Goal: Task Accomplishment & Management: Complete application form

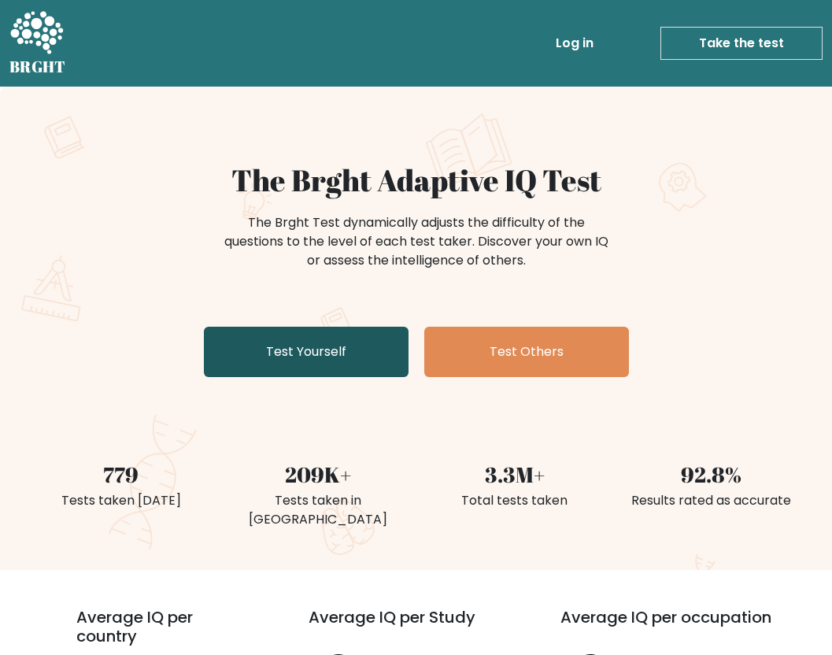
click at [298, 343] on link "Test Yourself" at bounding box center [306, 352] width 205 height 50
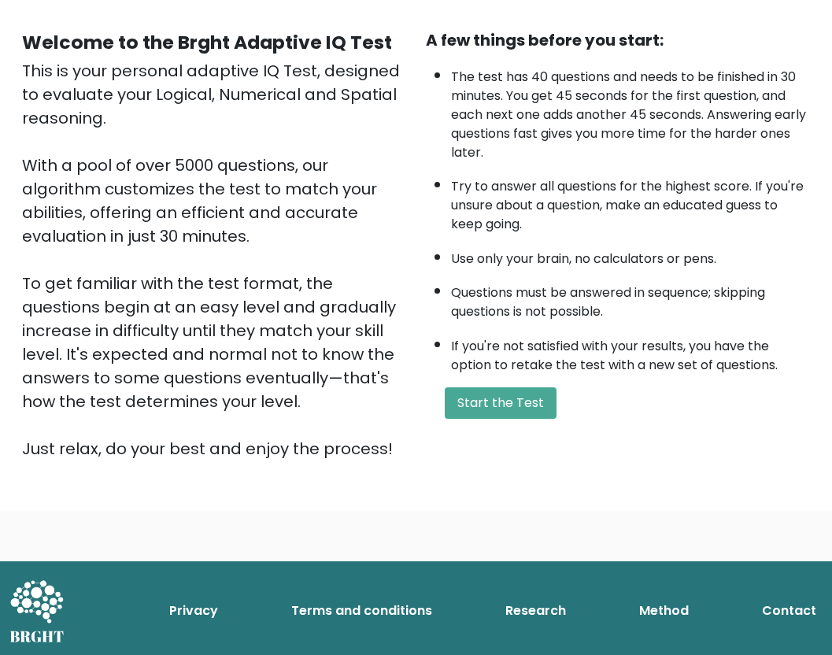
scroll to position [136, 0]
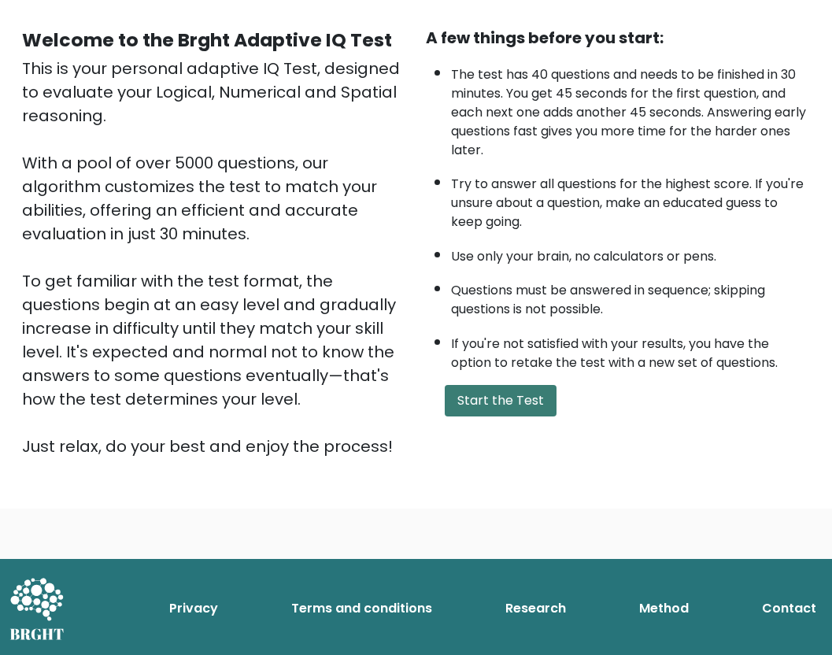
click at [478, 387] on button "Start the Test" at bounding box center [501, 400] width 112 height 31
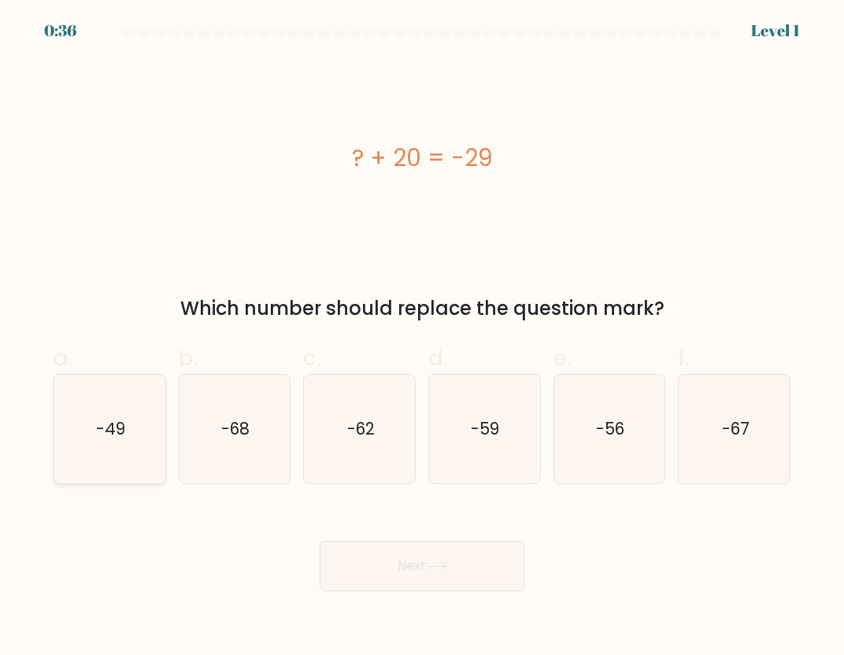
click at [109, 438] on text "-49" at bounding box center [110, 428] width 29 height 23
click at [422, 338] on input "a. -49" at bounding box center [422, 332] width 1 height 10
radio input "true"
click at [402, 560] on button "Next" at bounding box center [422, 566] width 205 height 50
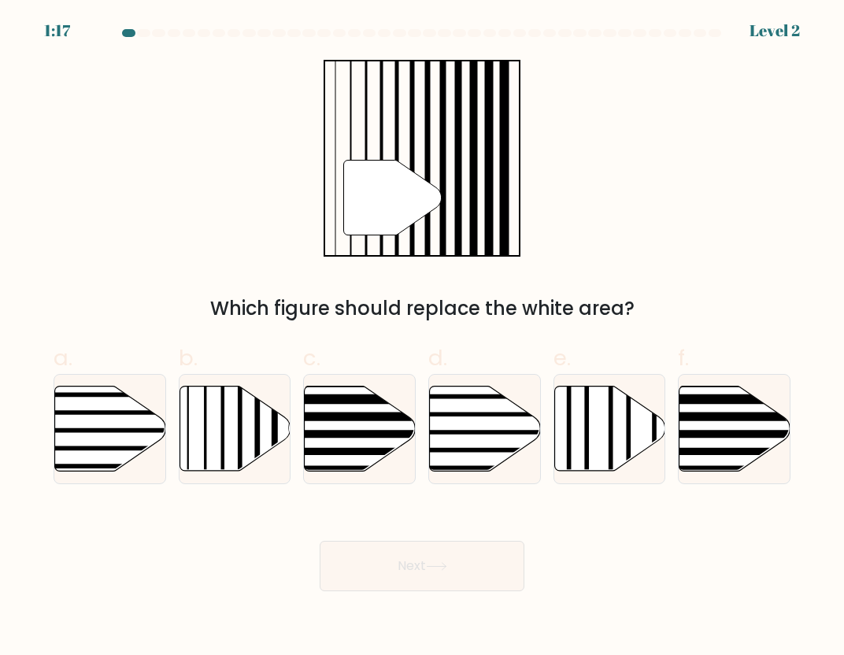
click at [166, 443] on div "a." at bounding box center [109, 413] width 125 height 142
click at [233, 438] on icon at bounding box center [234, 428] width 111 height 85
click at [422, 338] on input "b." at bounding box center [422, 332] width 1 height 10
radio input "true"
click at [425, 562] on button "Next" at bounding box center [422, 566] width 205 height 50
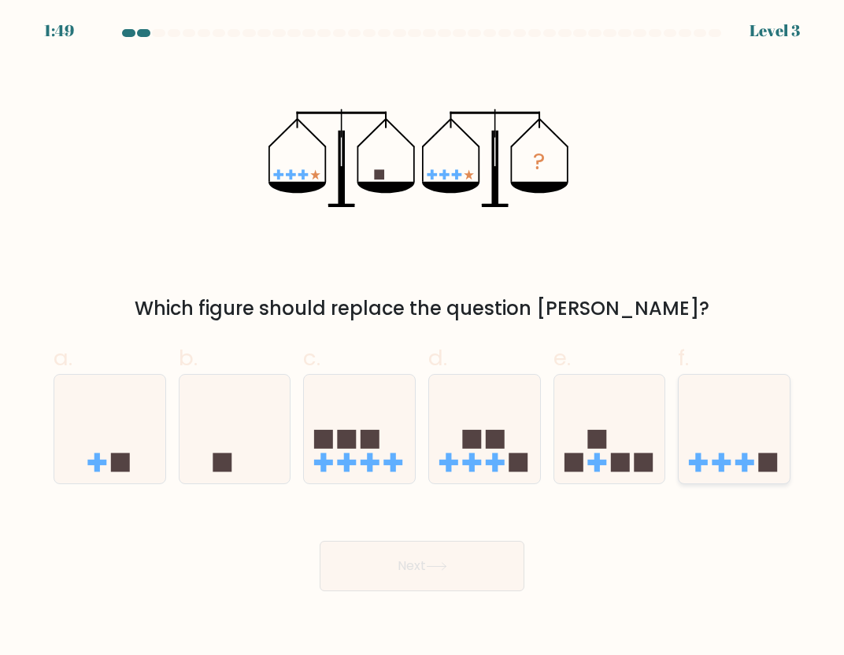
click at [738, 467] on icon at bounding box center [733, 429] width 111 height 92
click at [423, 338] on input "f." at bounding box center [422, 332] width 1 height 10
radio input "true"
click at [479, 559] on button "Next" at bounding box center [422, 566] width 205 height 50
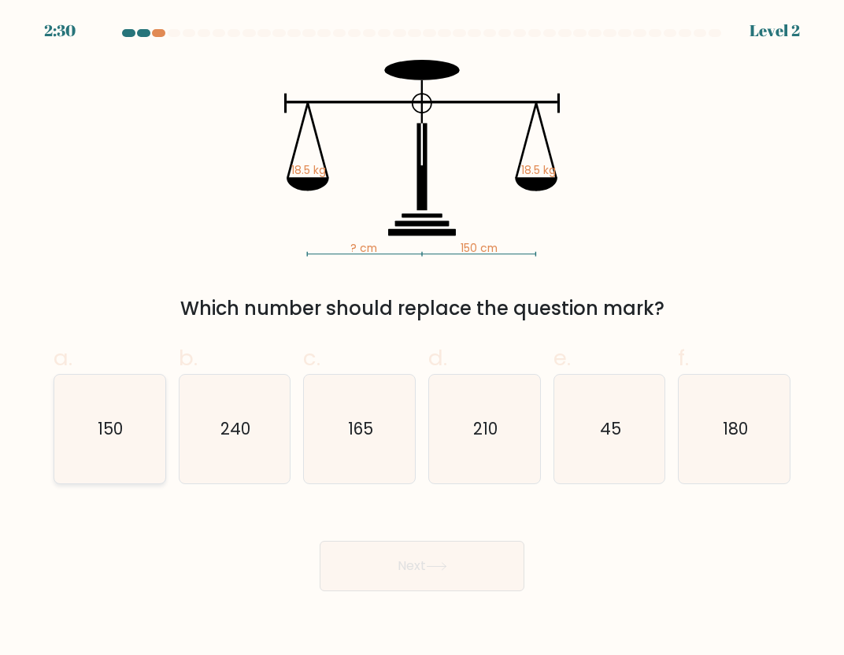
click at [94, 438] on icon "150" at bounding box center [109, 429] width 109 height 109
click at [422, 338] on input "a. 150" at bounding box center [422, 332] width 1 height 10
radio input "true"
click at [437, 569] on icon at bounding box center [436, 566] width 21 height 9
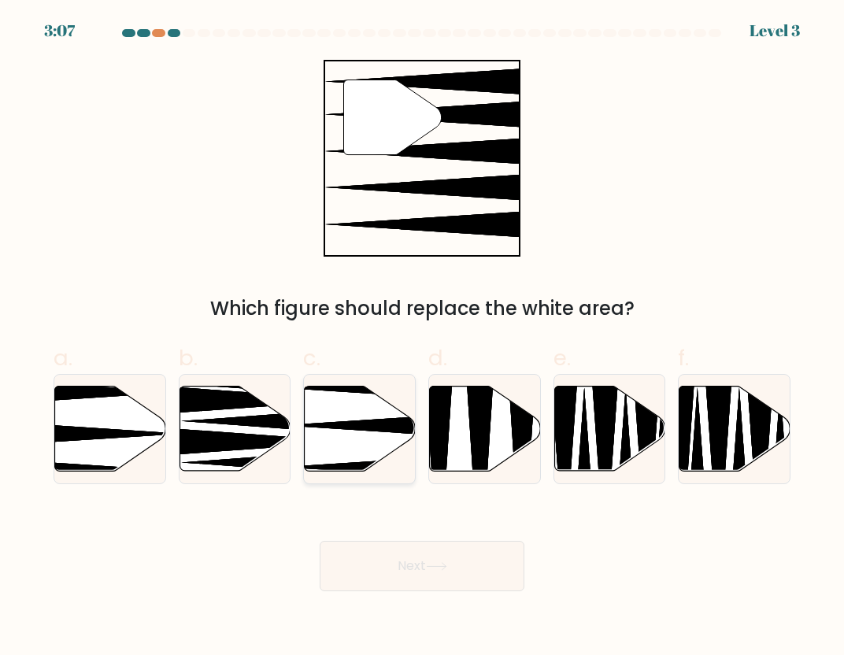
click at [372, 453] on icon at bounding box center [360, 428] width 111 height 85
click at [422, 338] on input "c." at bounding box center [422, 332] width 1 height 10
radio input "true"
click at [446, 564] on icon at bounding box center [436, 566] width 21 height 9
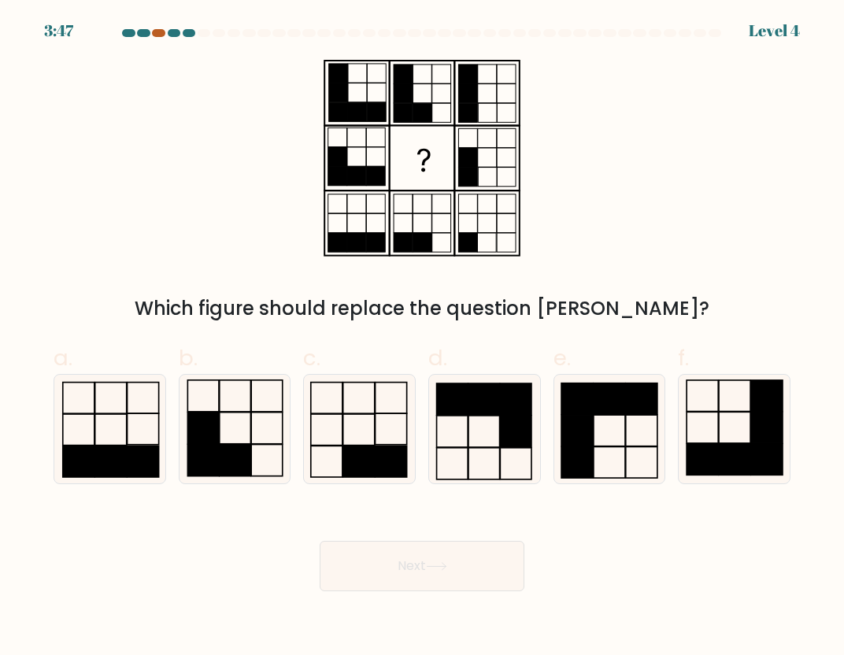
click at [157, 31] on div at bounding box center [158, 33] width 13 height 8
click at [154, 34] on div at bounding box center [158, 33] width 13 height 8
click at [193, 210] on div "Which figure should replace the question mark?" at bounding box center [422, 191] width 756 height 263
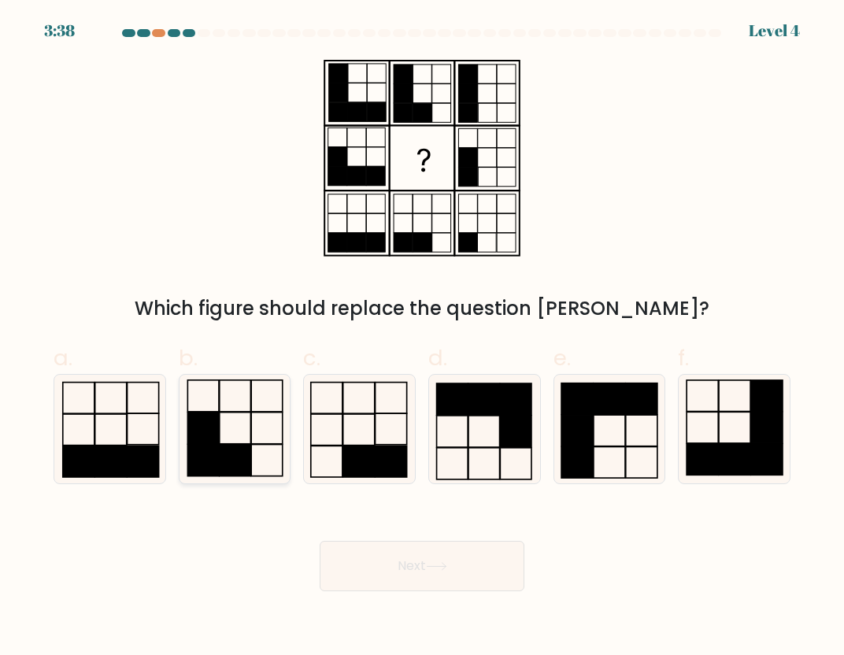
click at [211, 446] on rect at bounding box center [202, 459] width 31 height 31
click at [422, 338] on input "b." at bounding box center [422, 332] width 1 height 10
radio input "true"
click at [434, 569] on icon at bounding box center [436, 566] width 21 height 9
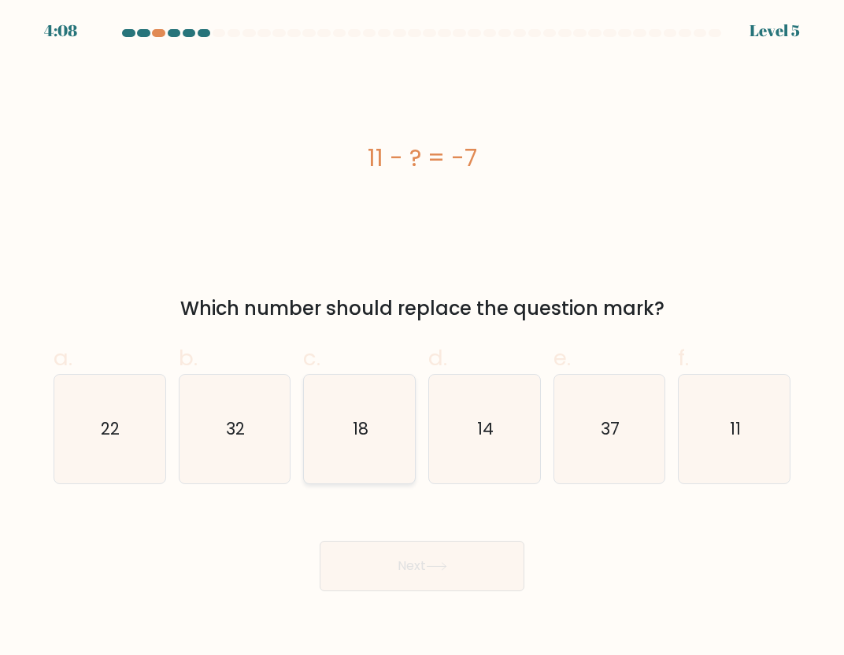
click at [374, 447] on icon "18" at bounding box center [359, 429] width 109 height 109
click at [422, 338] on input "c. 18" at bounding box center [422, 332] width 1 height 10
radio input "true"
click at [437, 570] on icon at bounding box center [436, 566] width 21 height 9
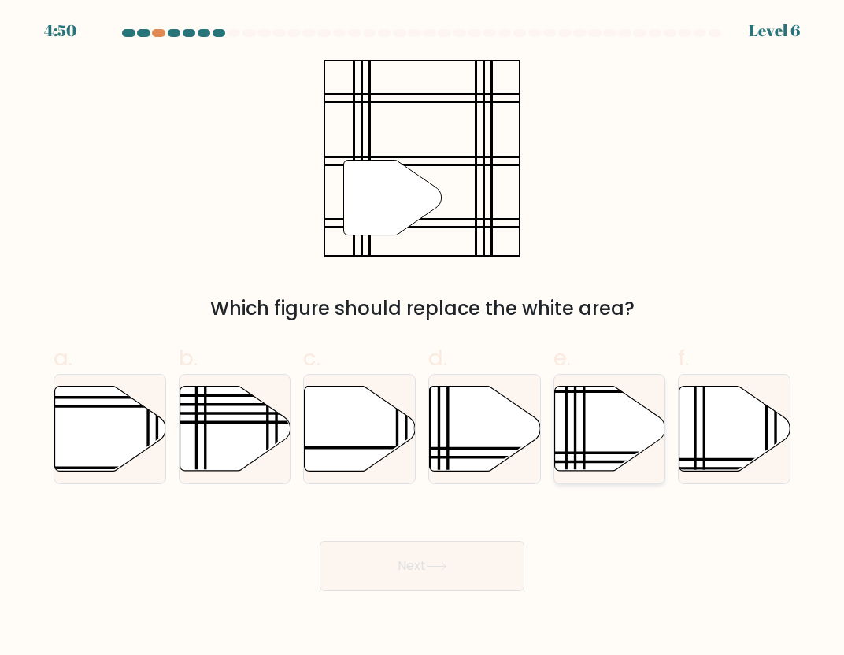
click at [586, 430] on icon at bounding box center [609, 428] width 111 height 85
click at [423, 338] on input "e." at bounding box center [422, 332] width 1 height 10
radio input "true"
click at [464, 572] on button "Next" at bounding box center [422, 566] width 205 height 50
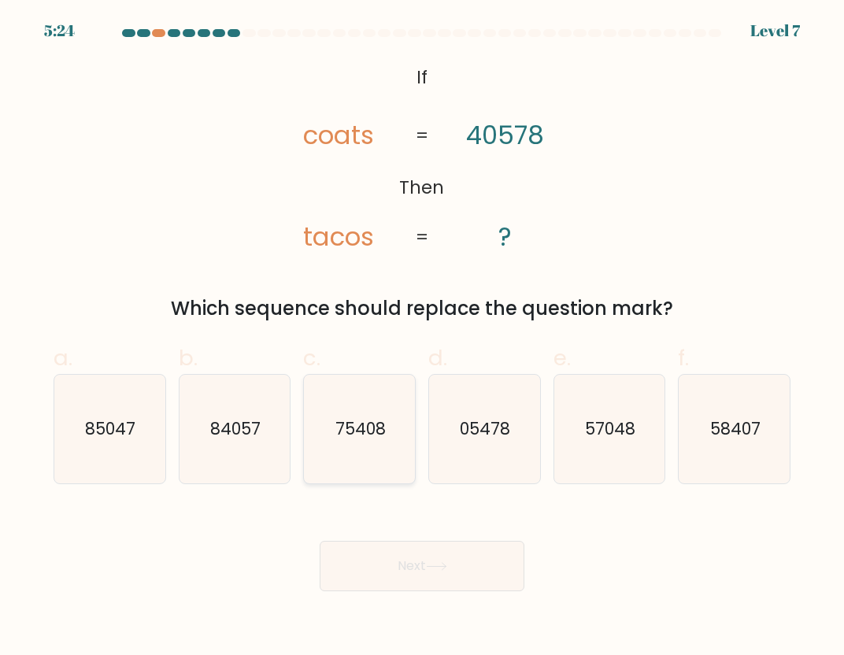
click at [346, 438] on text "75408" at bounding box center [360, 428] width 50 height 23
click at [422, 338] on input "c. 75408" at bounding box center [422, 332] width 1 height 10
radio input "true"
click at [466, 571] on button "Next" at bounding box center [422, 566] width 205 height 50
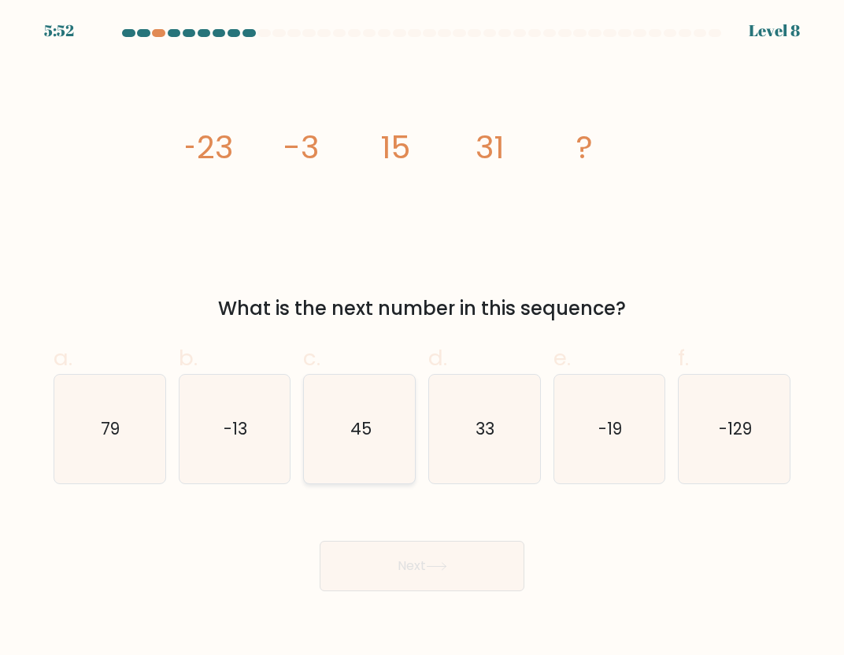
click at [362, 419] on text "45" at bounding box center [360, 428] width 21 height 23
click at [422, 338] on input "c. 45" at bounding box center [422, 332] width 1 height 10
radio input "true"
click at [430, 594] on body "5:52 Level 8" at bounding box center [422, 327] width 844 height 655
click at [389, 564] on button "Next" at bounding box center [422, 566] width 205 height 50
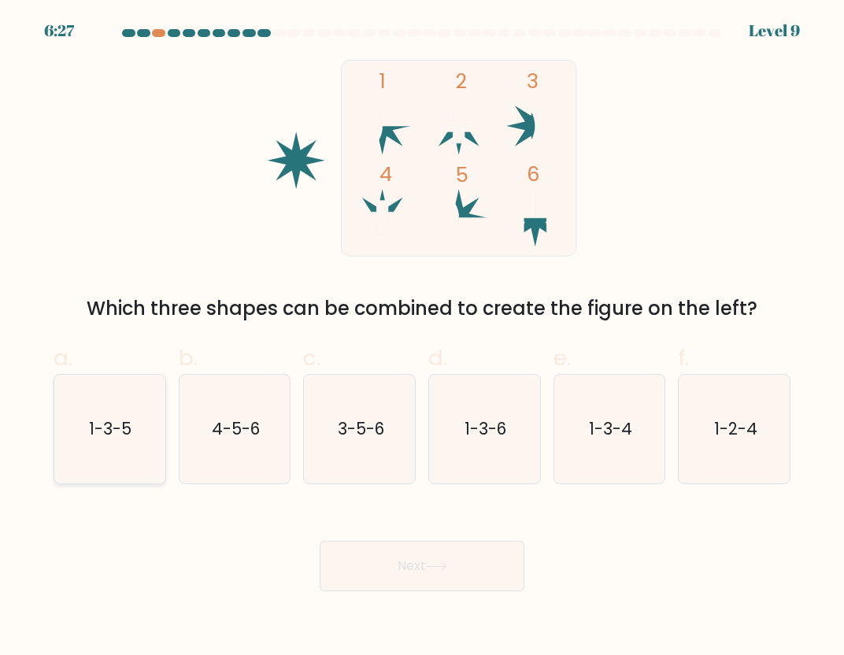
click at [127, 433] on text "1-3-5" at bounding box center [111, 428] width 43 height 23
click at [422, 338] on input "a. 1-3-5" at bounding box center [422, 332] width 1 height 10
radio input "true"
click at [447, 584] on button "Next" at bounding box center [422, 566] width 205 height 50
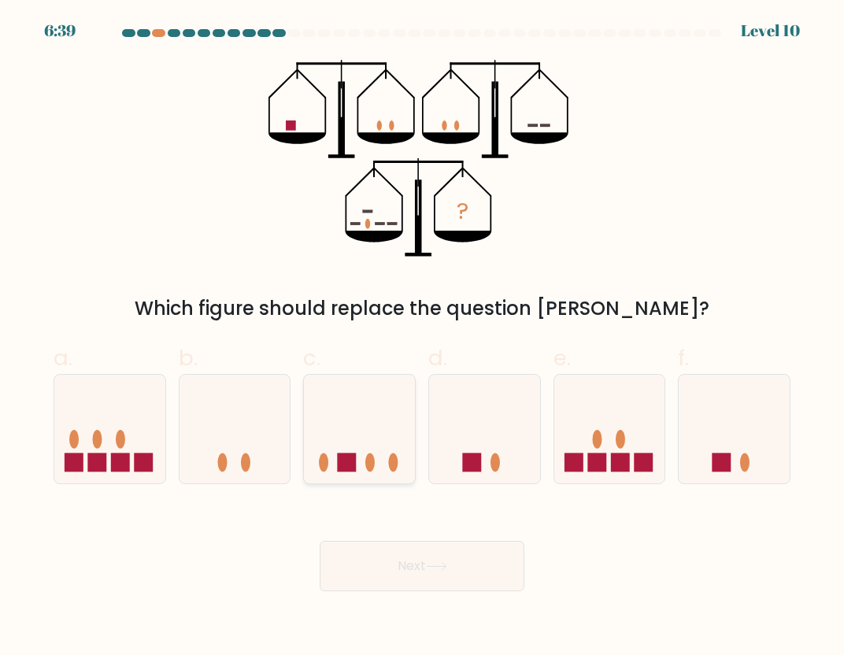
click at [356, 464] on rect at bounding box center [347, 462] width 19 height 19
click at [422, 338] on input "c." at bounding box center [422, 332] width 1 height 10
radio input "true"
click at [415, 596] on body "6:35 Level 10" at bounding box center [422, 327] width 844 height 655
click at [405, 573] on button "Next" at bounding box center [422, 566] width 205 height 50
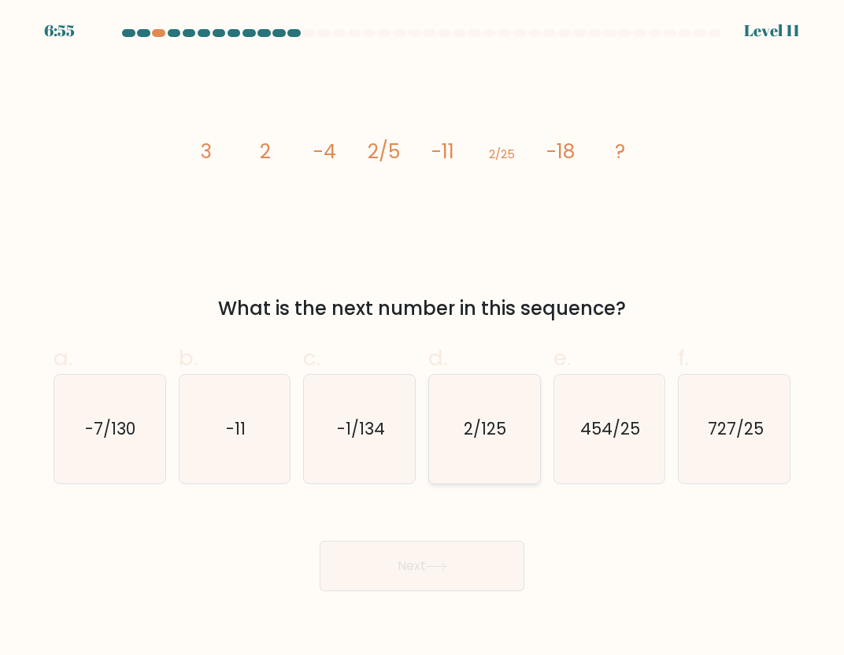
click at [499, 459] on icon "2/125" at bounding box center [484, 429] width 109 height 109
click at [423, 338] on input "d. 2/125" at bounding box center [422, 332] width 1 height 10
radio input "true"
click at [446, 564] on icon at bounding box center [436, 566] width 19 height 7
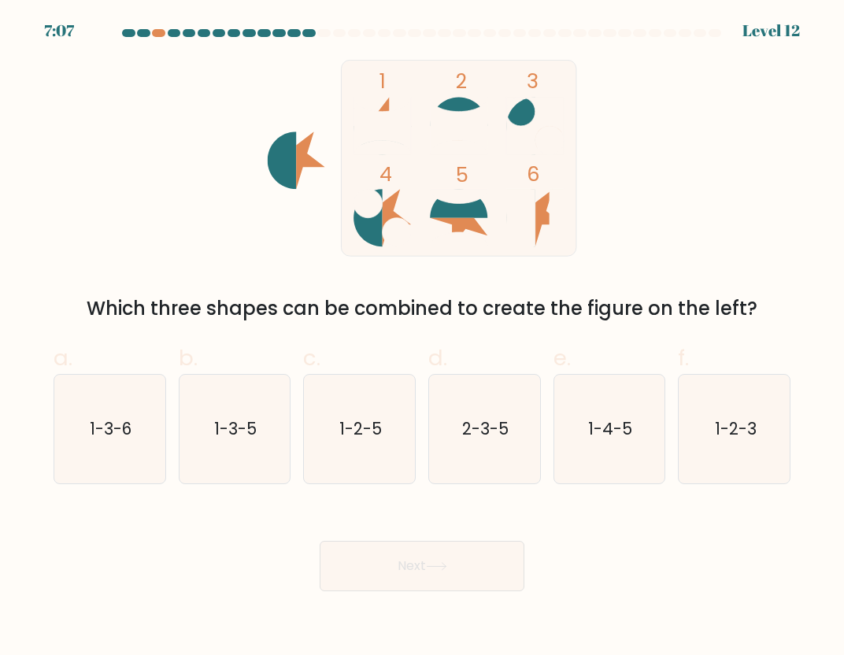
click at [383, 366] on label "c. 1-2-5" at bounding box center [359, 413] width 113 height 142
click at [422, 338] on input "c. 1-2-5" at bounding box center [422, 332] width 1 height 10
radio input "true"
click at [361, 414] on icon "1-2-5" at bounding box center [359, 428] width 107 height 107
click at [422, 338] on input "c. 1-2-5" at bounding box center [422, 332] width 1 height 10
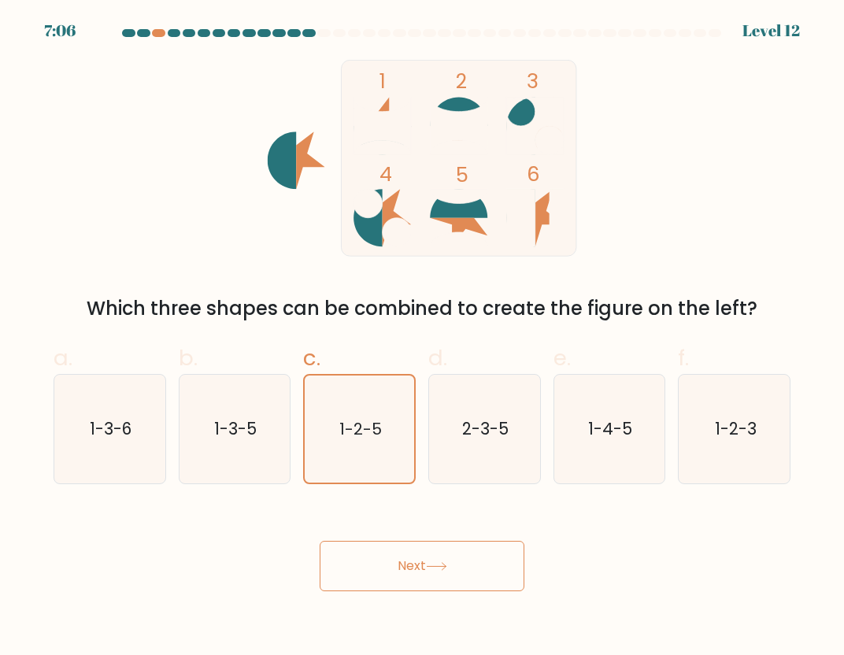
click at [427, 572] on button "Next" at bounding box center [422, 566] width 205 height 50
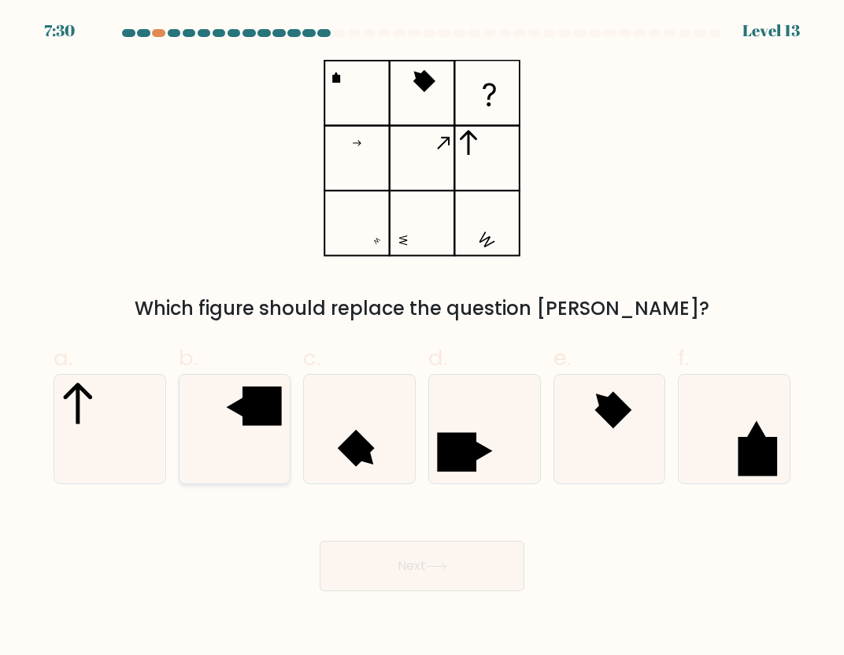
click at [249, 479] on icon at bounding box center [234, 429] width 109 height 109
click at [422, 338] on input "b." at bounding box center [422, 332] width 1 height 10
radio input "true"
click at [460, 578] on button "Next" at bounding box center [422, 566] width 205 height 50
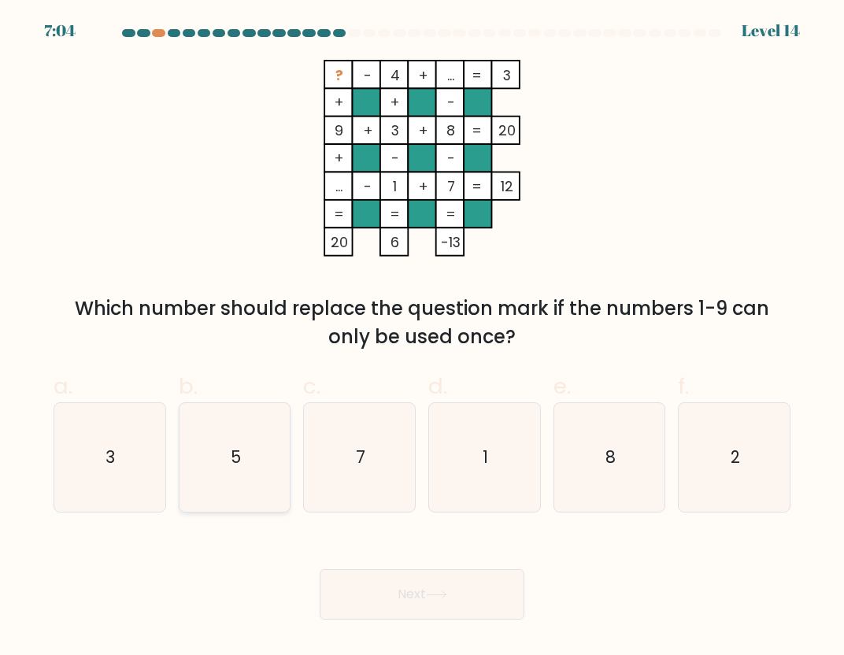
click at [220, 473] on icon "5" at bounding box center [234, 457] width 109 height 109
click at [422, 338] on input "b. 5" at bounding box center [422, 332] width 1 height 10
radio input "true"
click at [435, 605] on button "Next" at bounding box center [422, 594] width 205 height 50
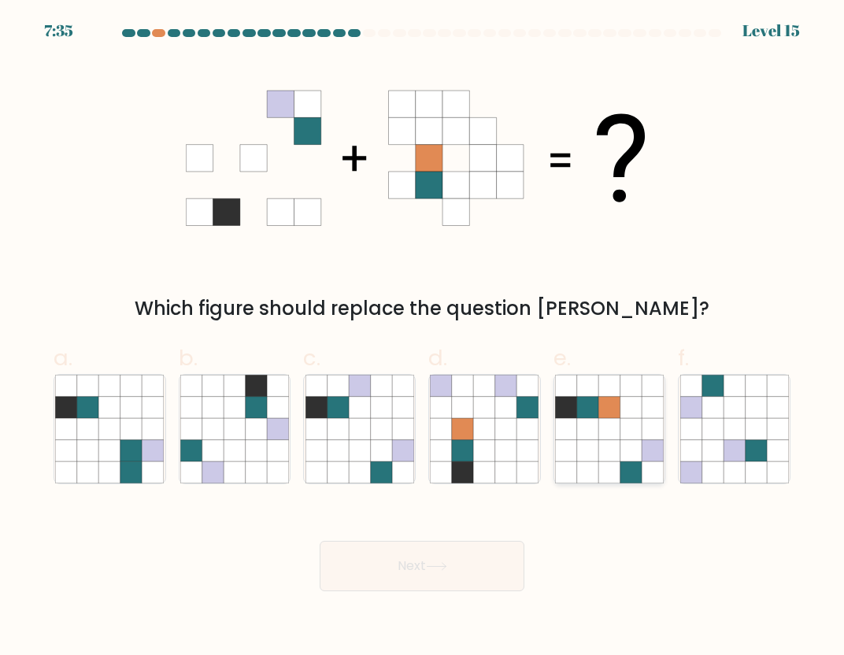
click at [612, 427] on icon at bounding box center [608, 428] width 21 height 21
click at [423, 338] on input "e." at bounding box center [422, 332] width 1 height 10
radio input "true"
click at [420, 566] on button "Next" at bounding box center [422, 566] width 205 height 50
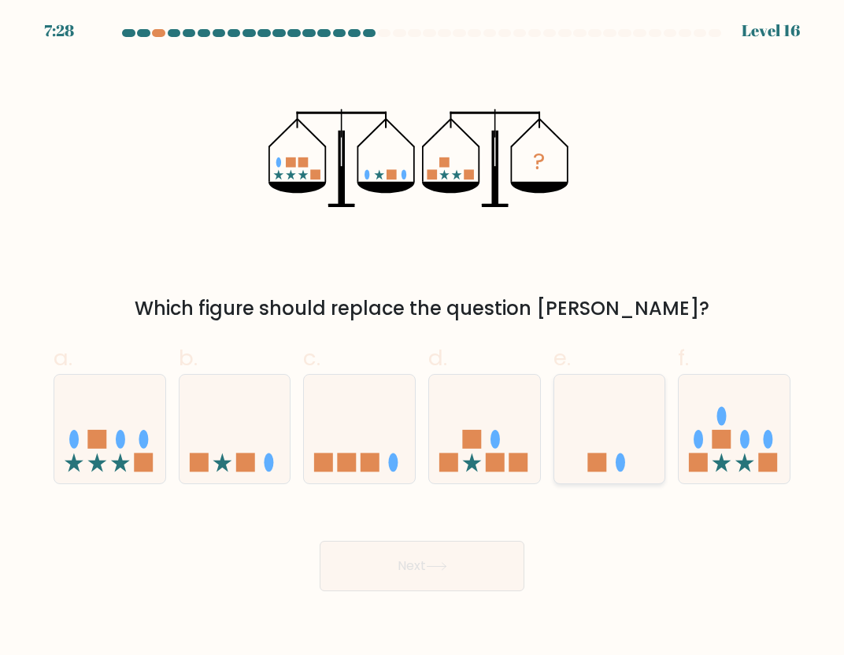
click at [626, 443] on icon at bounding box center [609, 429] width 111 height 92
click at [423, 338] on input "e." at bounding box center [422, 332] width 1 height 10
radio input "true"
click at [471, 566] on button "Next" at bounding box center [422, 566] width 205 height 50
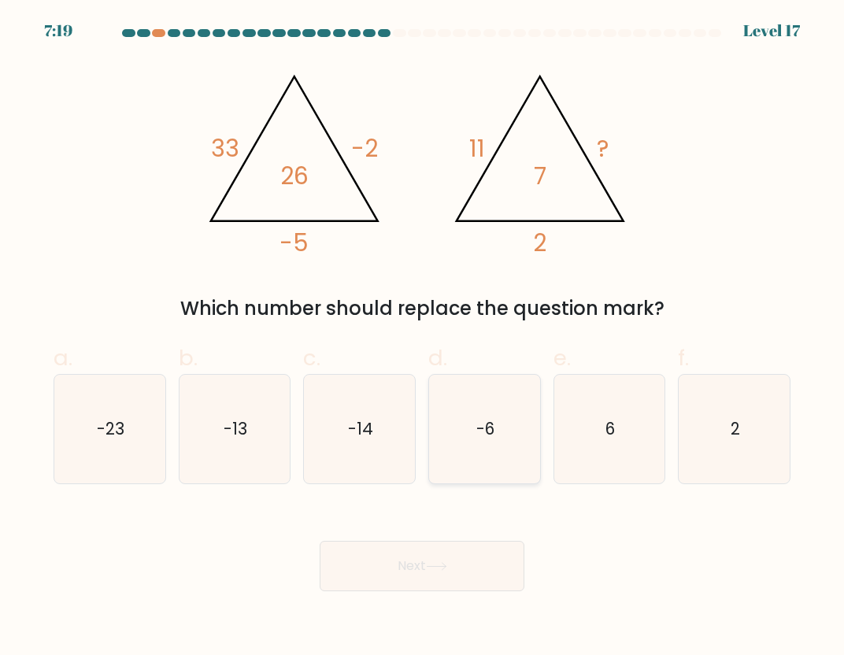
click at [518, 447] on icon "-6" at bounding box center [484, 429] width 109 height 109
click at [423, 338] on input "d. -6" at bounding box center [422, 332] width 1 height 10
radio input "true"
click at [459, 575] on button "Next" at bounding box center [422, 566] width 205 height 50
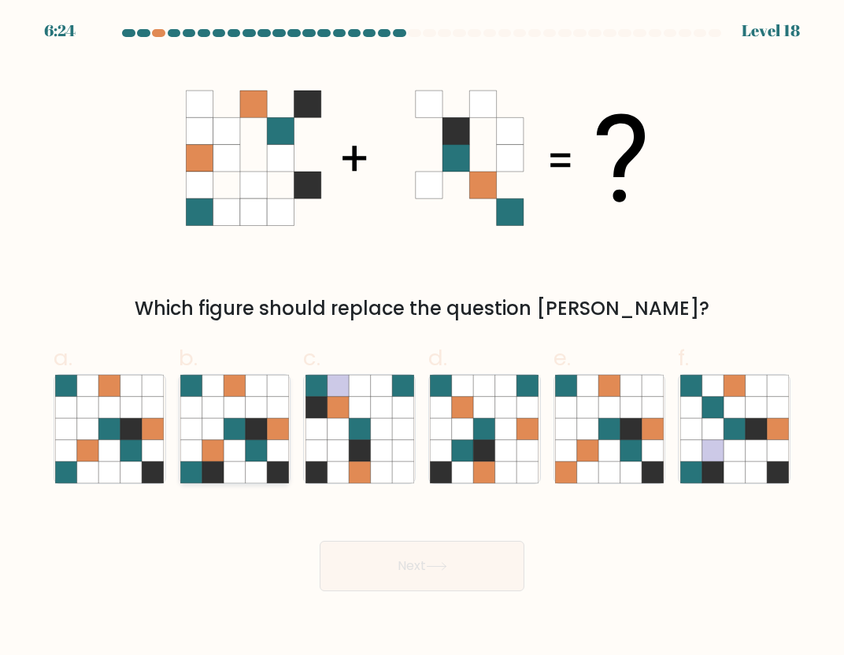
click at [227, 466] on icon at bounding box center [234, 471] width 21 height 21
click at [422, 338] on input "b." at bounding box center [422, 332] width 1 height 10
radio input "true"
click at [388, 581] on button "Next" at bounding box center [422, 566] width 205 height 50
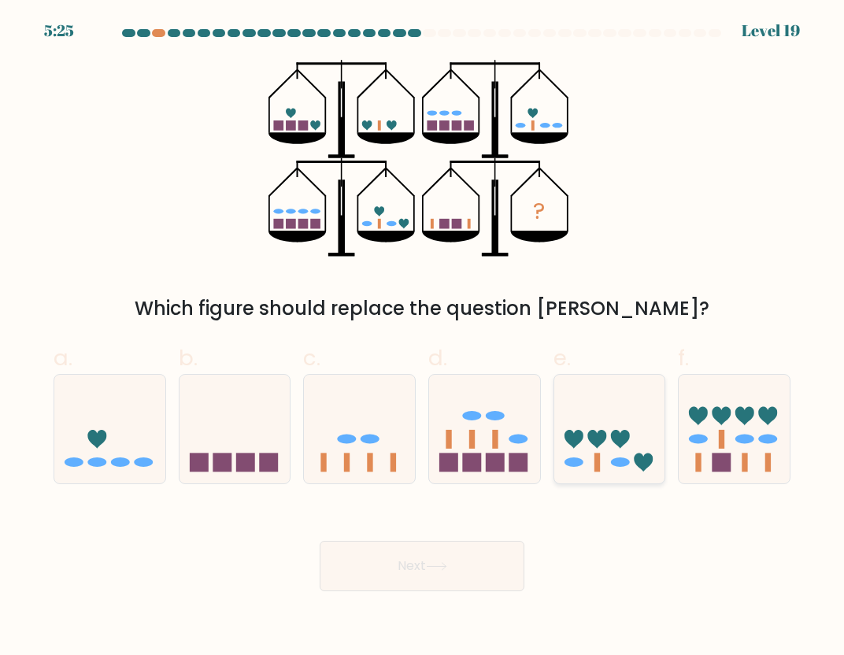
click at [601, 456] on icon at bounding box center [609, 429] width 111 height 92
click at [423, 338] on input "e." at bounding box center [422, 332] width 1 height 10
radio input "true"
drag, startPoint x: 457, startPoint y: 585, endPoint x: 668, endPoint y: 574, distance: 212.0
click at [671, 579] on div "Next" at bounding box center [422, 547] width 756 height 88
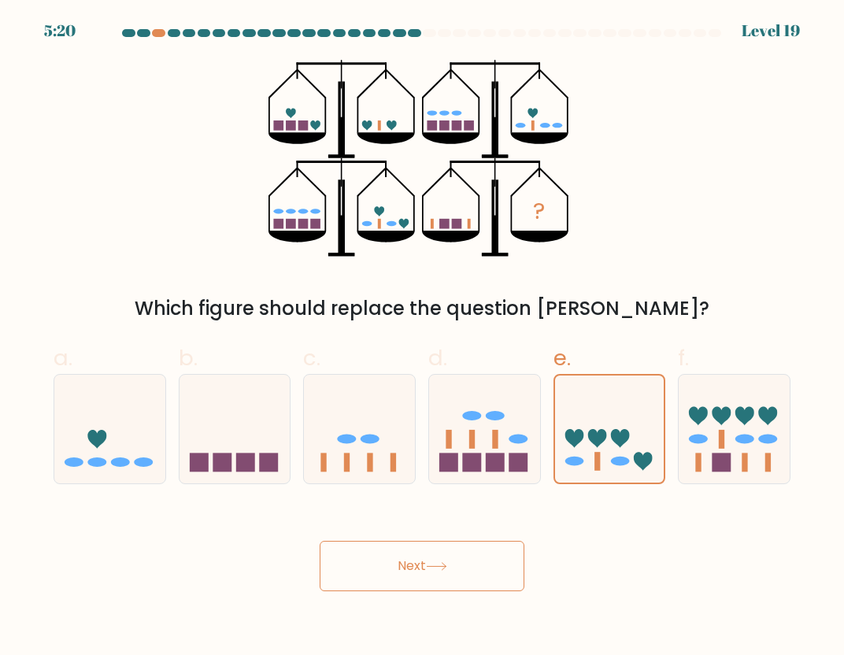
click at [465, 579] on button "Next" at bounding box center [422, 566] width 205 height 50
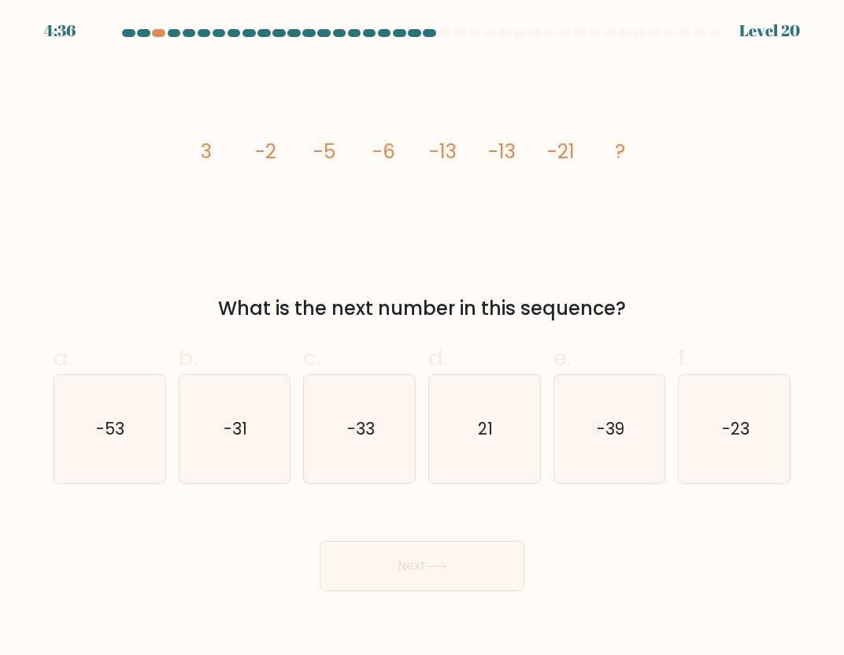
drag, startPoint x: 351, startPoint y: 179, endPoint x: 363, endPoint y: 179, distance: 11.8
click at [363, 179] on icon "image/svg+xml 3 -2 -5 -6 -13 -13 -21 ?" at bounding box center [422, 158] width 472 height 197
click at [738, 445] on icon "-23" at bounding box center [734, 429] width 109 height 109
click at [423, 338] on input "f. -23" at bounding box center [422, 332] width 1 height 10
radio input "true"
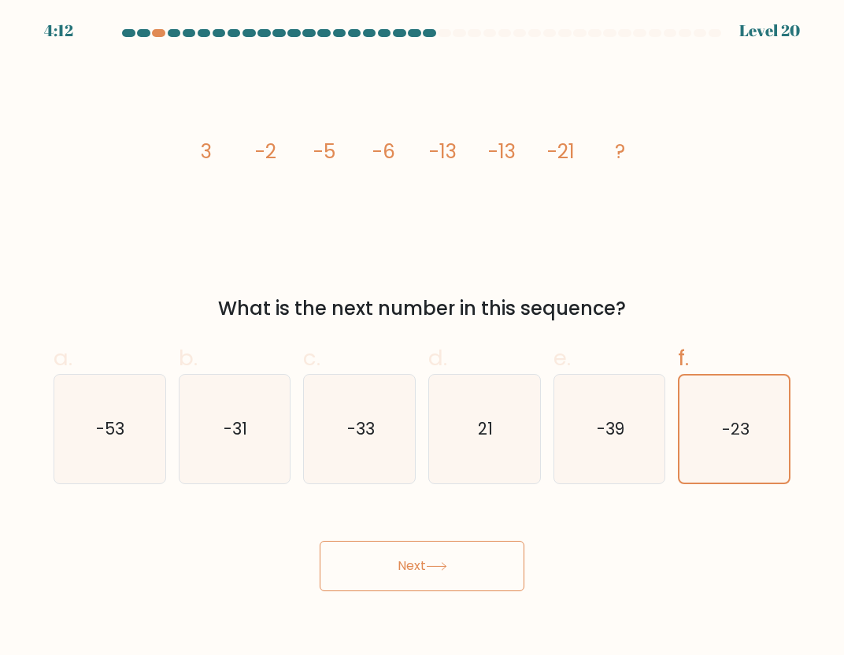
click at [447, 563] on icon at bounding box center [436, 566] width 21 height 9
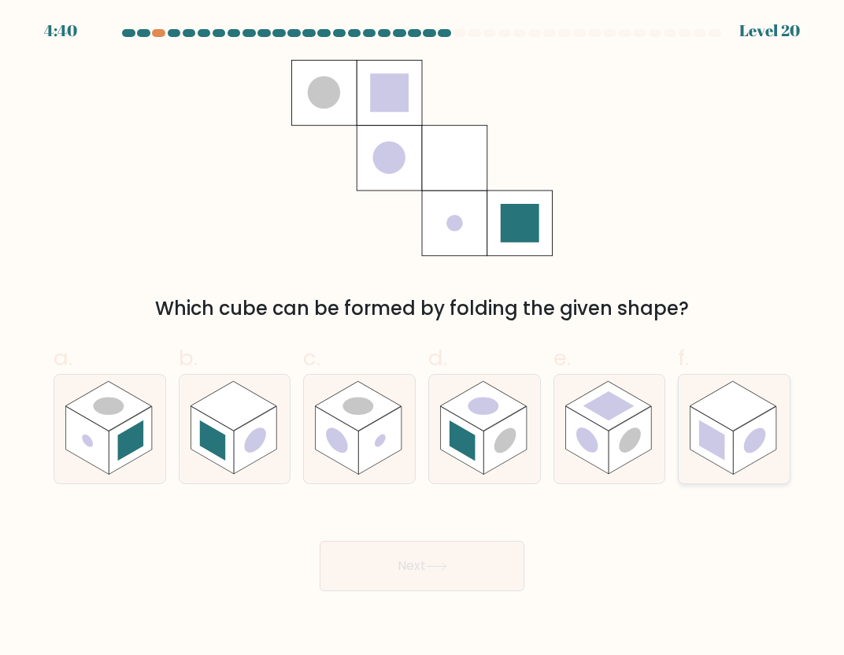
click at [736, 431] on rect at bounding box center [755, 440] width 43 height 68
click at [423, 338] on input "f." at bounding box center [422, 332] width 1 height 10
radio input "true"
click at [431, 568] on icon at bounding box center [436, 566] width 21 height 9
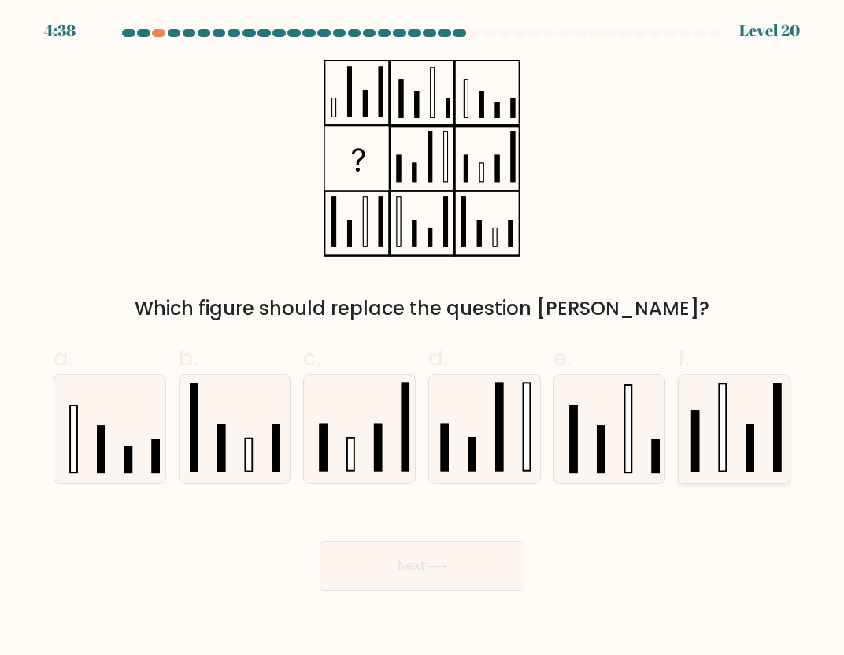
click at [715, 457] on icon at bounding box center [734, 429] width 109 height 109
click at [423, 338] on input "f." at bounding box center [422, 332] width 1 height 10
radio input "true"
drag, startPoint x: 483, startPoint y: 564, endPoint x: 368, endPoint y: 506, distance: 128.8
click at [482, 564] on button "Next" at bounding box center [422, 566] width 205 height 50
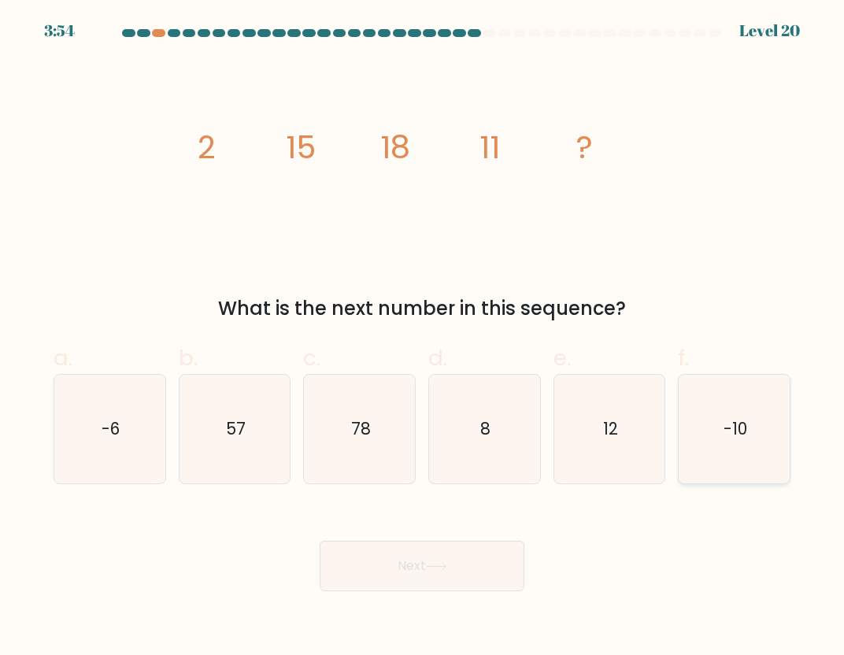
click at [740, 461] on icon "-10" at bounding box center [734, 429] width 109 height 109
click at [423, 338] on input "f. -10" at bounding box center [422, 332] width 1 height 10
radio input "true"
click at [500, 443] on icon "8" at bounding box center [484, 429] width 109 height 109
click at [423, 338] on input "d. 8" at bounding box center [422, 332] width 1 height 10
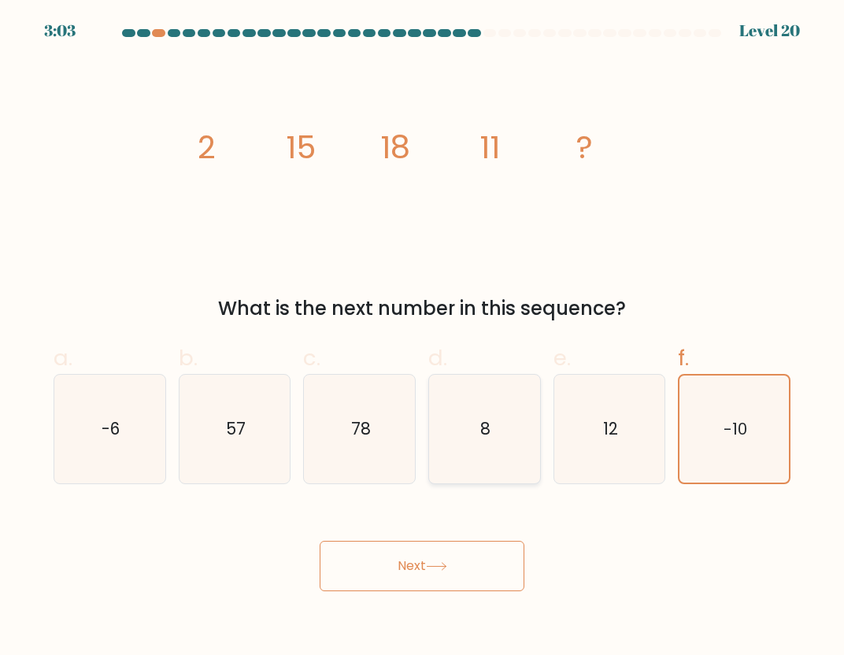
radio input "true"
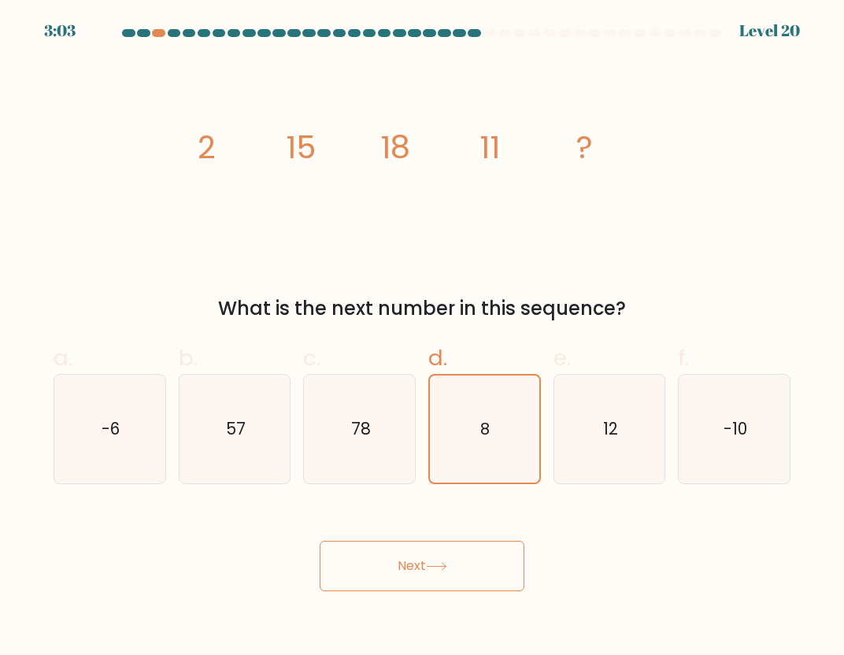
click at [449, 554] on button "Next" at bounding box center [422, 566] width 205 height 50
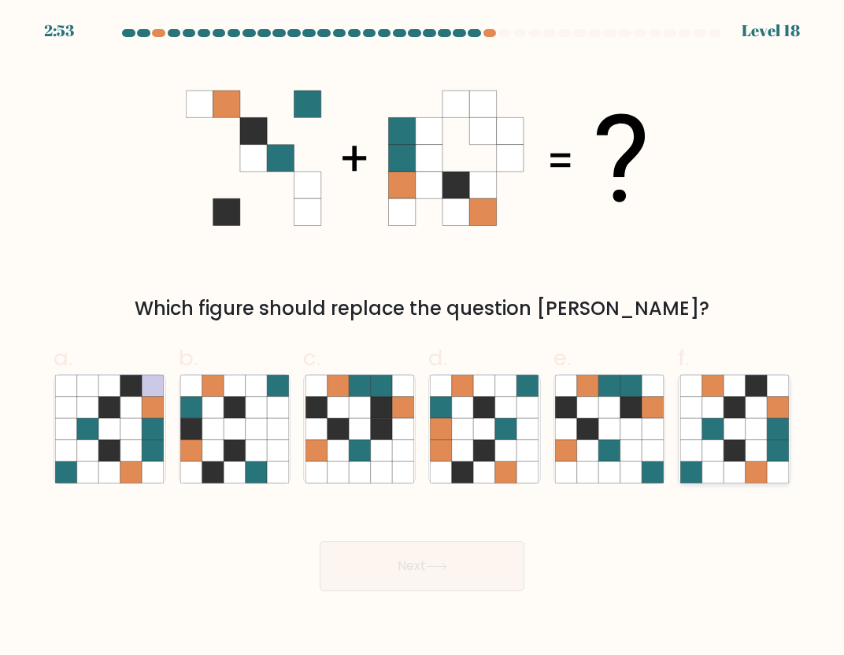
drag, startPoint x: 754, startPoint y: 449, endPoint x: 727, endPoint y: 456, distance: 27.7
click at [753, 449] on icon at bounding box center [755, 450] width 21 height 21
click at [423, 338] on input "f." at bounding box center [422, 332] width 1 height 10
radio input "true"
click at [428, 569] on button "Next" at bounding box center [422, 566] width 205 height 50
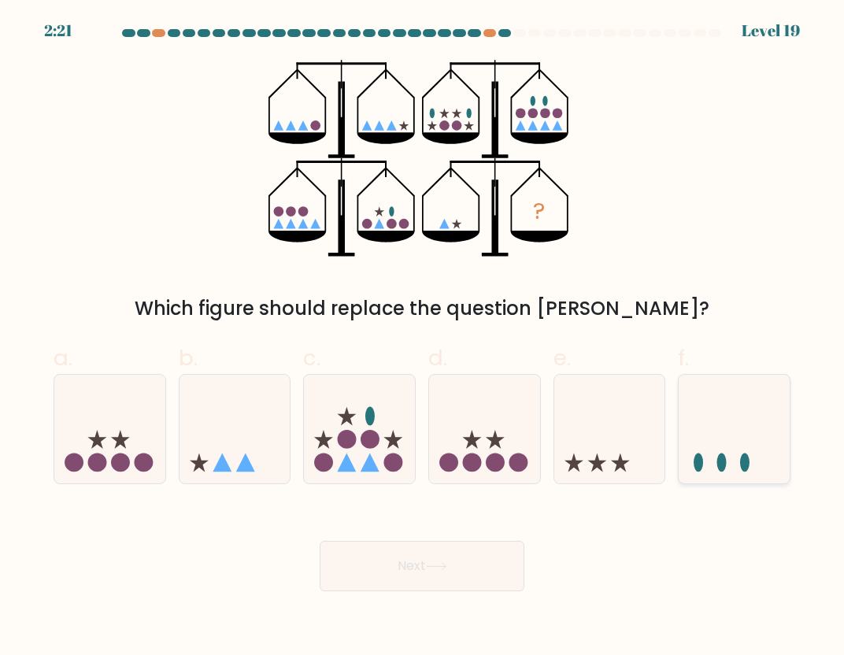
click at [758, 440] on icon at bounding box center [733, 429] width 111 height 92
click at [423, 338] on input "f." at bounding box center [422, 332] width 1 height 10
radio input "true"
click at [391, 574] on button "Next" at bounding box center [422, 566] width 205 height 50
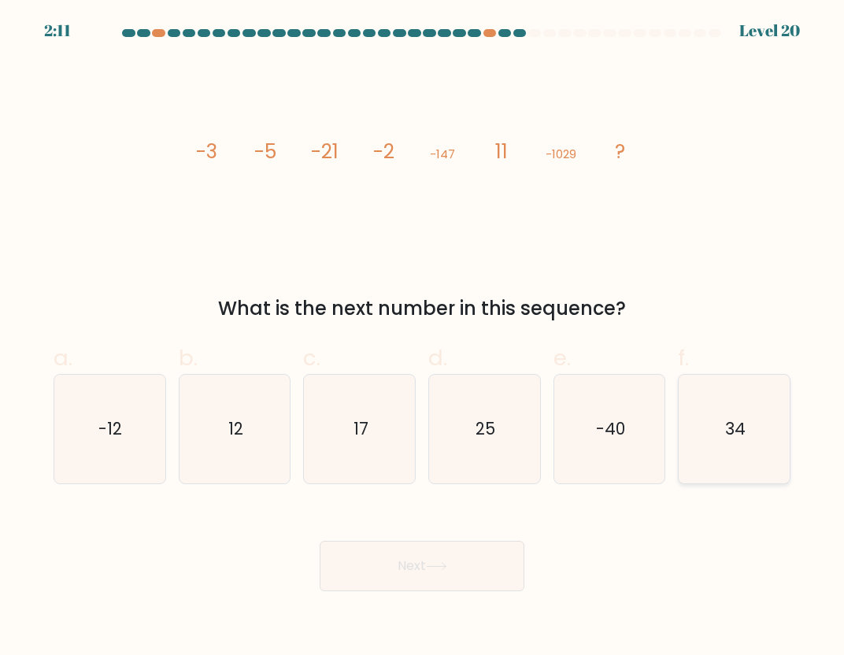
click at [730, 431] on text "34" at bounding box center [735, 428] width 20 height 23
click at [423, 338] on input "f. 34" at bounding box center [422, 332] width 1 height 10
radio input "true"
click at [443, 553] on button "Next" at bounding box center [422, 566] width 205 height 50
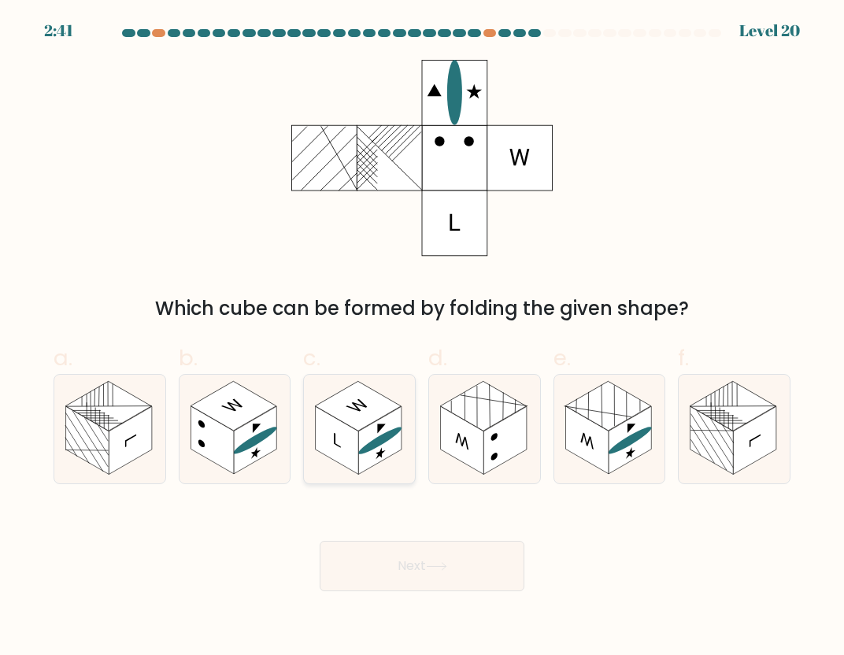
click at [400, 469] on icon at bounding box center [359, 429] width 111 height 109
click at [422, 338] on input "c." at bounding box center [422, 332] width 1 height 10
radio input "true"
click at [143, 440] on rect at bounding box center [130, 440] width 43 height 68
click at [422, 338] on input "a." at bounding box center [422, 332] width 1 height 10
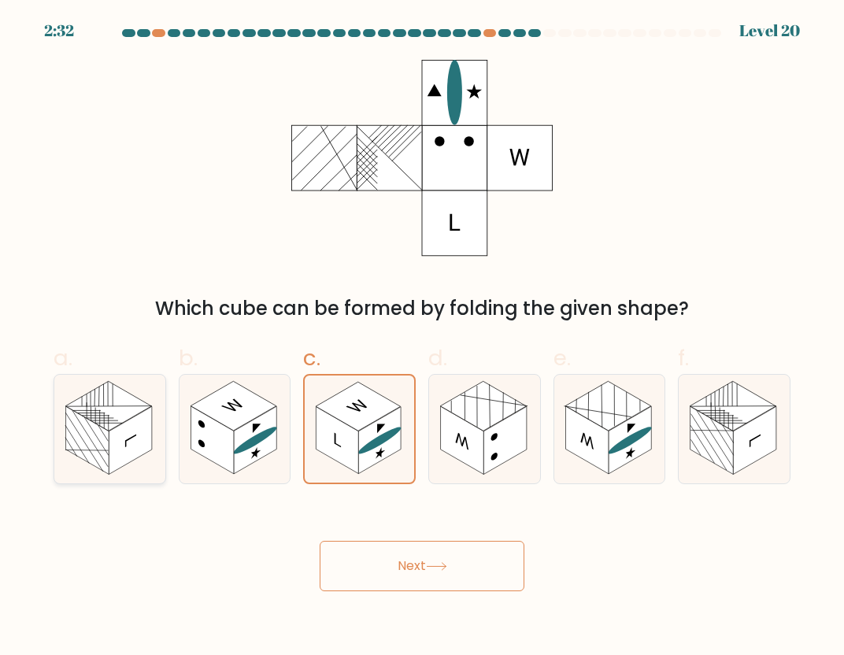
radio input "true"
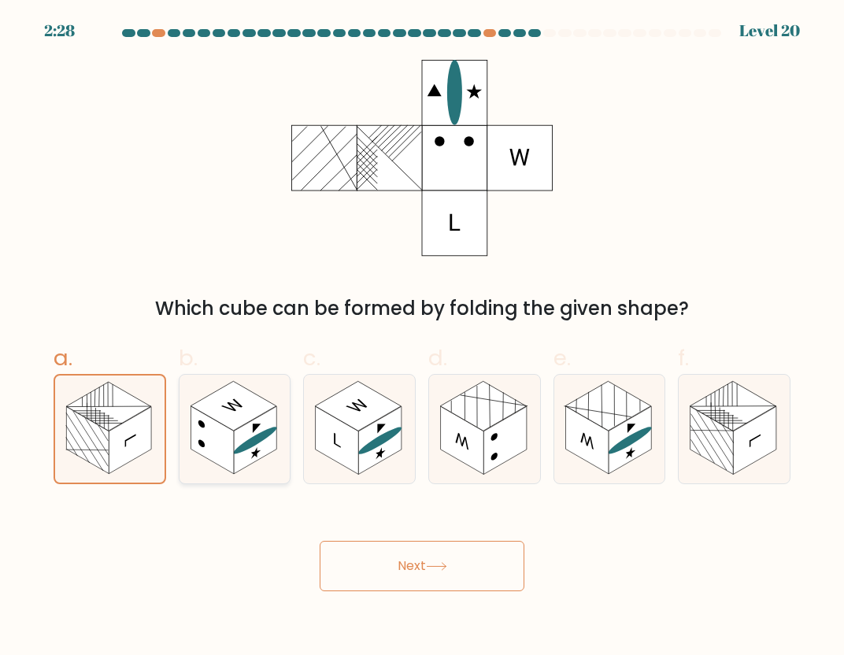
click at [231, 427] on rect at bounding box center [233, 406] width 86 height 50
click at [422, 338] on input "b." at bounding box center [422, 332] width 1 height 10
radio input "true"
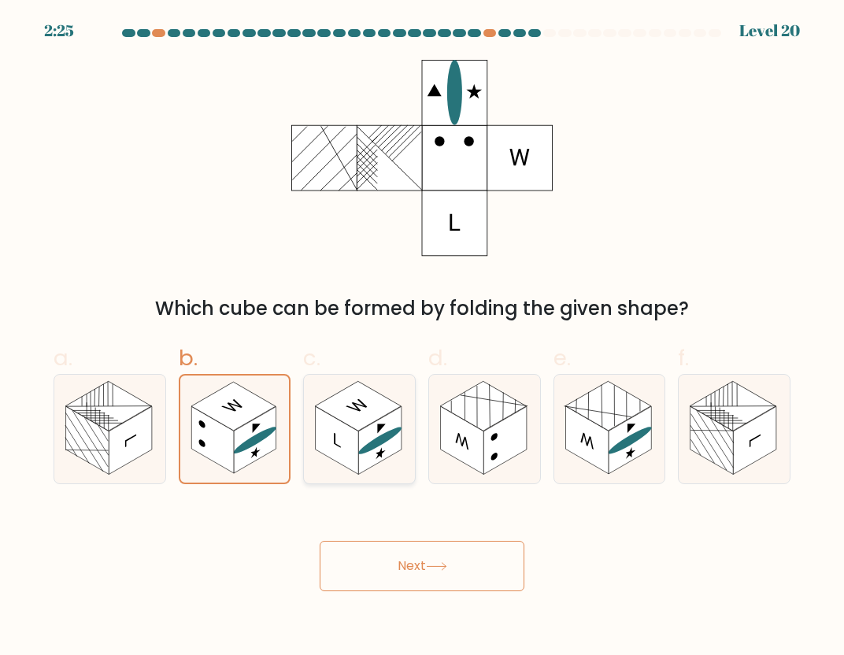
click at [381, 450] on icon at bounding box center [380, 453] width 9 height 16
click at [422, 338] on input "c." at bounding box center [422, 332] width 1 height 10
radio input "true"
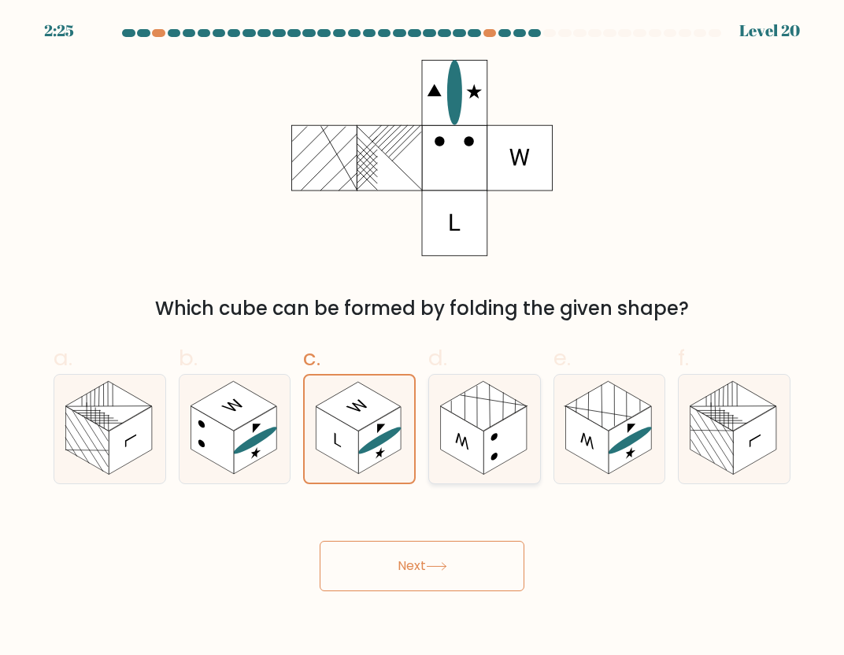
click at [503, 436] on rect at bounding box center [504, 440] width 43 height 68
click at [423, 338] on input "d." at bounding box center [422, 332] width 1 height 10
radio input "true"
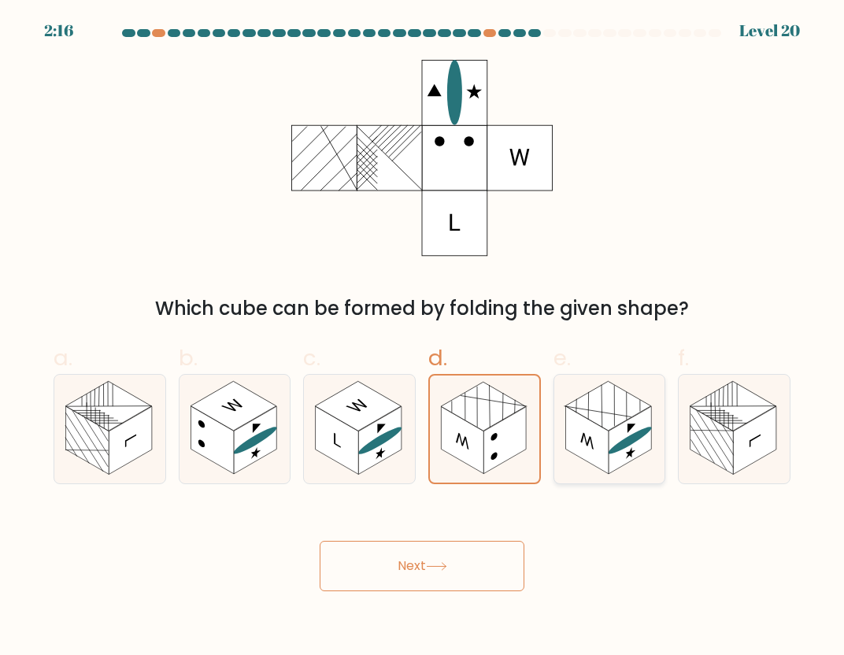
click at [614, 433] on rect at bounding box center [629, 440] width 43 height 68
click at [423, 338] on input "e." at bounding box center [422, 332] width 1 height 10
radio input "true"
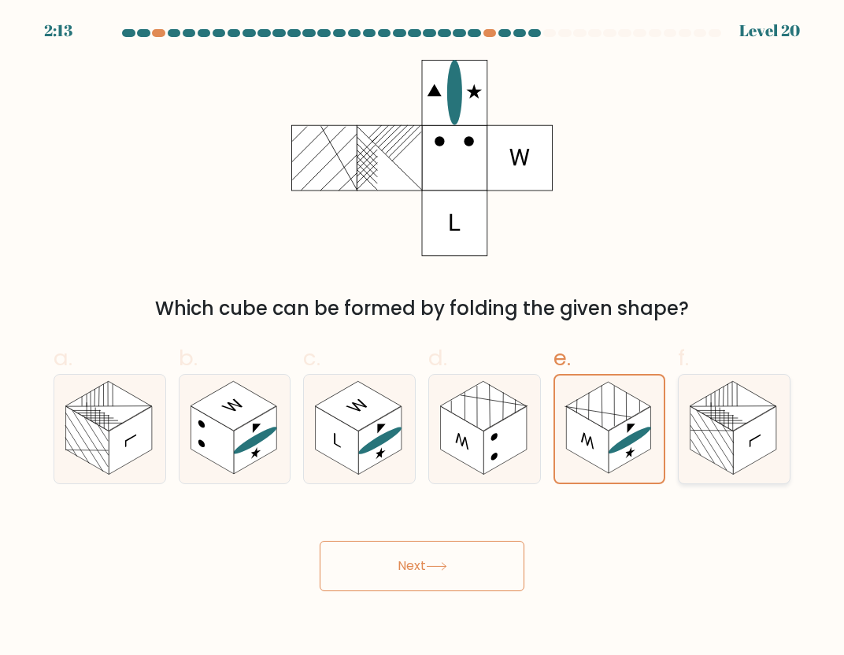
click at [710, 452] on rect at bounding box center [711, 440] width 43 height 68
click at [423, 338] on input "f." at bounding box center [422, 332] width 1 height 10
radio input "true"
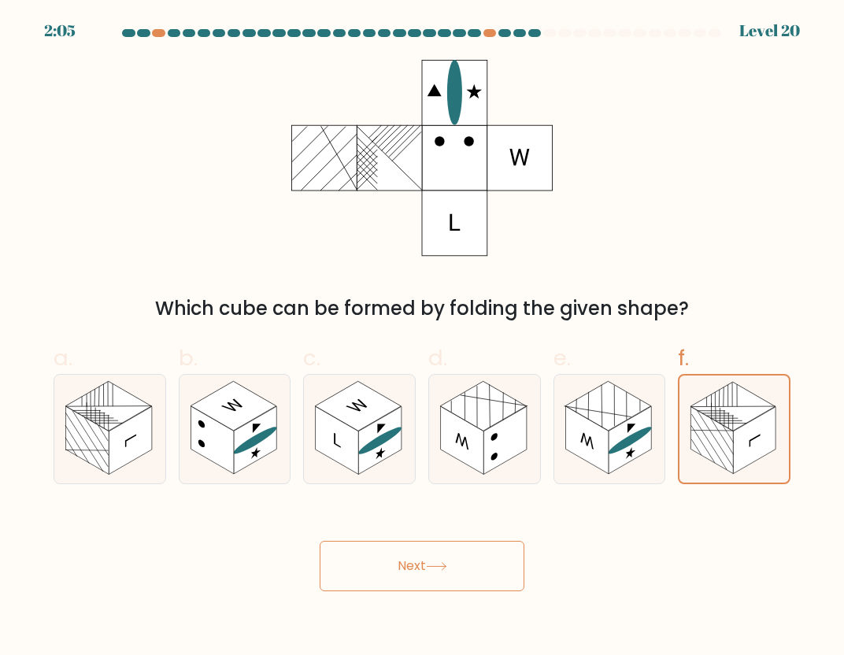
click at [434, 563] on icon at bounding box center [436, 566] width 21 height 9
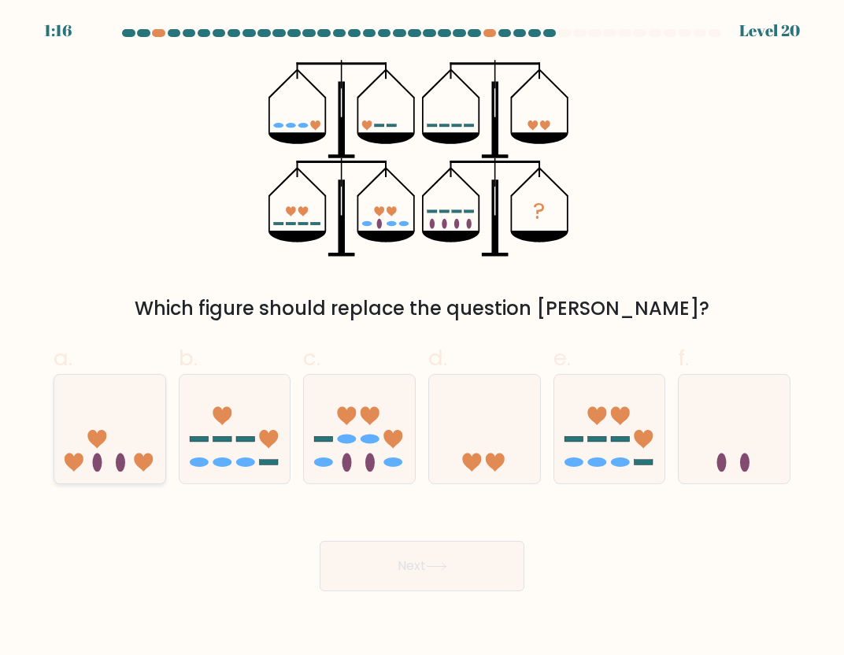
click at [105, 460] on icon at bounding box center [109, 429] width 111 height 92
click at [422, 338] on input "a." at bounding box center [422, 332] width 1 height 10
radio input "true"
click at [423, 566] on button "Next" at bounding box center [422, 566] width 205 height 50
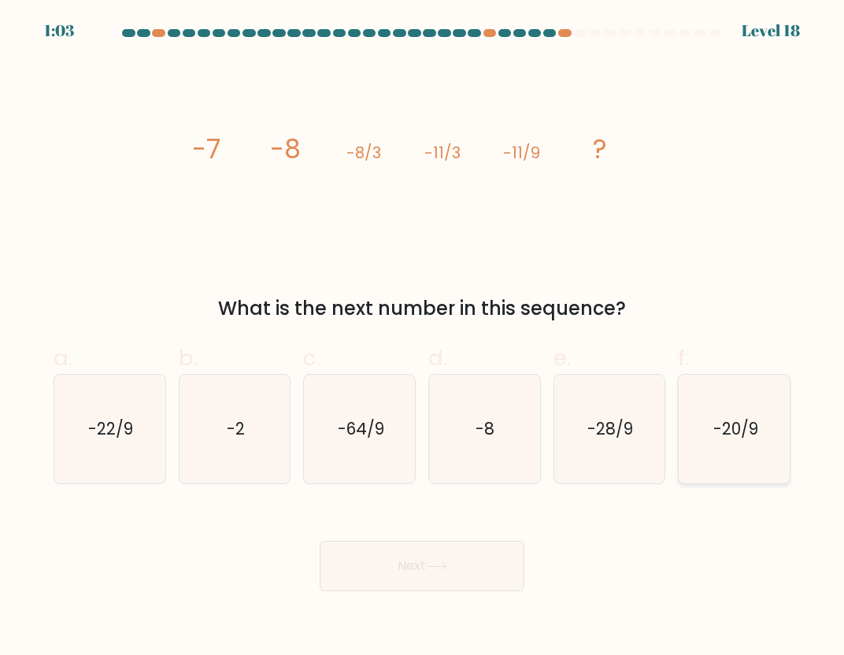
click at [775, 446] on icon "-20/9" at bounding box center [734, 429] width 109 height 109
click at [423, 338] on input "f. -20/9" at bounding box center [422, 332] width 1 height 10
radio input "true"
click at [447, 564] on icon at bounding box center [436, 566] width 21 height 9
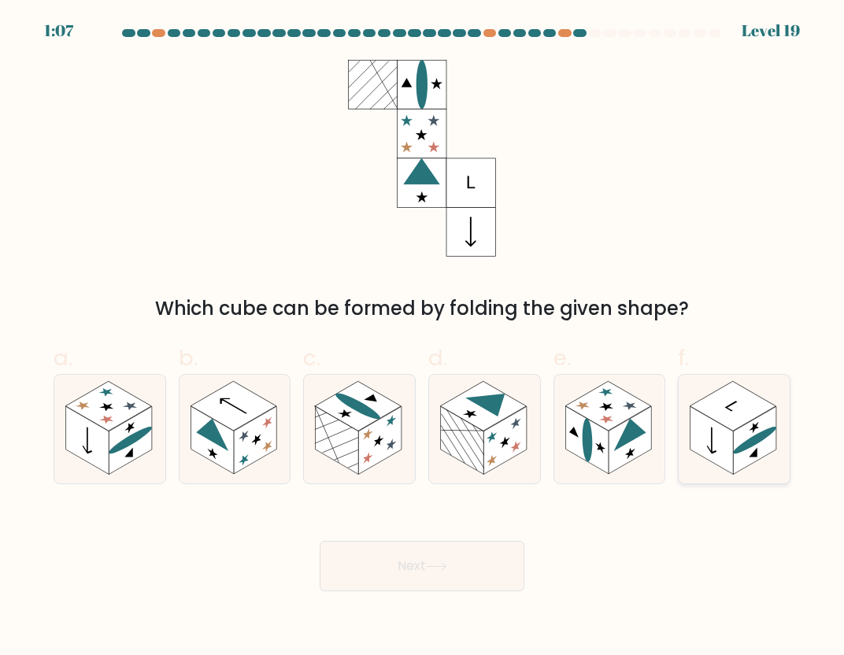
click at [719, 460] on rect at bounding box center [711, 440] width 43 height 68
click at [423, 338] on input "f." at bounding box center [422, 332] width 1 height 10
radio input "true"
click at [382, 573] on button "Next" at bounding box center [422, 566] width 205 height 50
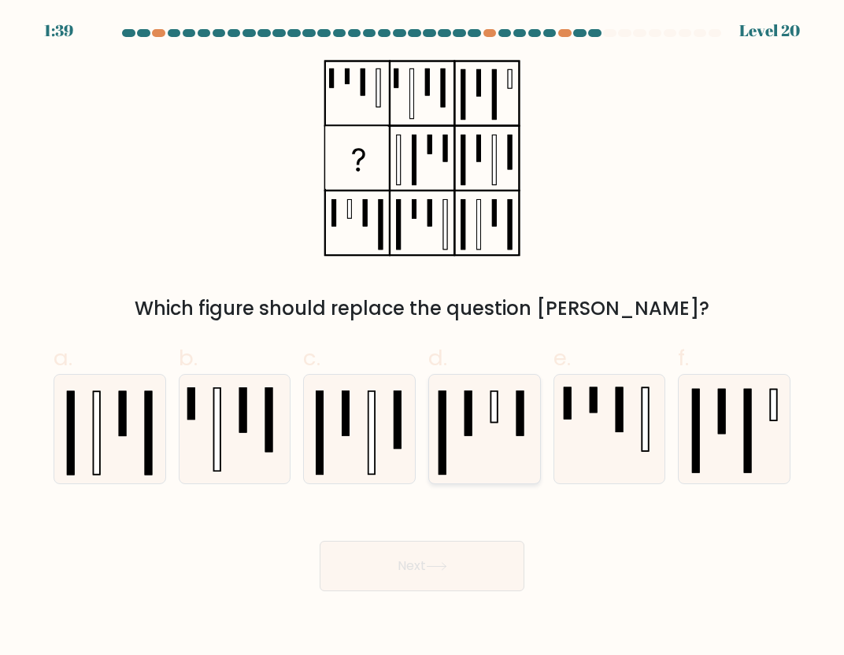
click at [486, 447] on icon at bounding box center [484, 429] width 109 height 109
click at [423, 338] on input "d." at bounding box center [422, 332] width 1 height 10
radio input "true"
click at [418, 571] on button "Next" at bounding box center [422, 566] width 205 height 50
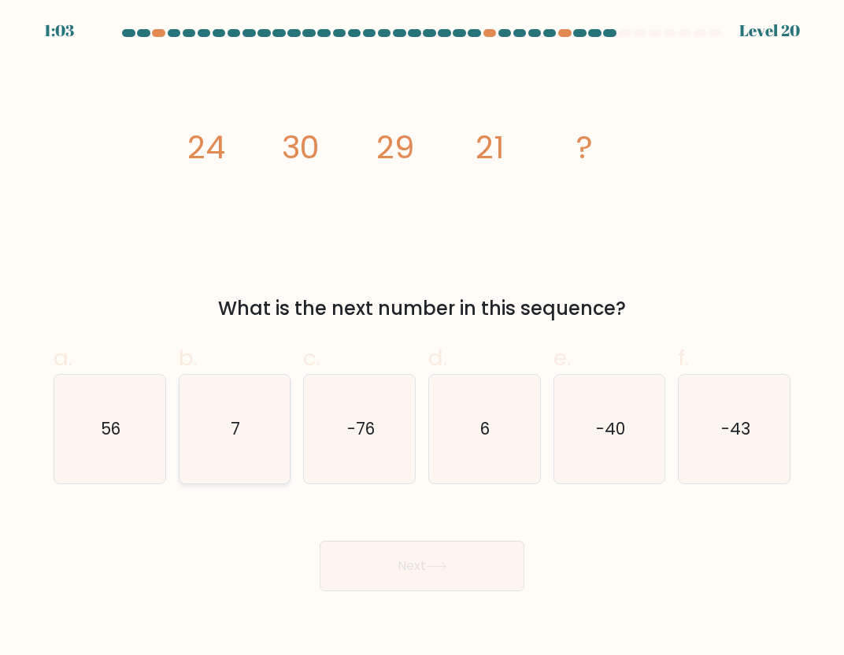
click at [228, 434] on icon "7" at bounding box center [234, 429] width 109 height 109
click at [422, 338] on input "b. 7" at bounding box center [422, 332] width 1 height 10
radio input "true"
click at [460, 583] on button "Next" at bounding box center [422, 566] width 205 height 50
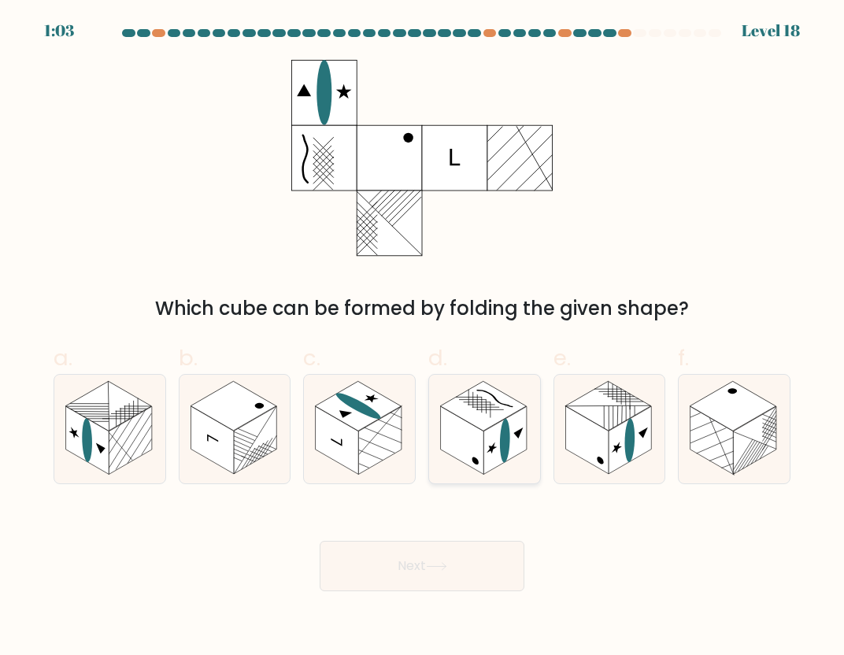
click at [486, 458] on rect at bounding box center [504, 440] width 43 height 68
click at [423, 338] on input "d." at bounding box center [422, 332] width 1 height 10
radio input "true"
click at [461, 556] on button "Next" at bounding box center [422, 566] width 205 height 50
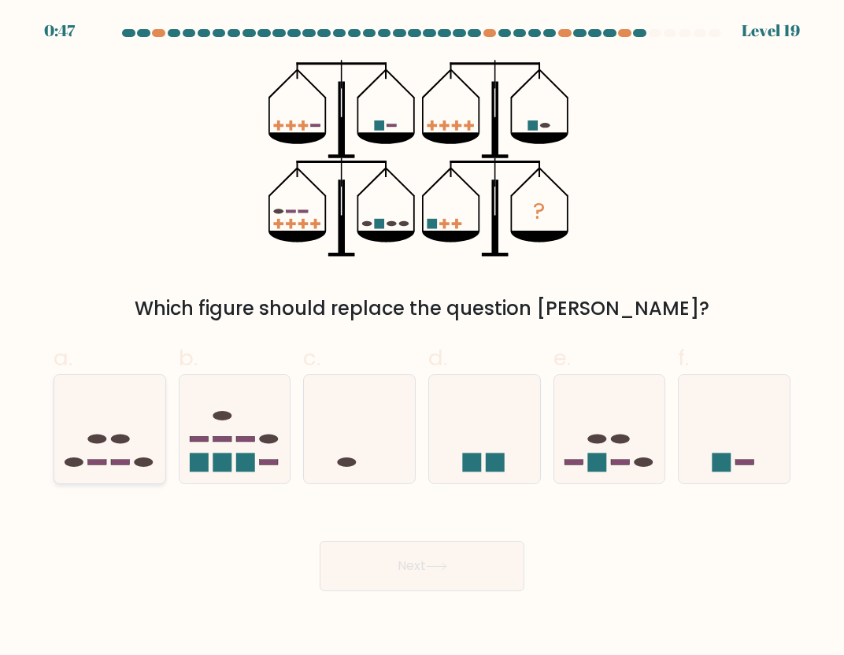
click at [83, 471] on icon at bounding box center [109, 429] width 111 height 92
click at [422, 338] on input "a." at bounding box center [422, 332] width 1 height 10
radio input "true"
click at [375, 583] on button "Next" at bounding box center [422, 566] width 205 height 50
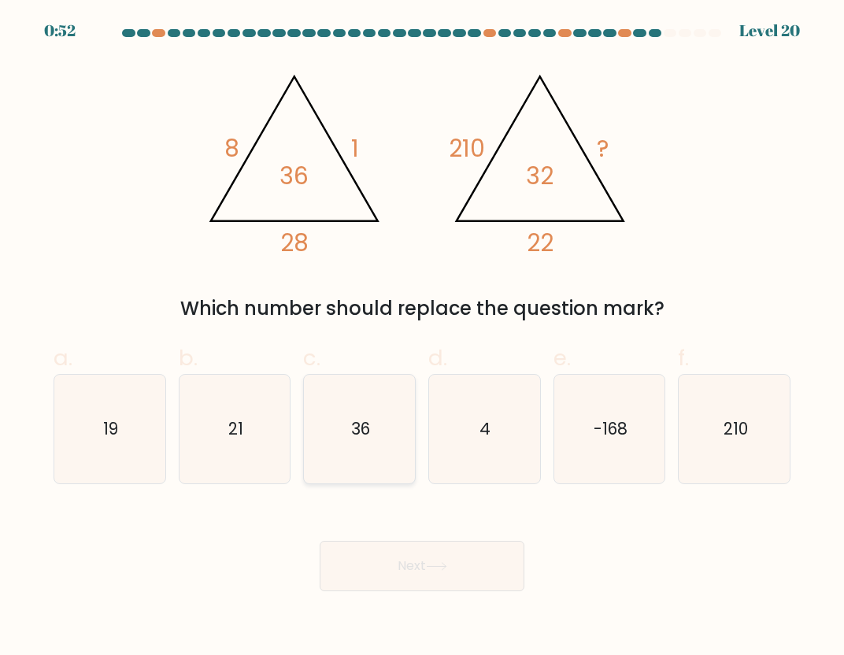
click at [375, 444] on icon "36" at bounding box center [359, 429] width 109 height 109
click at [422, 338] on input "c. 36" at bounding box center [422, 332] width 1 height 10
radio input "true"
click at [423, 565] on button "Next" at bounding box center [422, 566] width 205 height 50
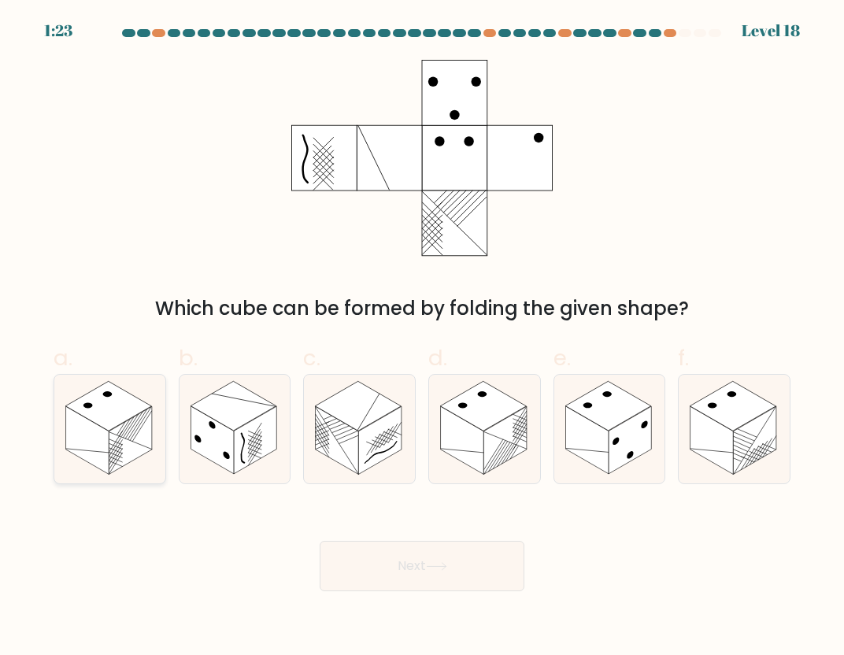
click at [100, 453] on rect at bounding box center [87, 440] width 43 height 68
click at [422, 338] on input "a." at bounding box center [422, 332] width 1 height 10
radio input "true"
click at [402, 570] on button "Next" at bounding box center [422, 566] width 205 height 50
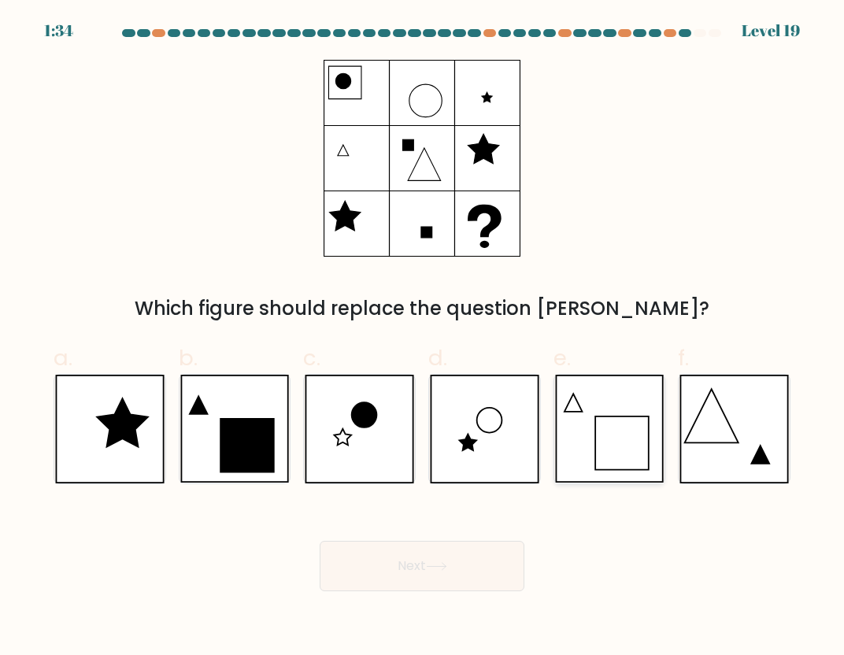
click at [630, 446] on icon at bounding box center [609, 429] width 109 height 109
click at [423, 338] on input "e." at bounding box center [422, 332] width 1 height 10
radio input "true"
click at [375, 453] on icon at bounding box center [359, 429] width 109 height 109
click at [422, 338] on input "c." at bounding box center [422, 332] width 1 height 10
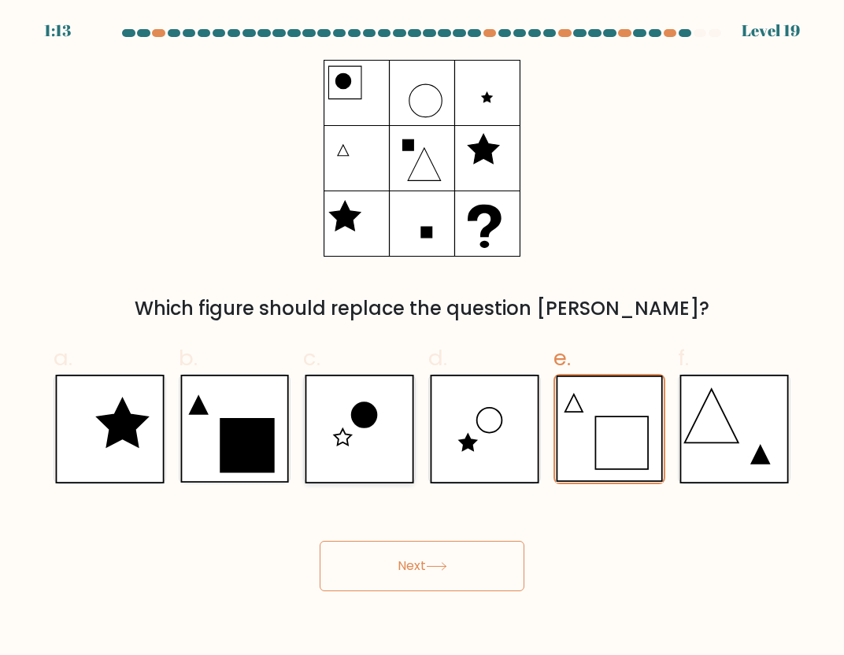
radio input "true"
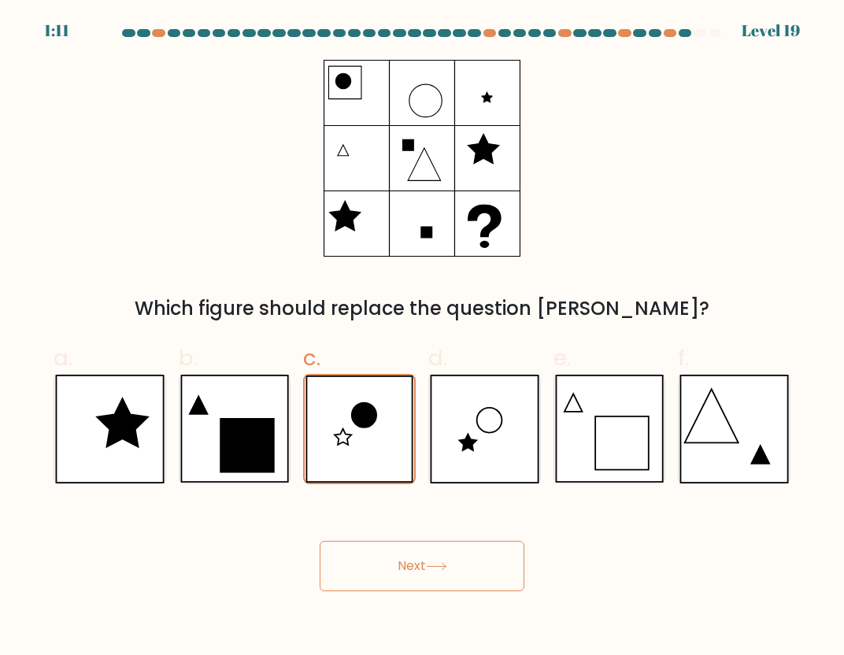
click at [415, 576] on button "Next" at bounding box center [422, 566] width 205 height 50
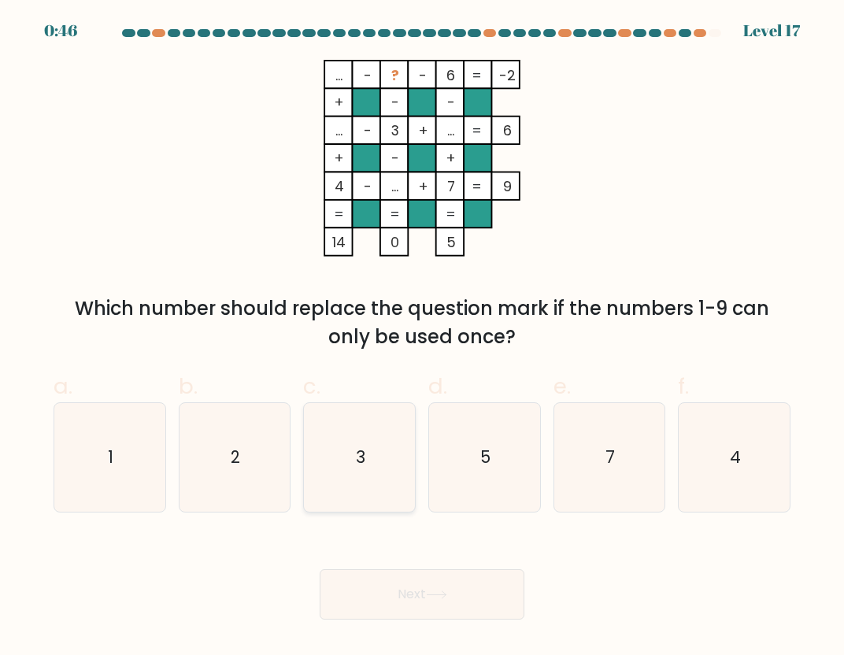
click at [392, 464] on icon "3" at bounding box center [359, 457] width 109 height 109
click at [422, 338] on input "c. 3" at bounding box center [422, 332] width 1 height 10
radio input "true"
click at [430, 587] on button "Next" at bounding box center [422, 594] width 205 height 50
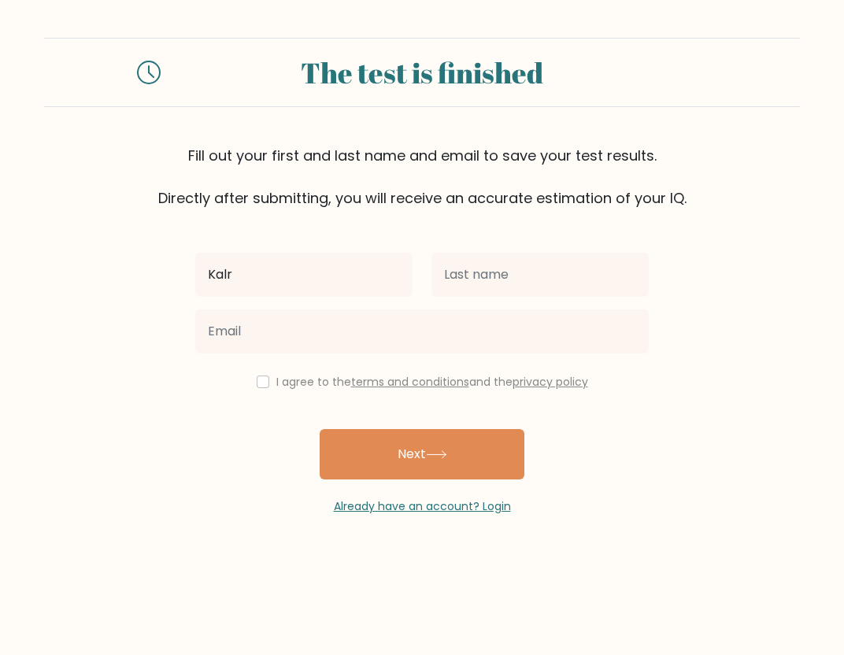
type input "Kalr"
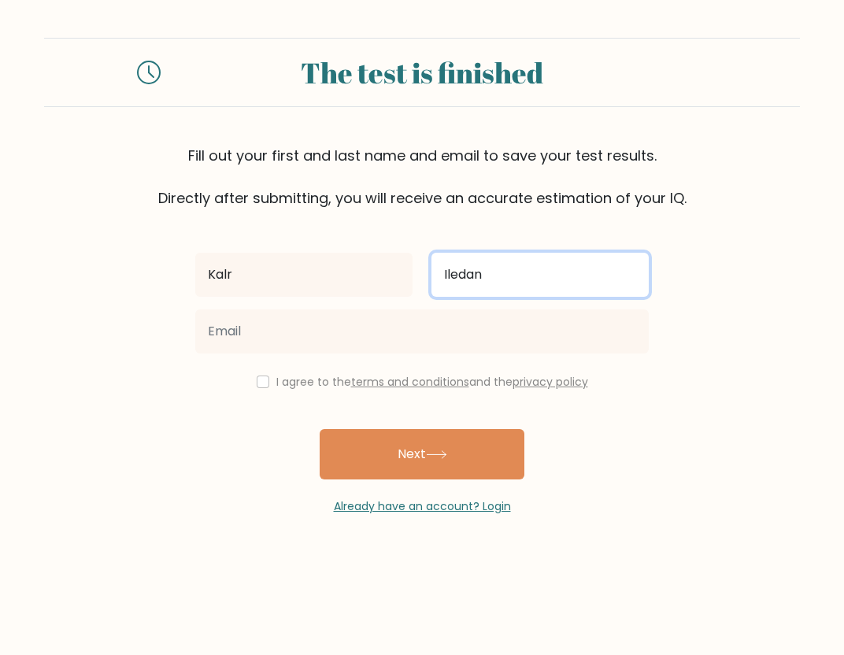
type input "Iledan"
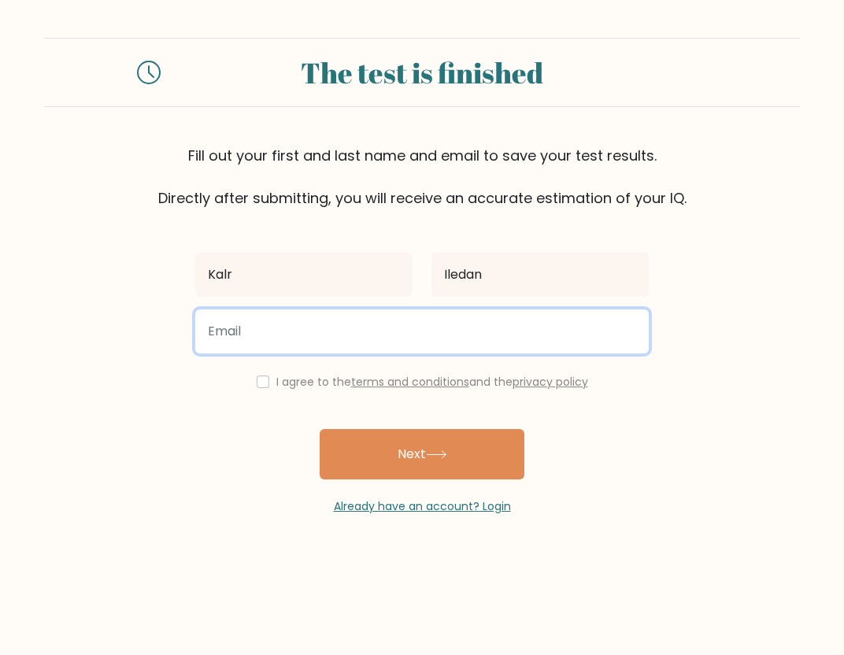
click at [214, 345] on input "email" at bounding box center [421, 331] width 453 height 44
type input "iledz.kaii@gmail.com"
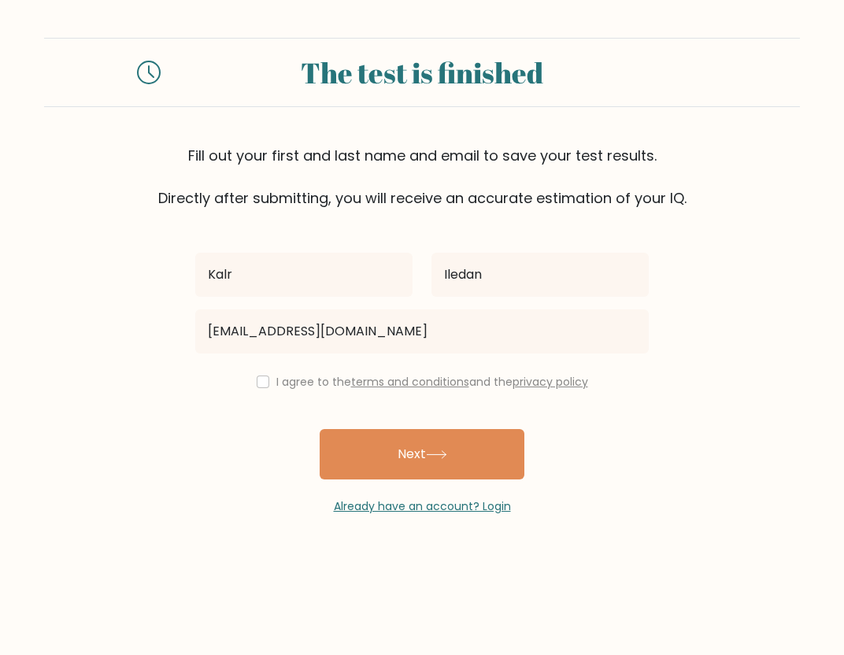
click at [195, 488] on div "Already have an account? Login" at bounding box center [421, 496] width 453 height 35
click at [257, 383] on input "checkbox" at bounding box center [263, 381] width 13 height 13
checkbox input "true"
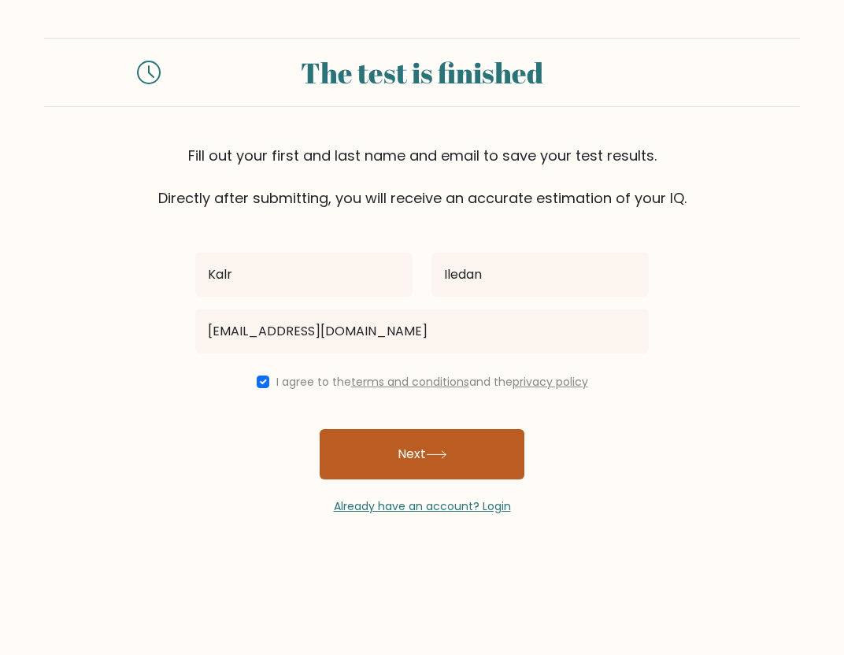
click at [355, 450] on button "Next" at bounding box center [422, 454] width 205 height 50
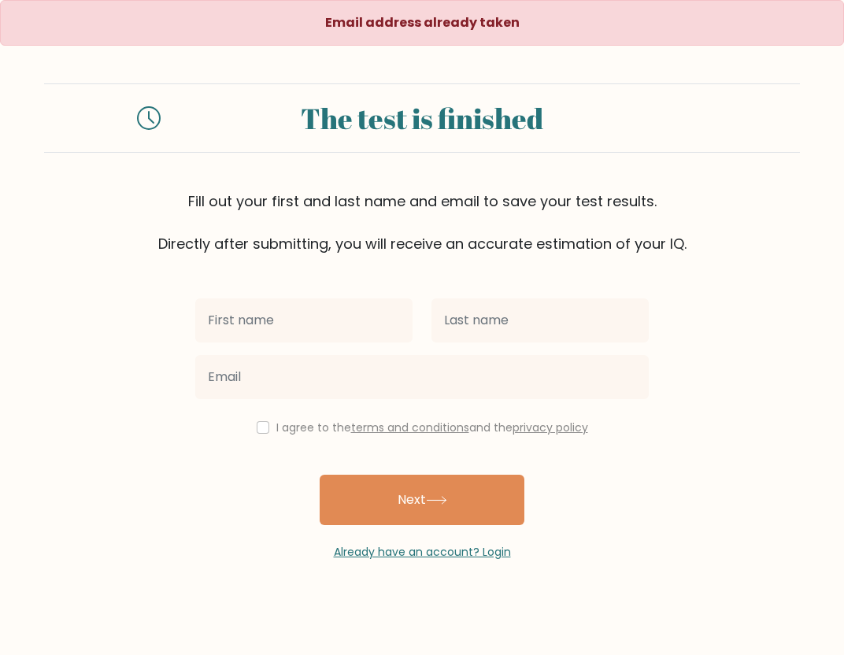
type input "[PERSON_NAME]"
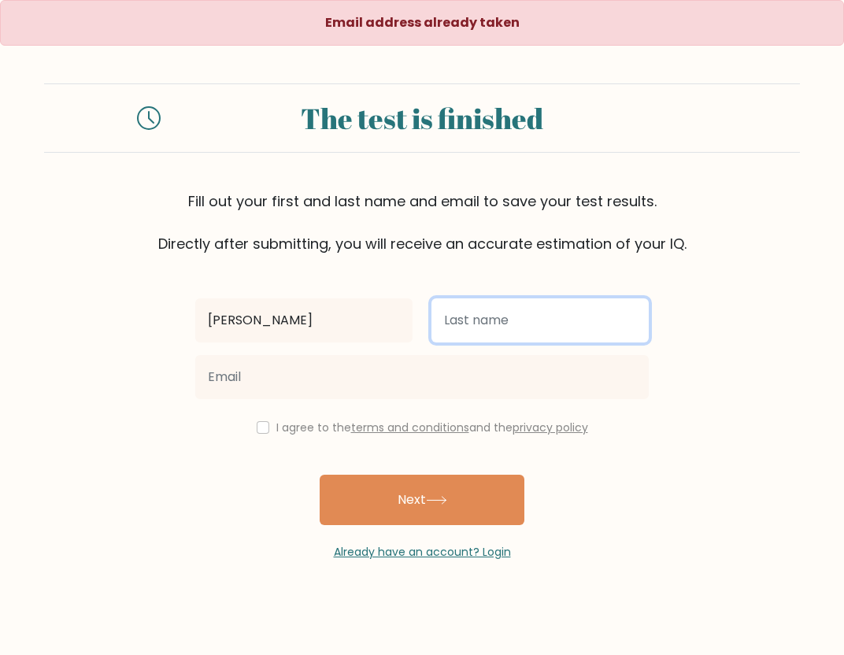
type input "Iledan"
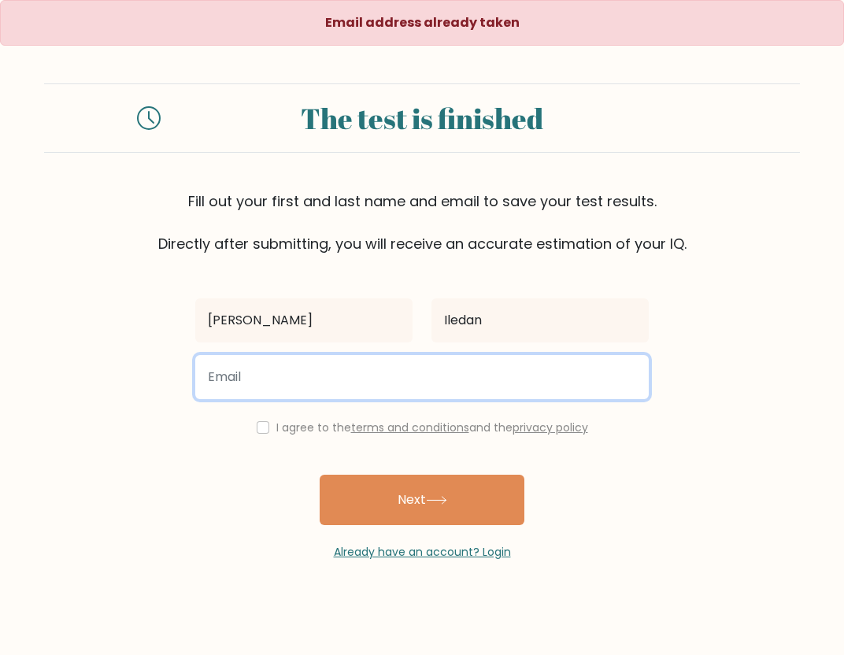
type input "iledan.karl.engr@gmail.com"
click at [397, 385] on input "iledan.karl.engr@gmail.com" at bounding box center [421, 377] width 453 height 44
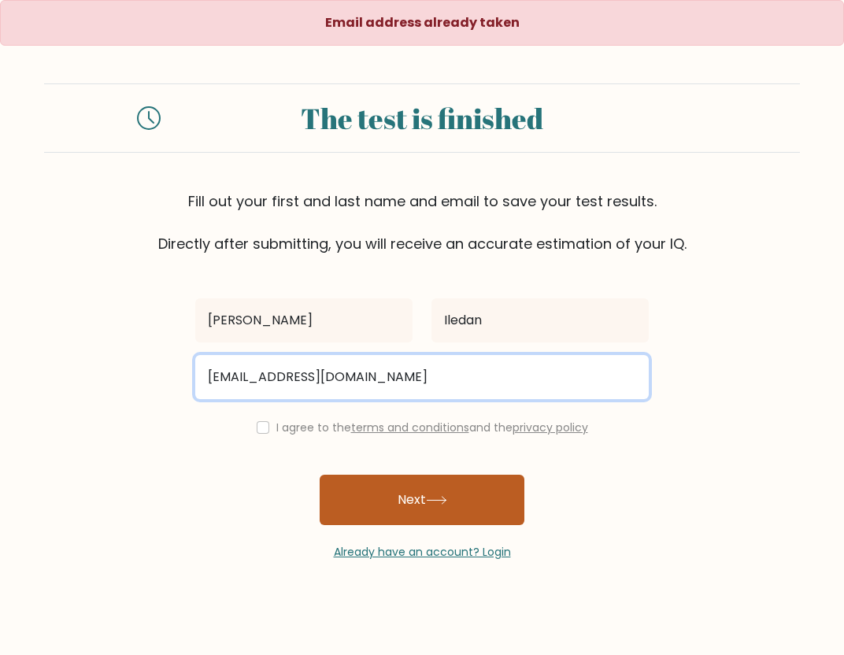
type input "iledz.kaii+1@gmail.com"
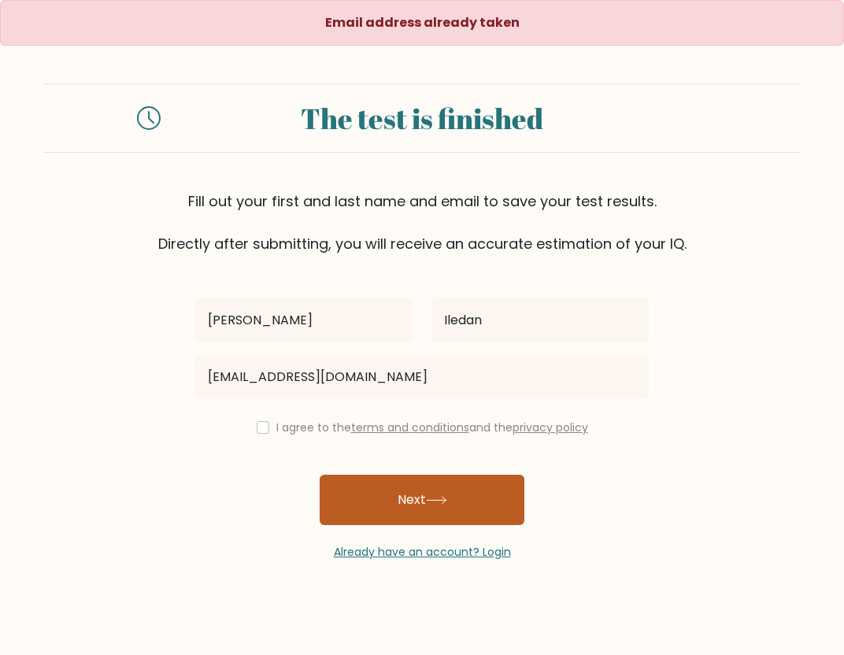
click at [469, 504] on button "Next" at bounding box center [422, 500] width 205 height 50
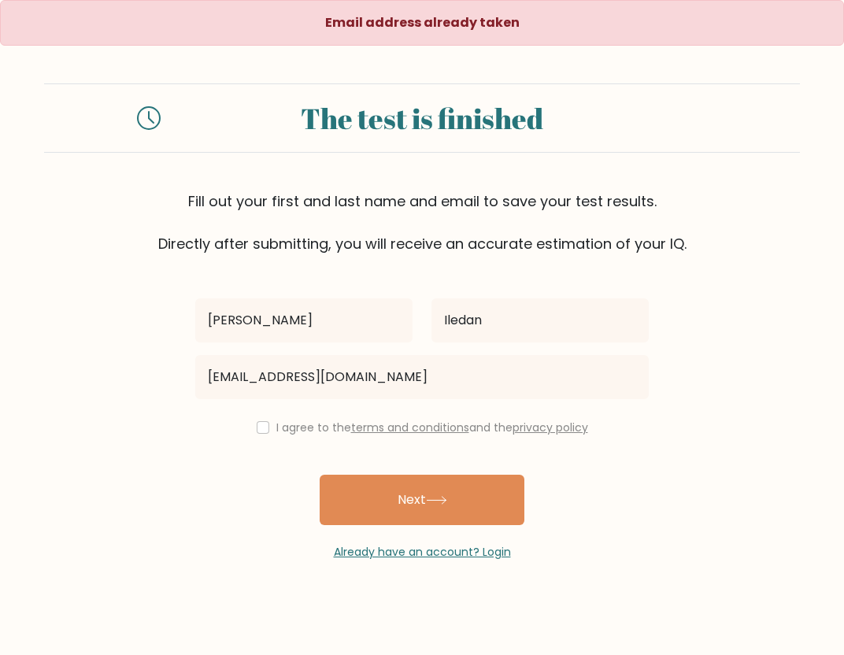
click at [265, 423] on div "I agree to the terms and conditions and the privacy policy" at bounding box center [422, 427] width 472 height 19
click at [262, 431] on input "checkbox" at bounding box center [263, 427] width 13 height 13
checkbox input "true"
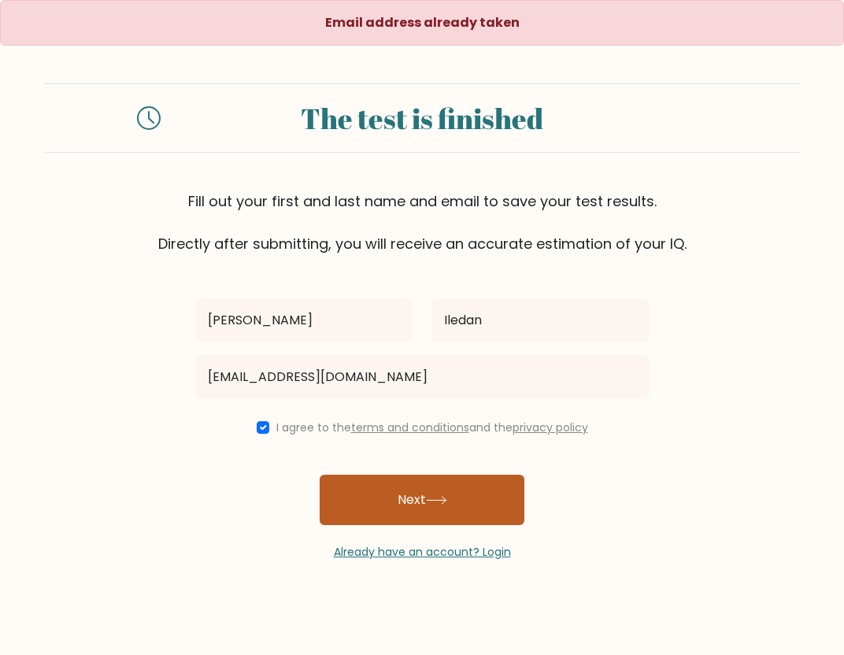
click at [361, 506] on button "Next" at bounding box center [422, 500] width 205 height 50
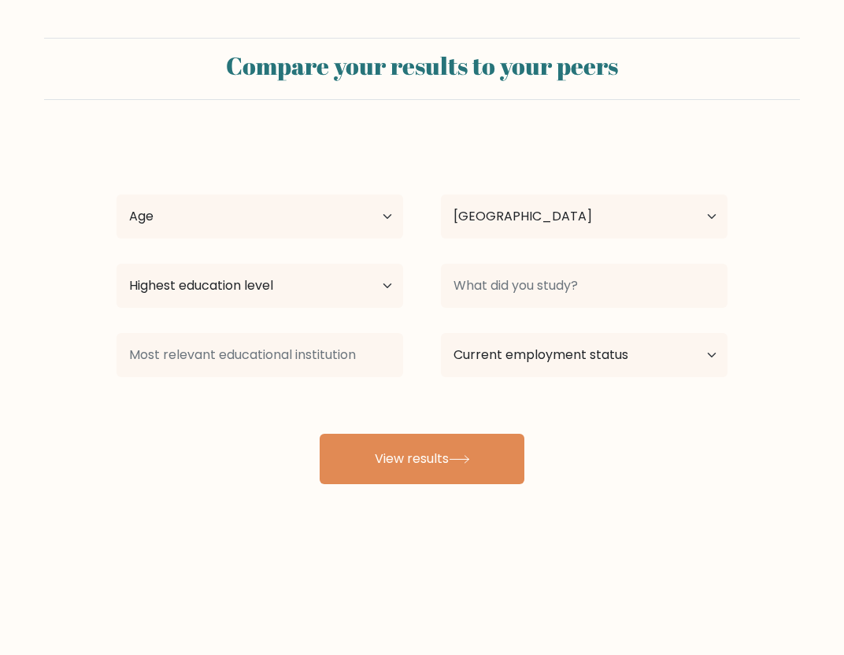
select select "PH"
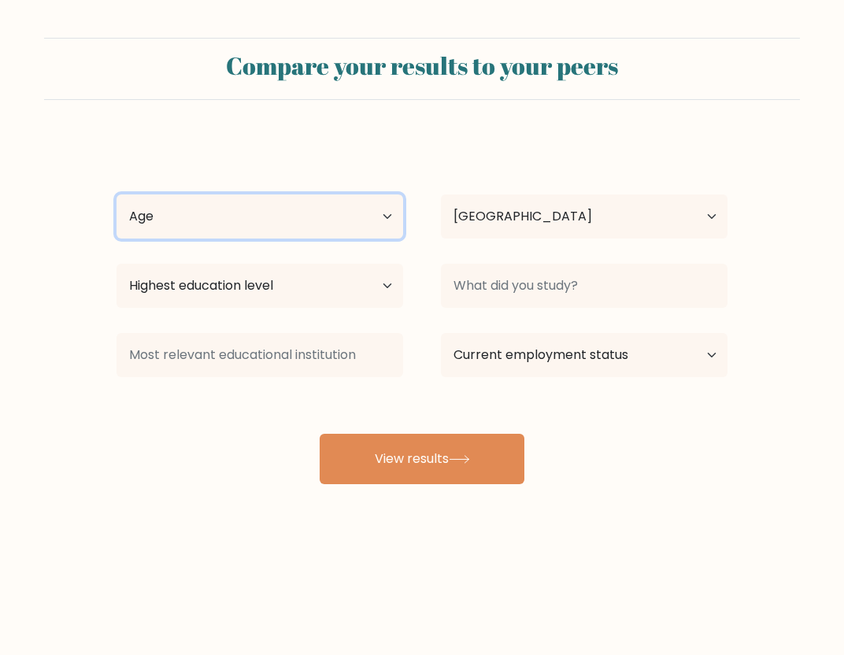
select select "25_34"
click at [116, 194] on select "Age Under 18 years old 18-24 years old 25-34 years old 35-44 years old 45-54 ye…" at bounding box center [259, 216] width 287 height 44
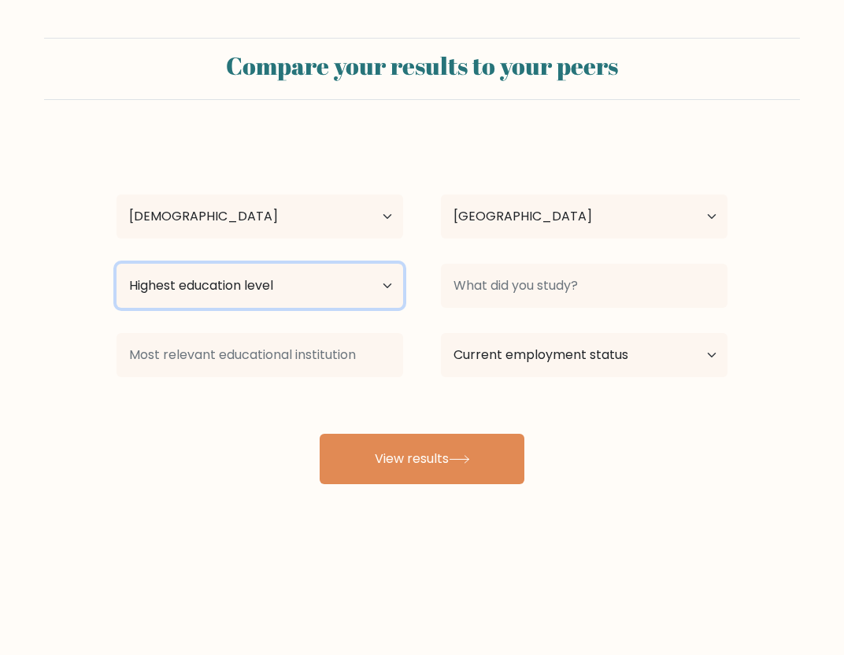
select select "bachelors_degree"
click at [116, 264] on select "Highest education level No schooling Primary Lower Secondary Upper Secondary Oc…" at bounding box center [259, 286] width 287 height 44
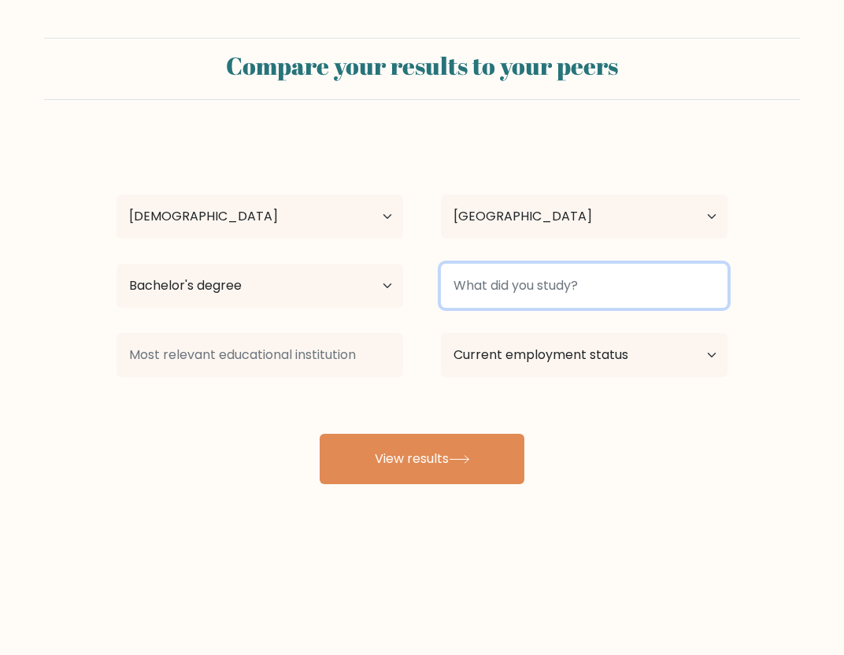
click at [511, 284] on input at bounding box center [584, 286] width 287 height 44
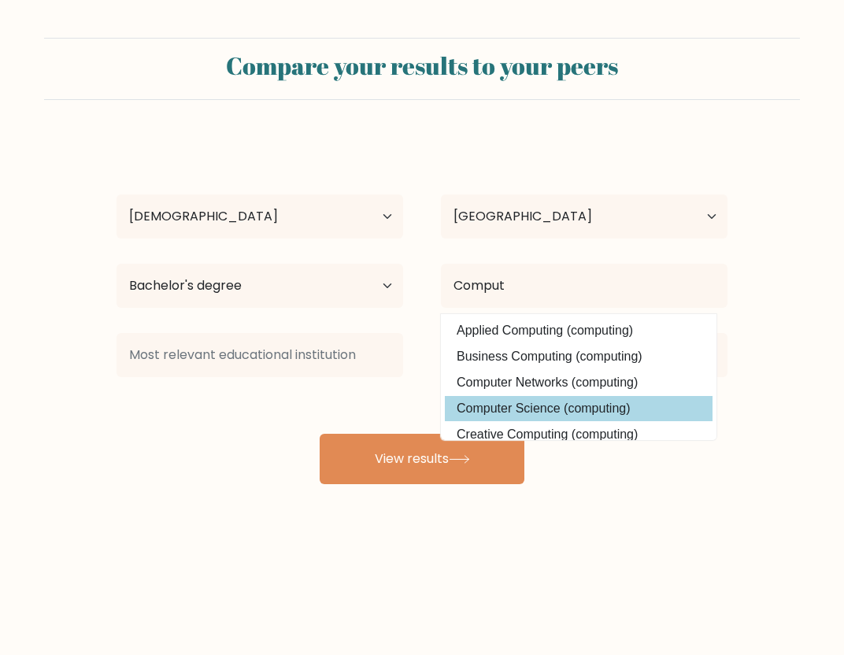
click at [547, 406] on option "Computer Science (computing)" at bounding box center [579, 408] width 268 height 25
type input "Computer Science"
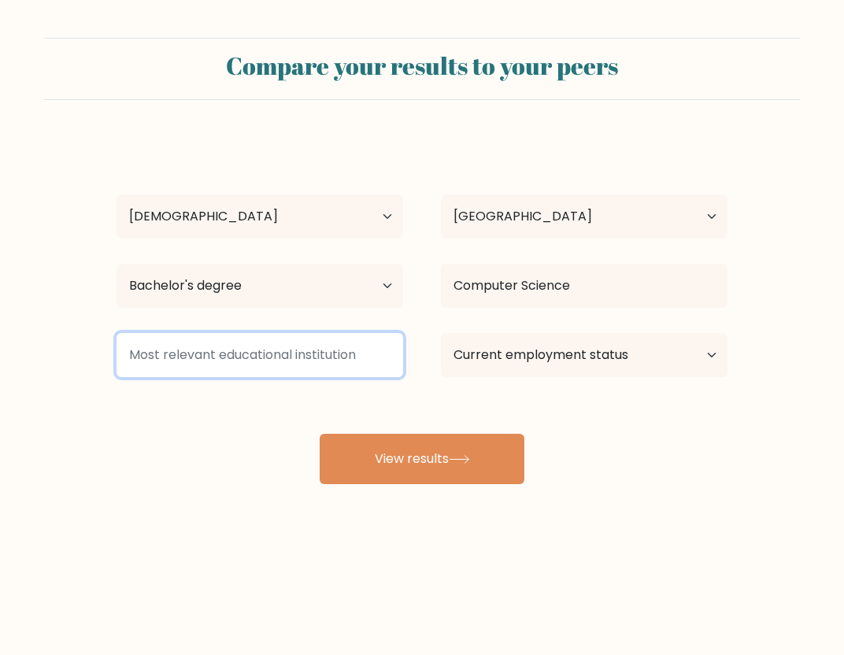
click at [289, 359] on input at bounding box center [259, 355] width 287 height 44
type input "AMA"
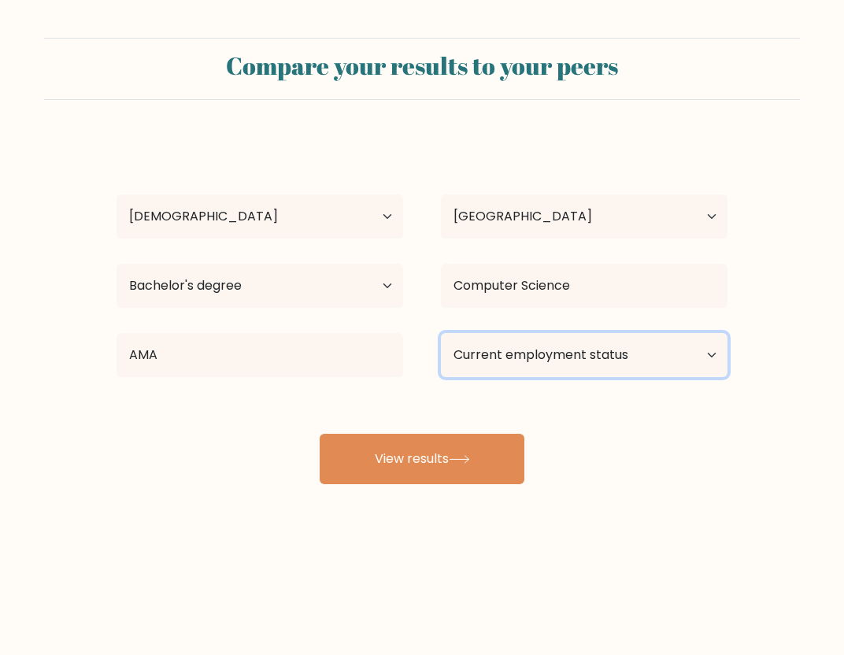
select select "employed"
click at [441, 333] on select "Current employment status Employed Student Retired Other / prefer not to answer" at bounding box center [584, 355] width 287 height 44
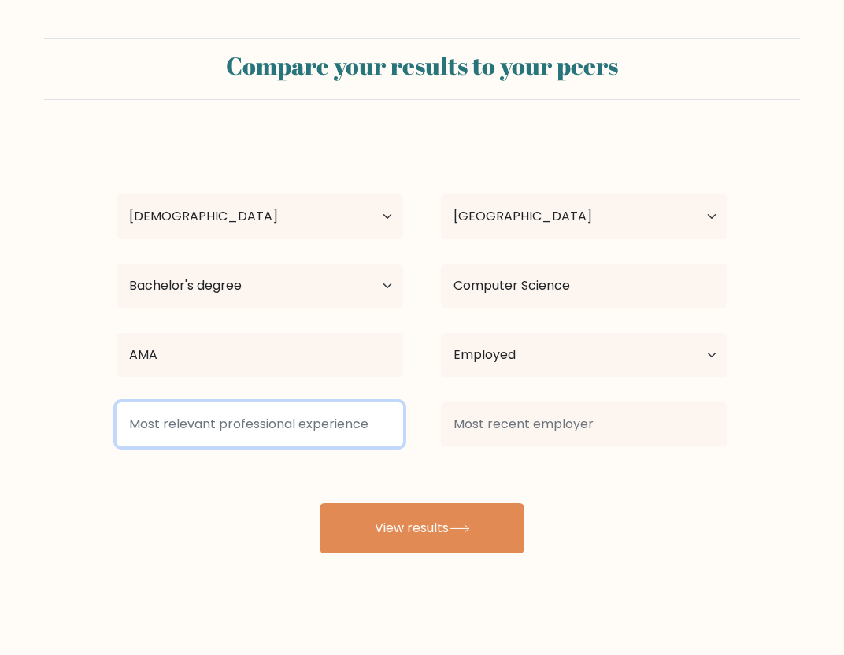
click at [216, 431] on input at bounding box center [259, 424] width 287 height 44
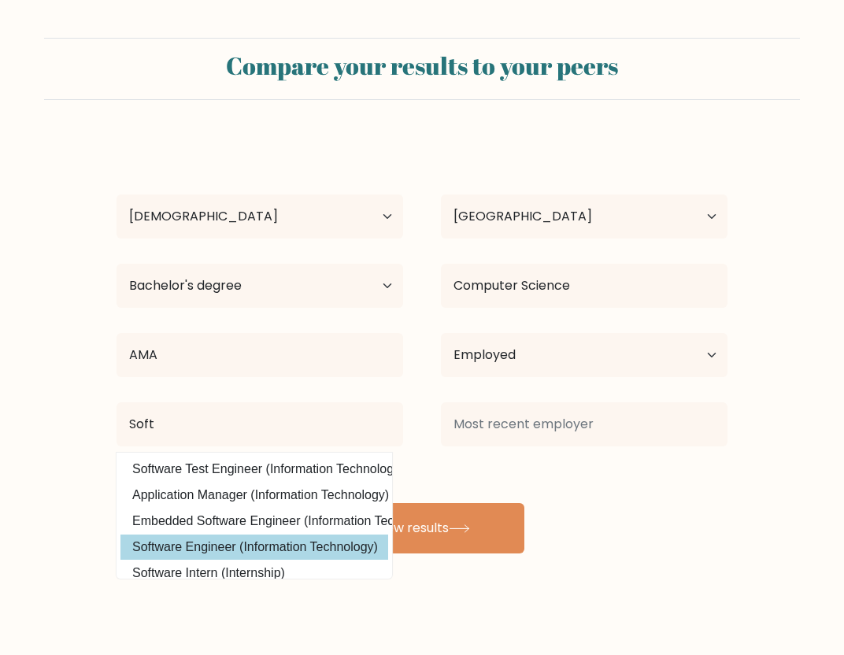
click at [280, 538] on option "Software Engineer (Information Technology)" at bounding box center [254, 546] width 268 height 25
type input "Software Engineer"
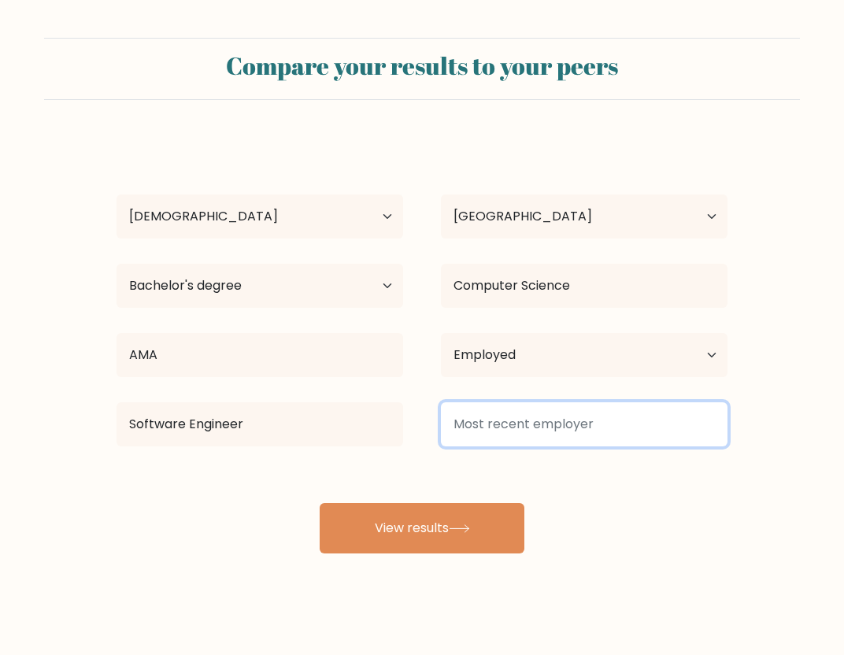
click at [516, 425] on input at bounding box center [584, 424] width 287 height 44
type input "PrismCode"
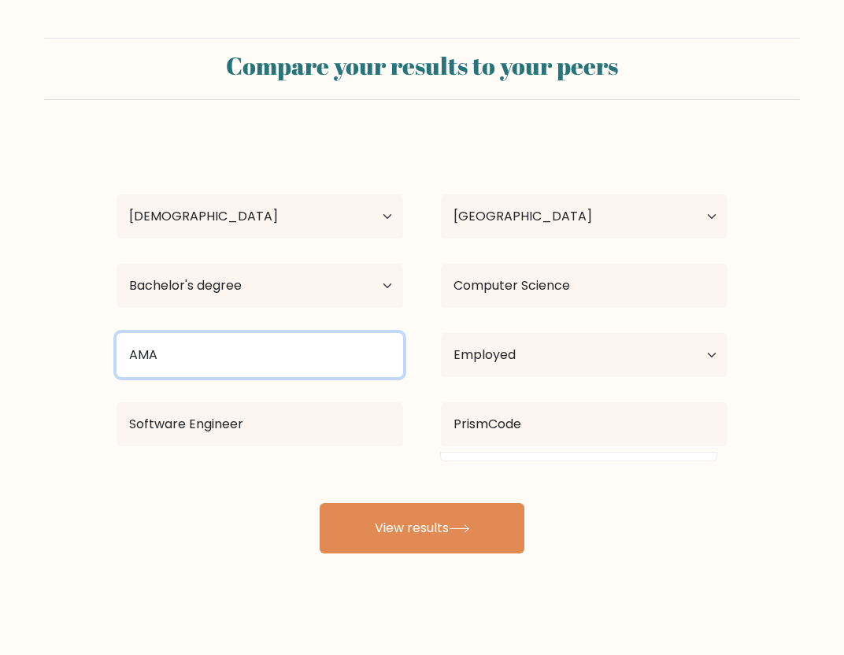
click at [327, 355] on input "AMA" at bounding box center [259, 355] width 287 height 44
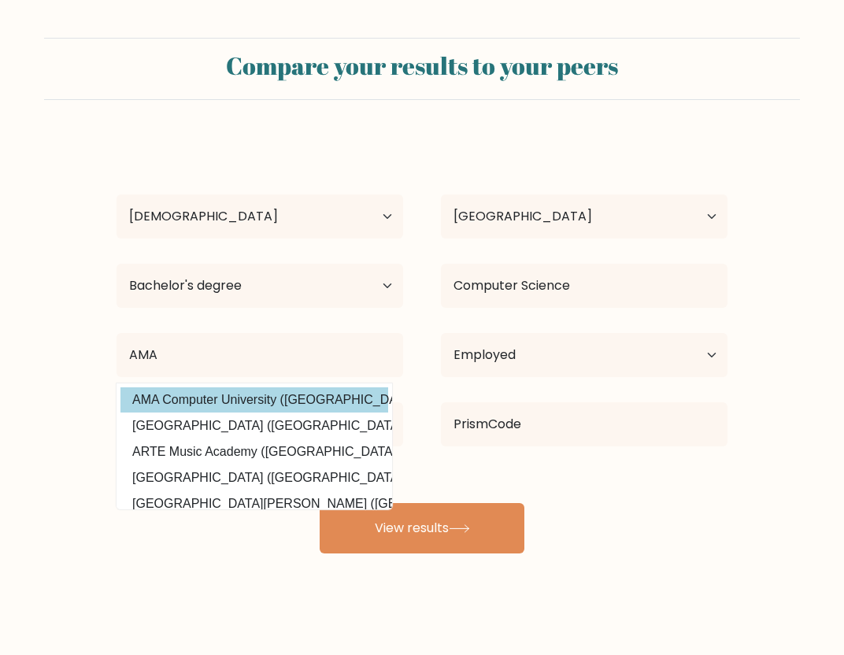
click at [309, 395] on option "AMA Computer University (Philippines)" at bounding box center [254, 399] width 268 height 25
type input "AMA Computer University"
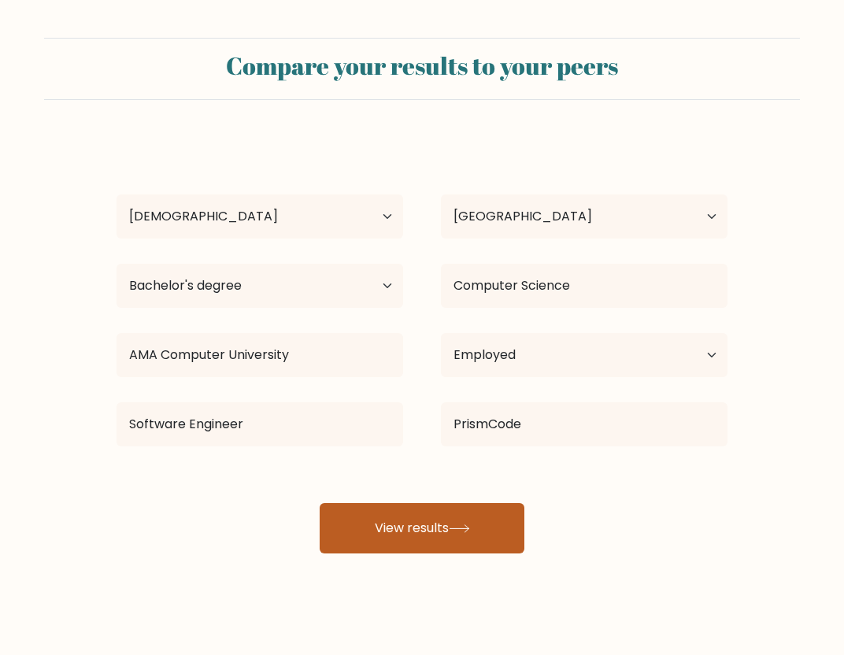
click at [414, 545] on button "View results" at bounding box center [422, 528] width 205 height 50
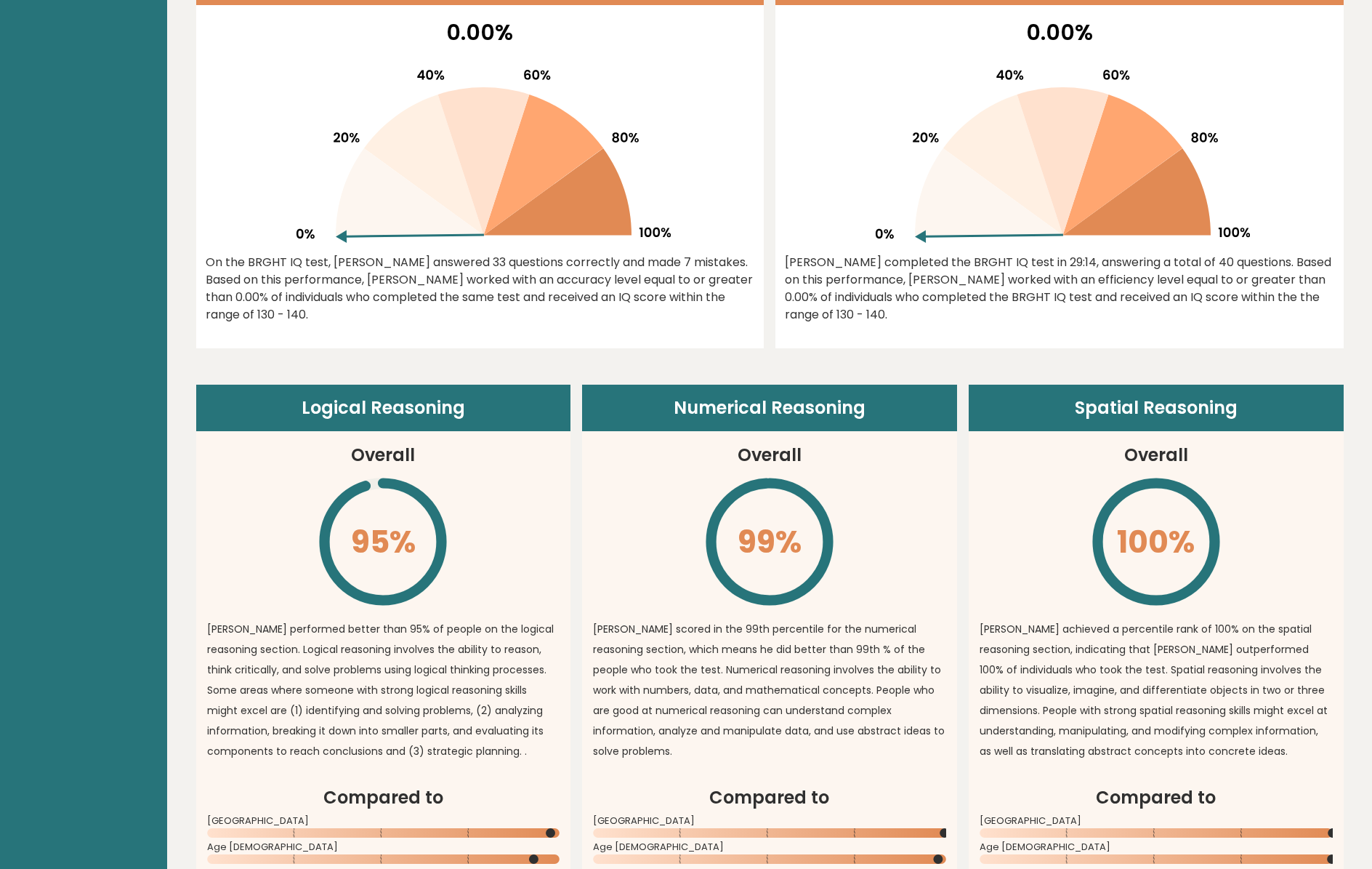
scroll to position [960, 0]
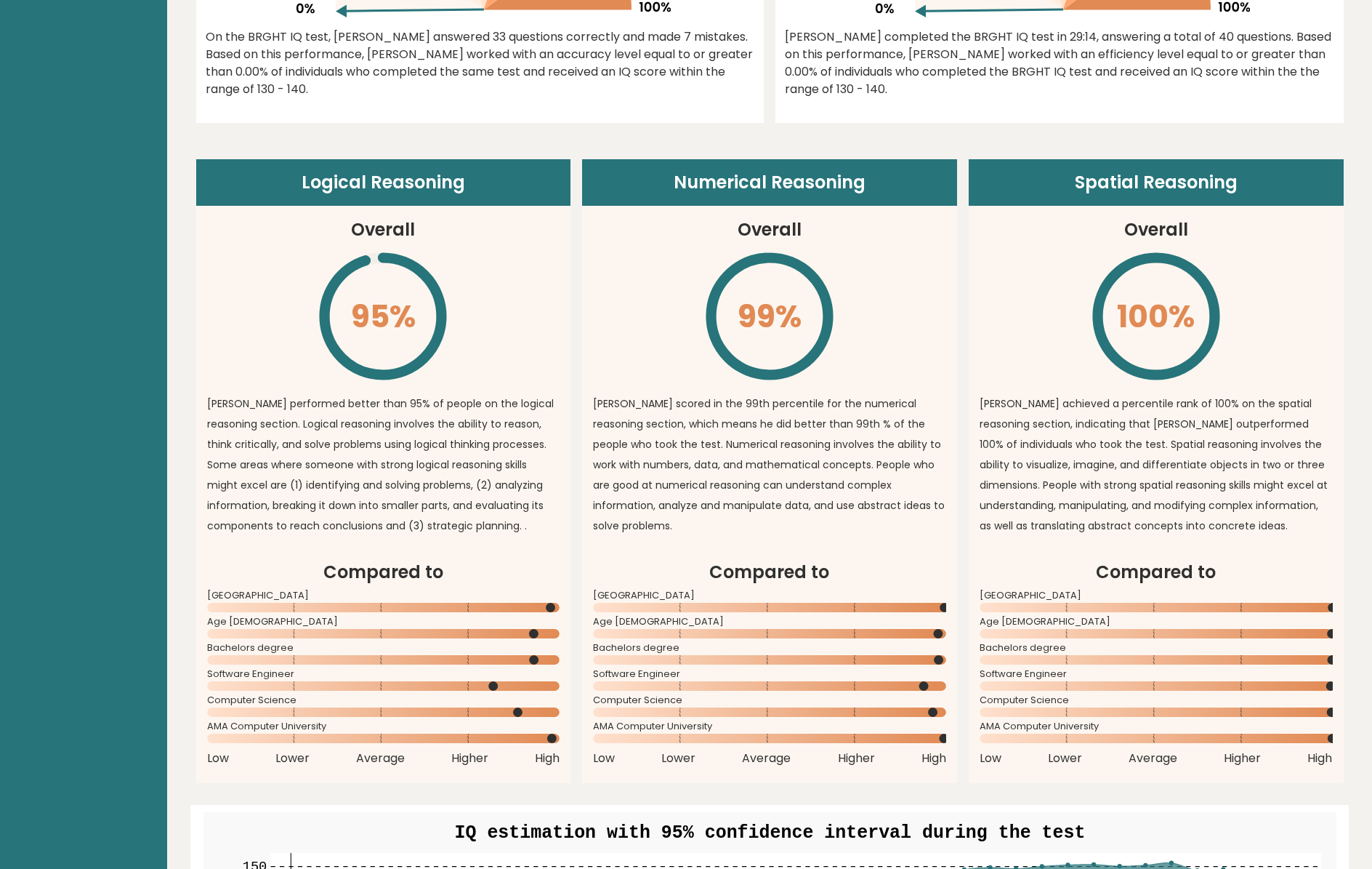
click at [318, 142] on div "Logical Reasoning Overall 95% \ [PERSON_NAME] performed better than 95% of peop…" at bounding box center [770, 453] width 1148 height 660
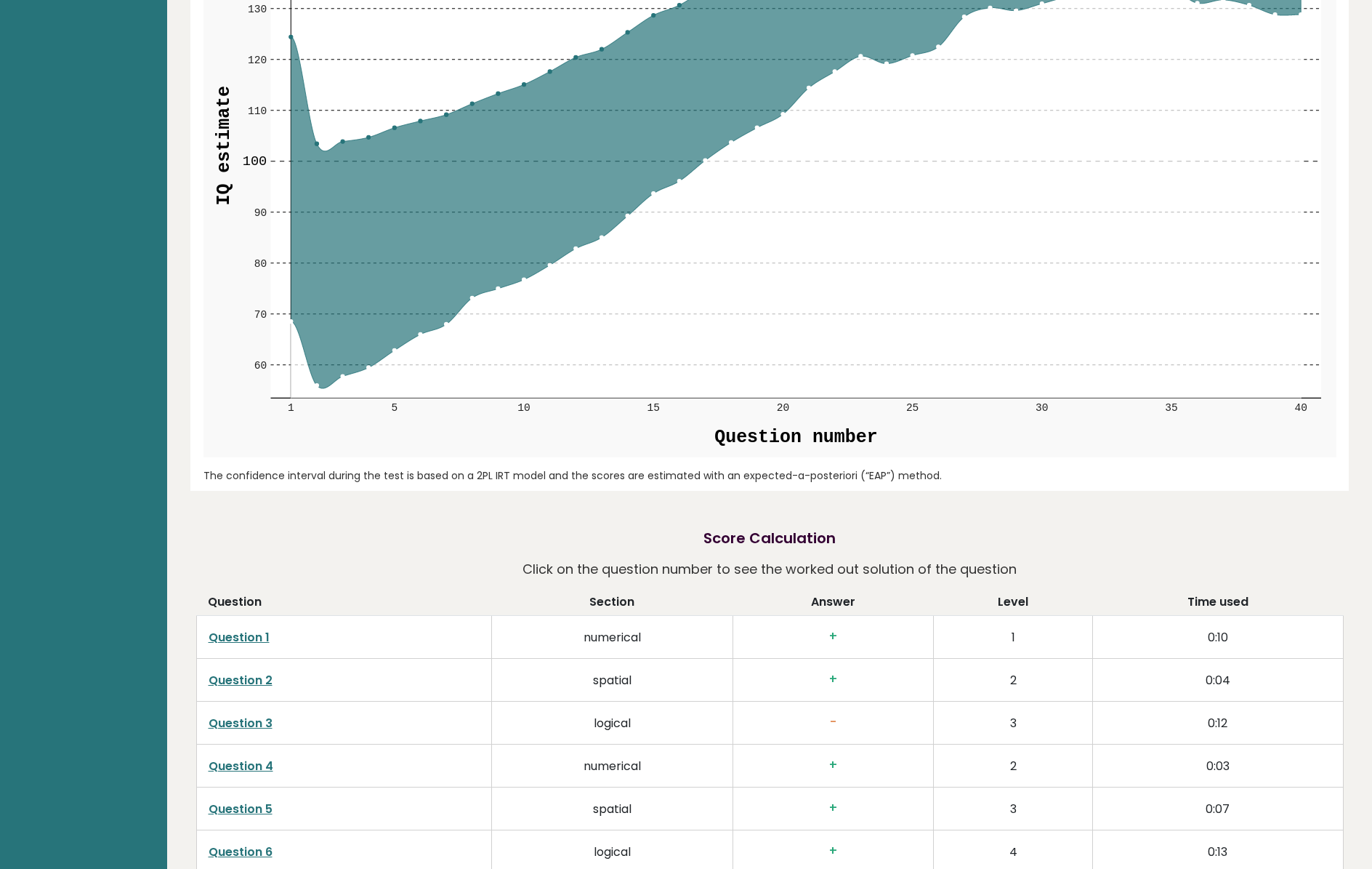
scroll to position [1658, 0]
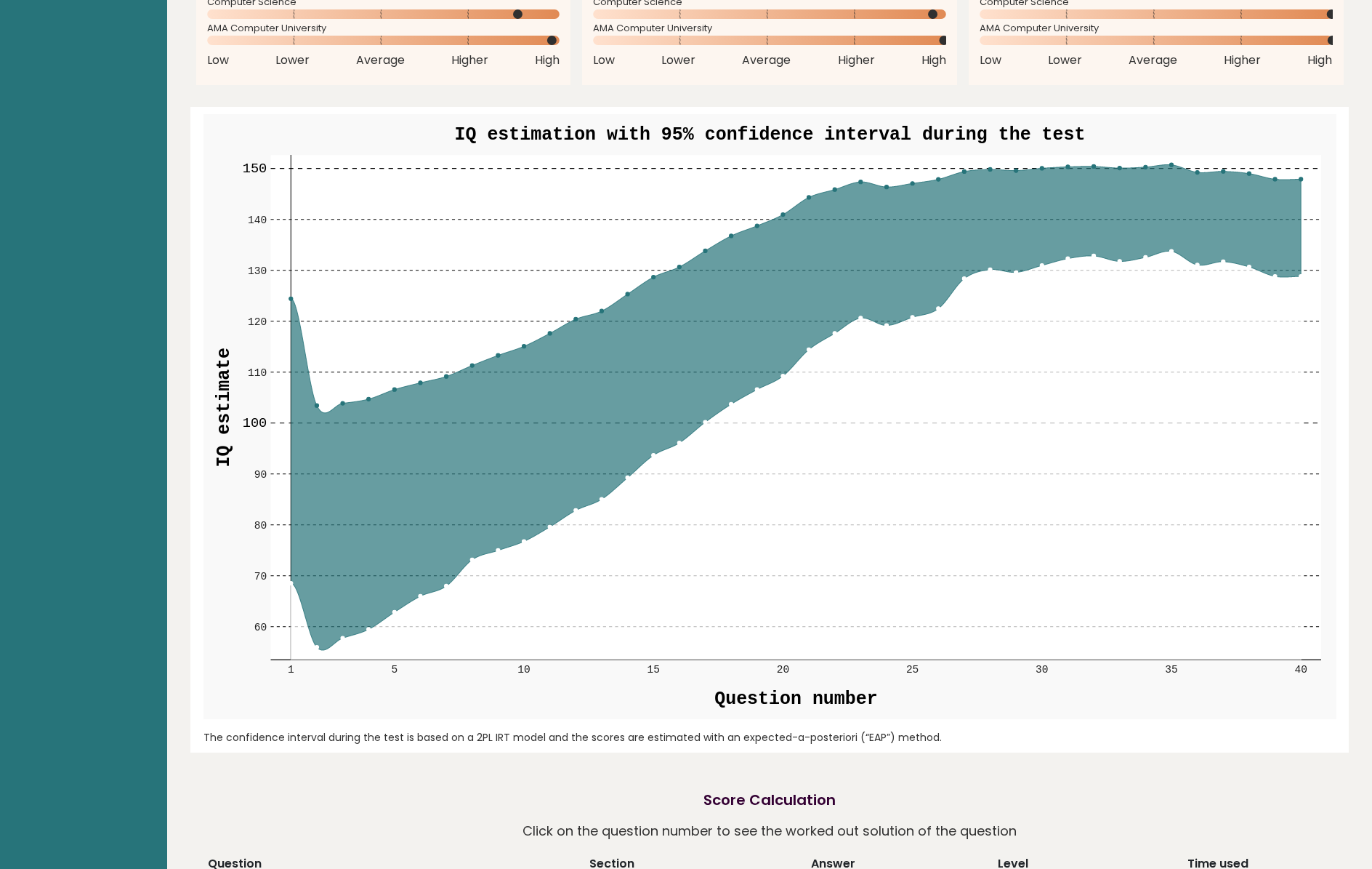
click at [778, 175] on rect at bounding box center [795, 407] width 1050 height 504
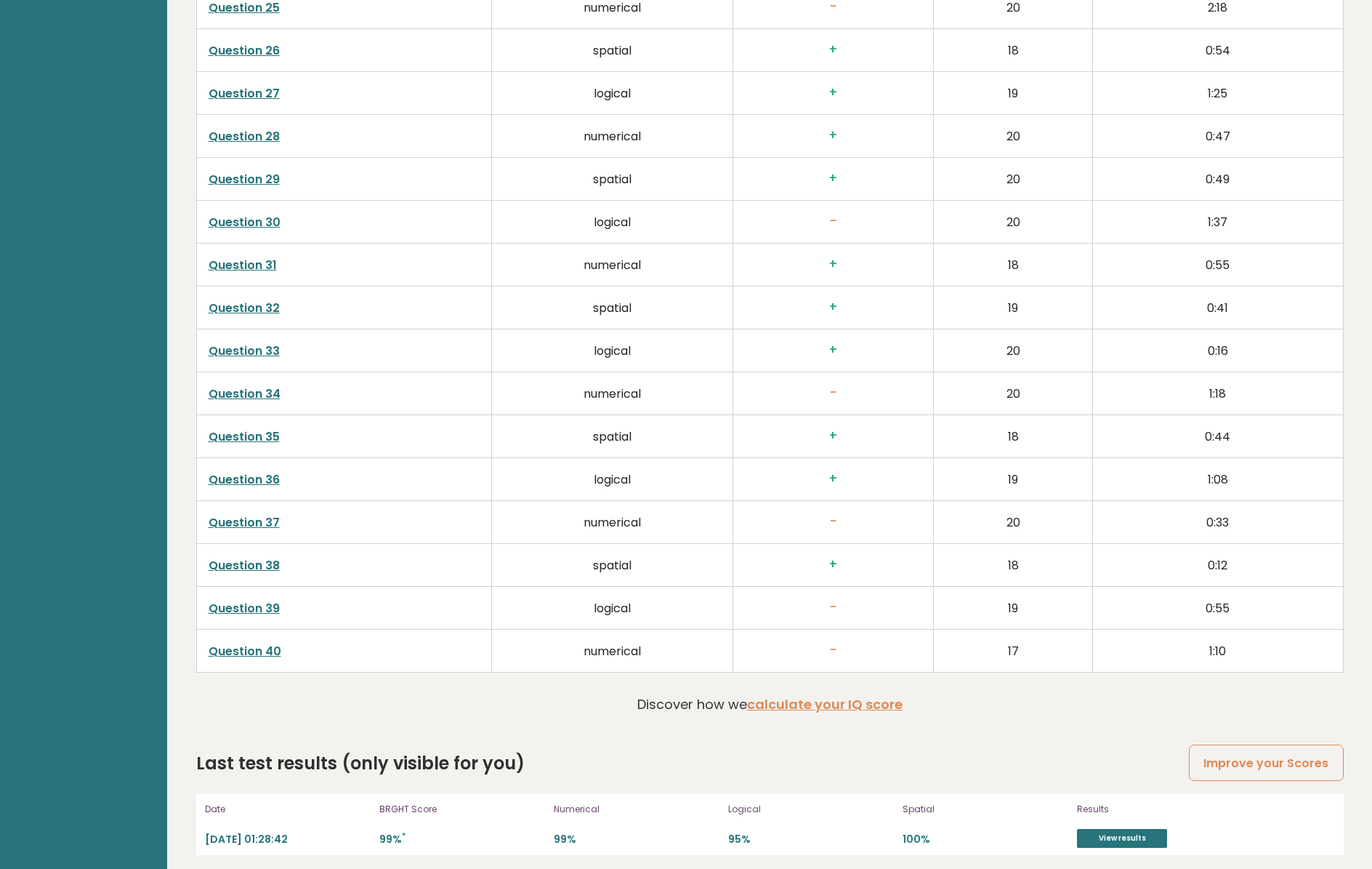
scroll to position [3586, 0]
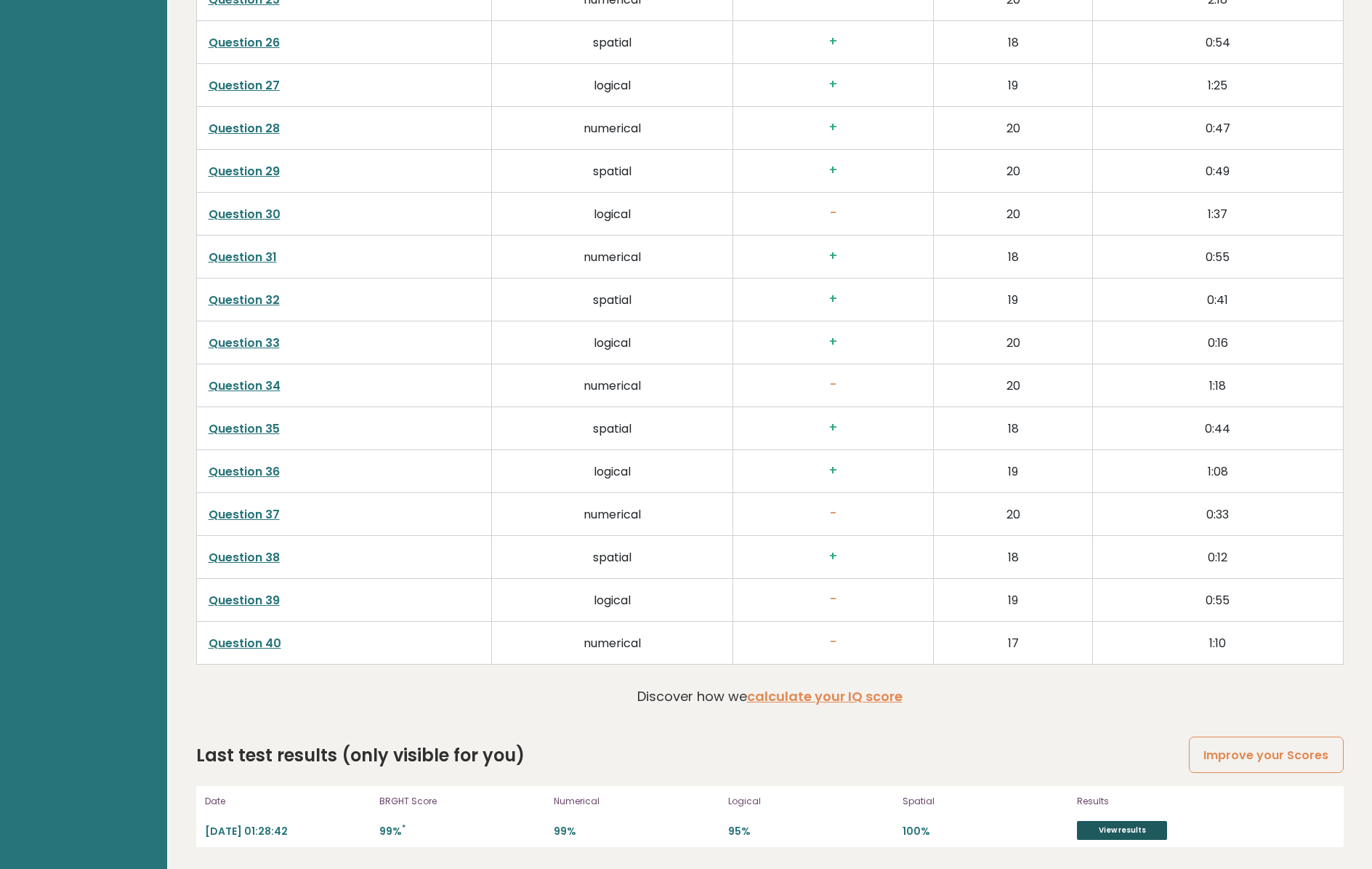
click at [778, 604] on link "View results" at bounding box center [1123, 830] width 90 height 18
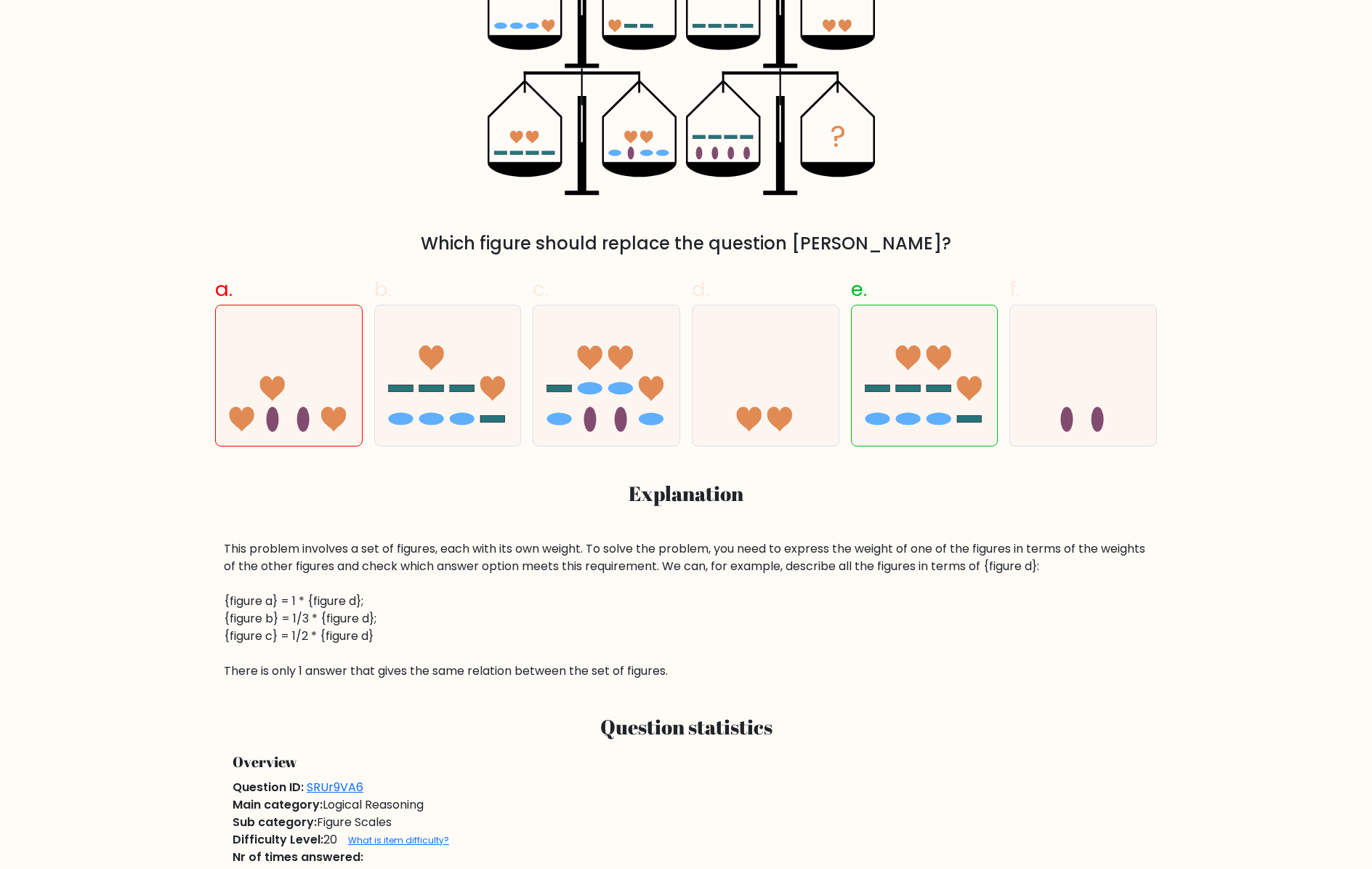
scroll to position [87, 0]
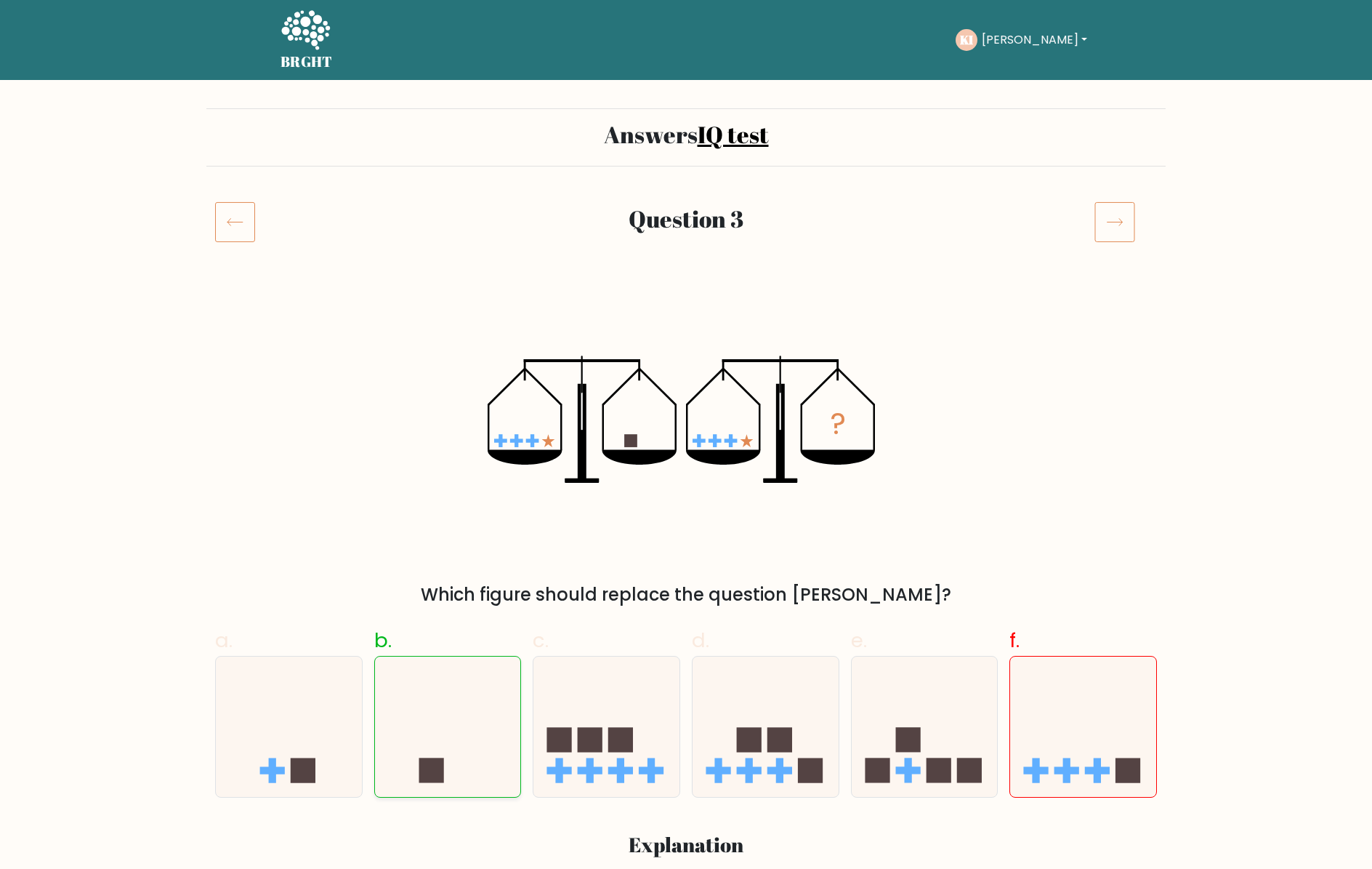
click at [488, 725] on icon at bounding box center [448, 726] width 146 height 121
click at [686, 444] on input "b." at bounding box center [686, 440] width 1 height 9
radio input "true"
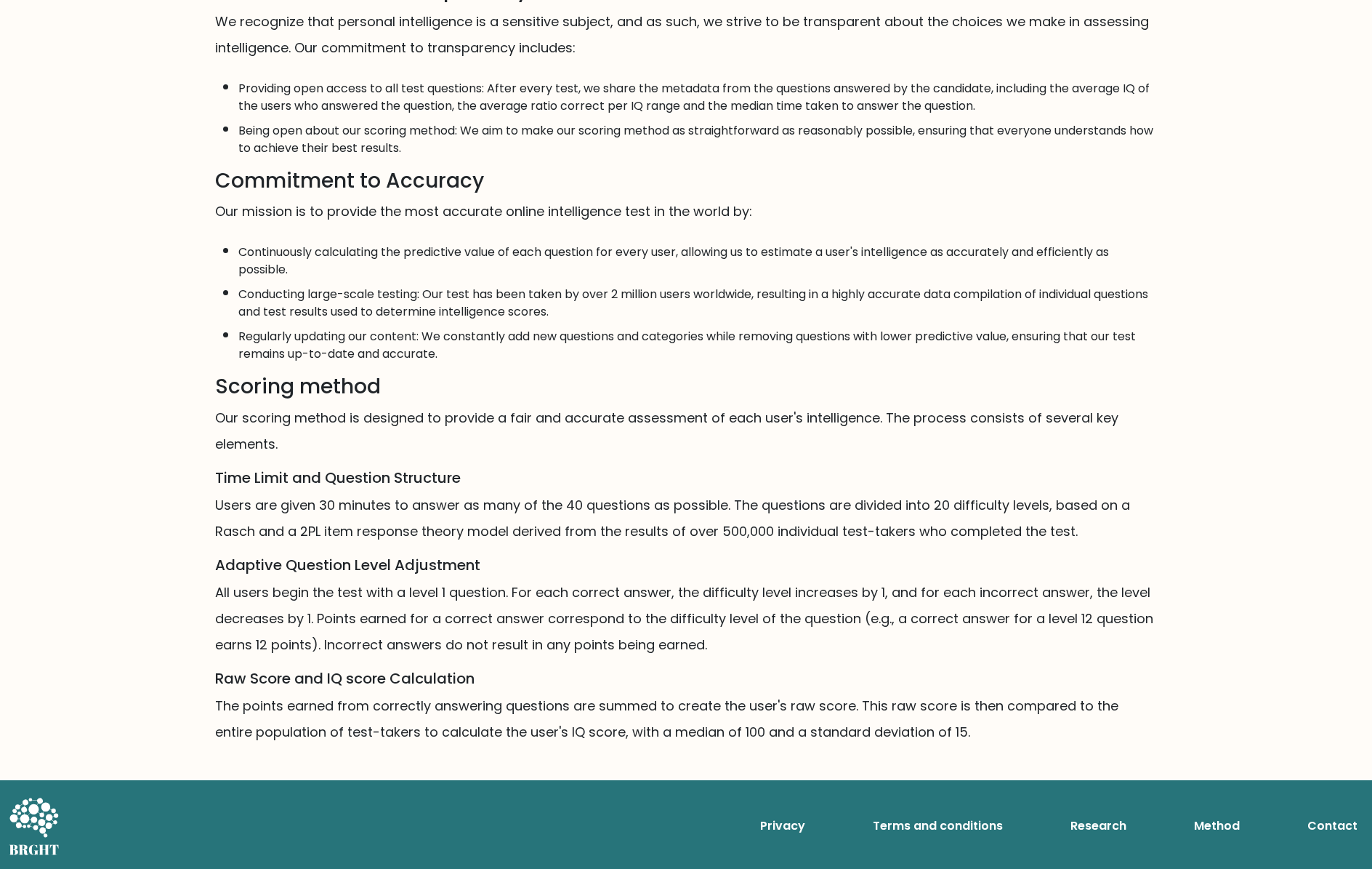
scroll to position [530, 0]
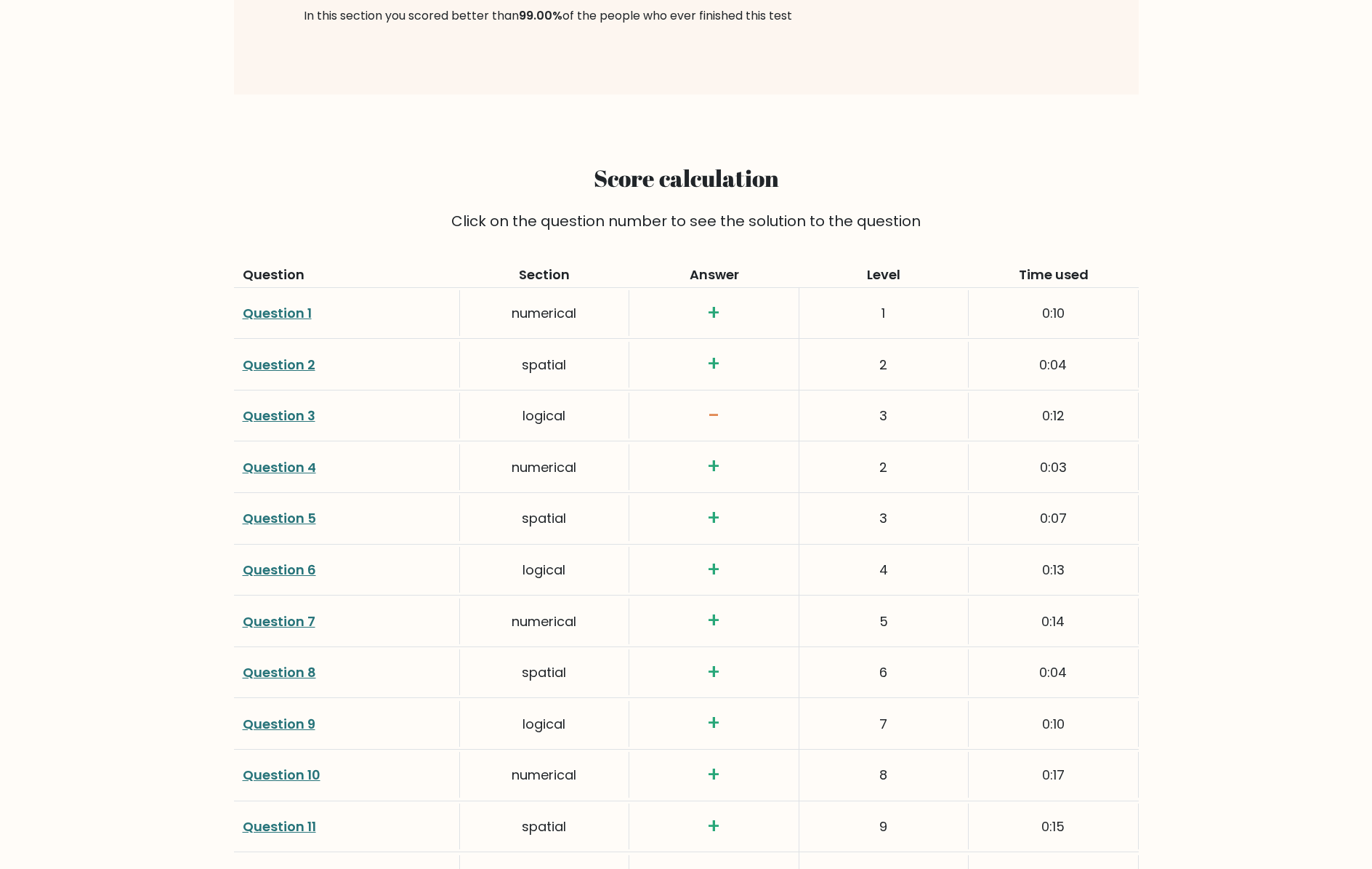
scroll to position [1832, 0]
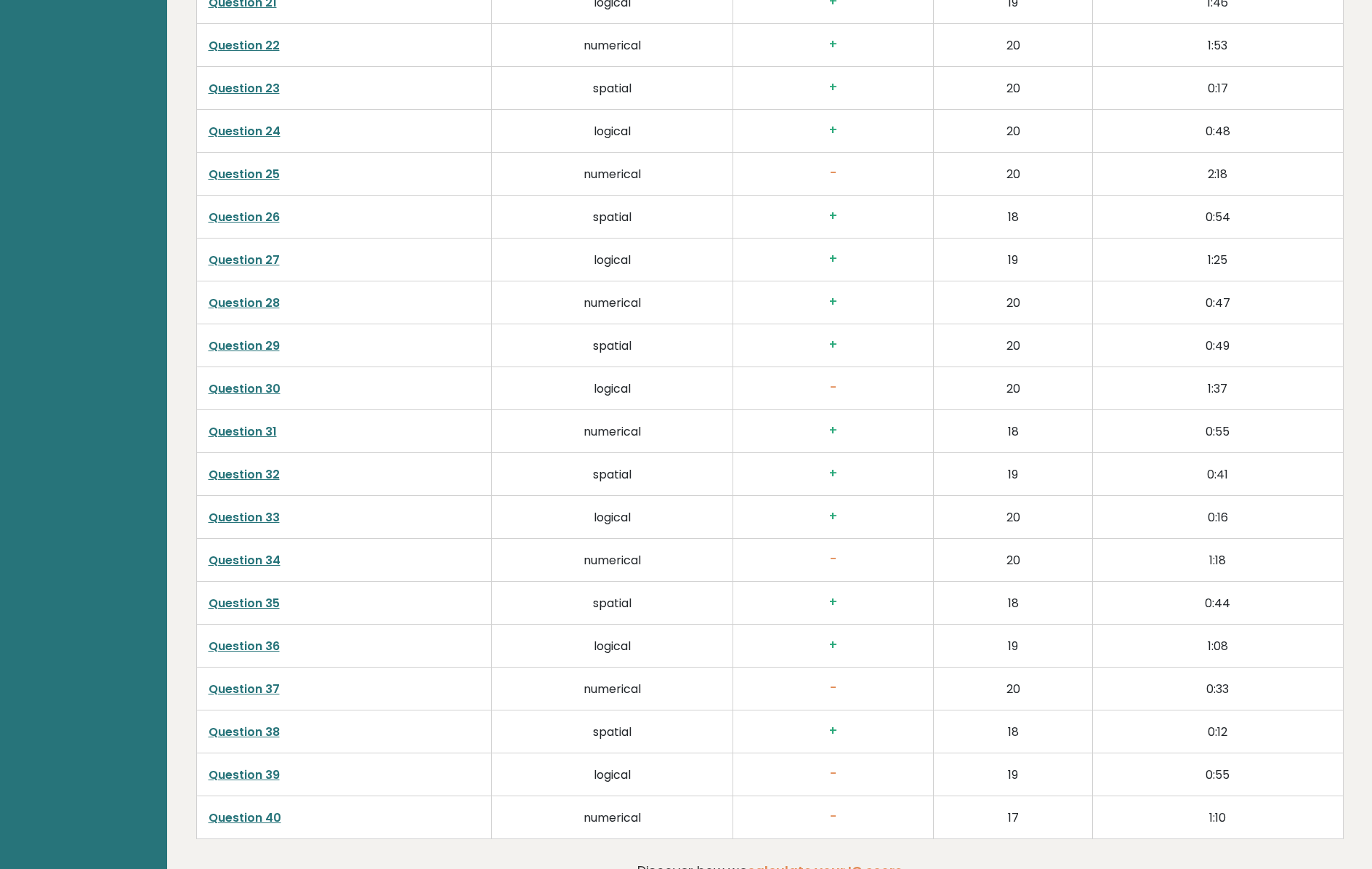
scroll to position [3498, 0]
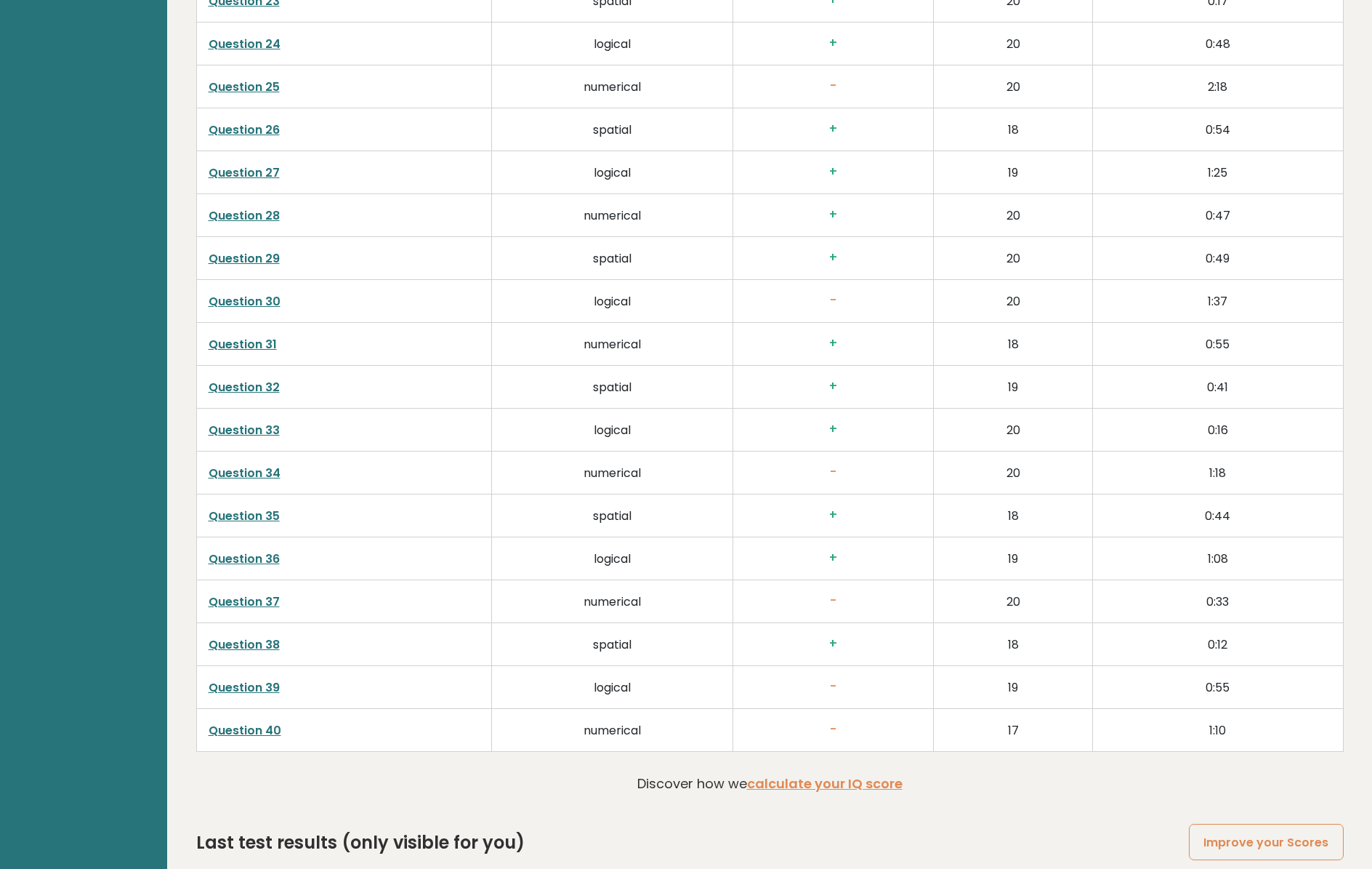
click at [258, 682] on link "Question 39" at bounding box center [244, 687] width 71 height 17
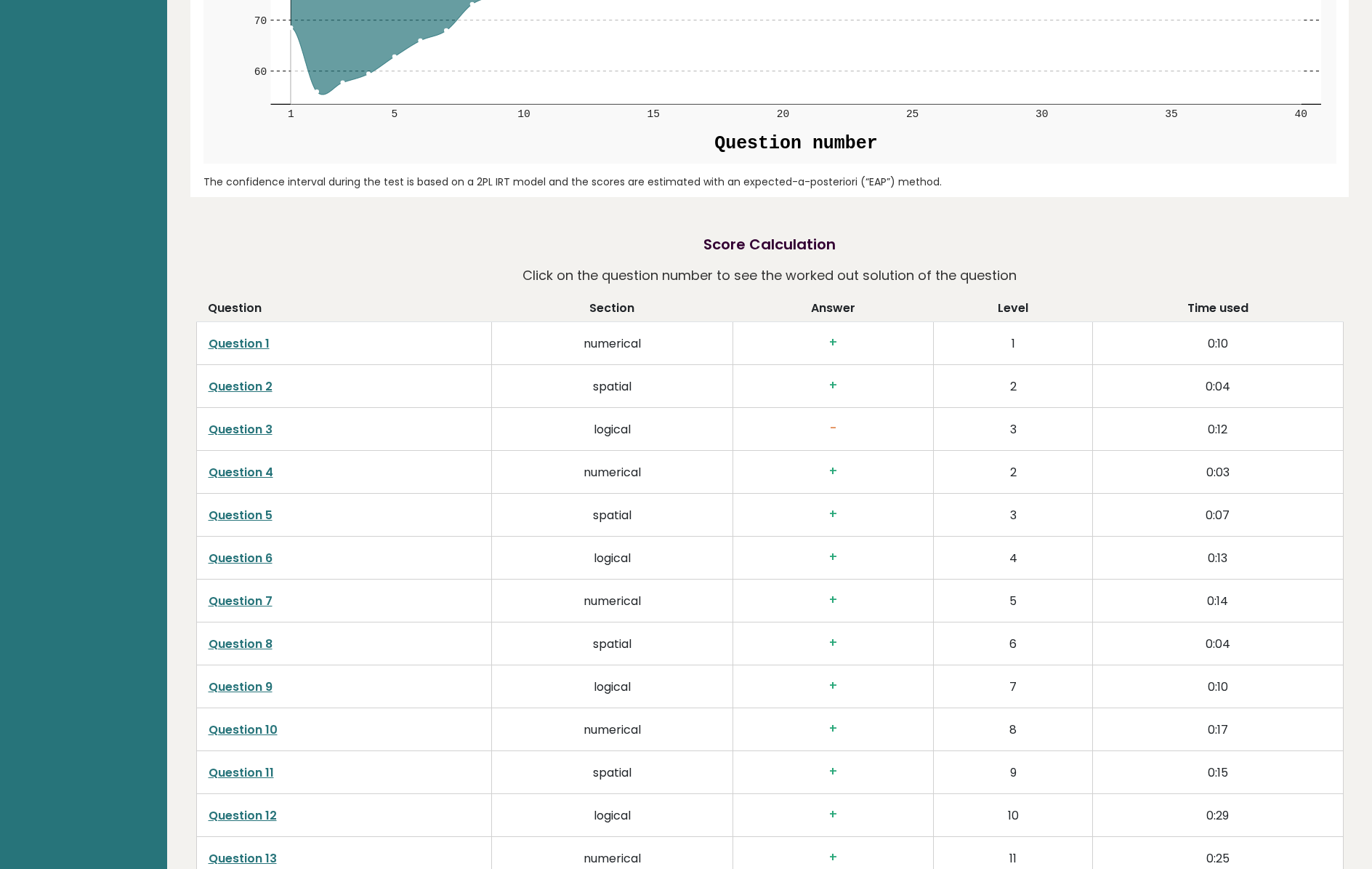
scroll to position [1928, 0]
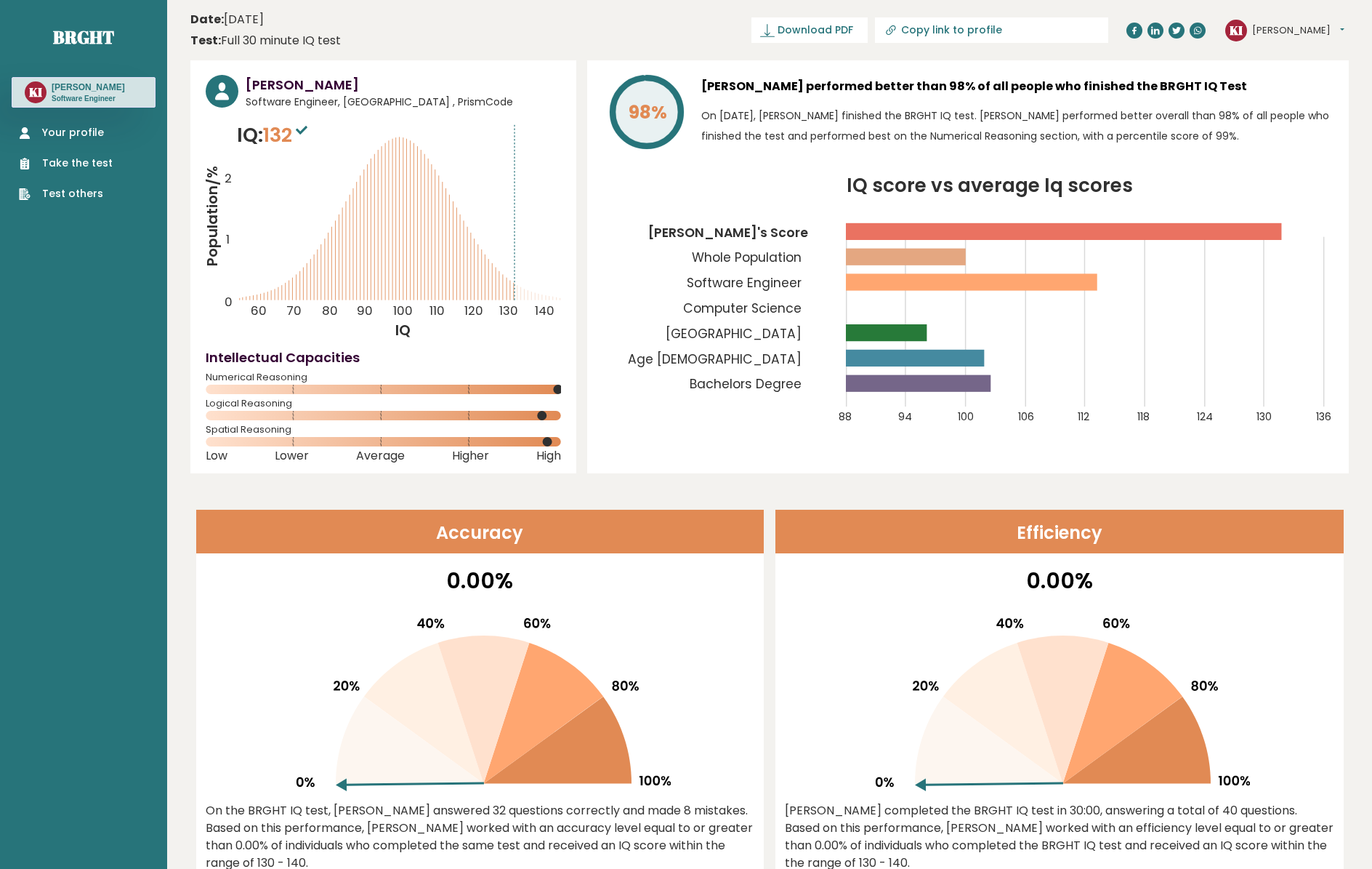
click at [77, 169] on link "Take the test" at bounding box center [66, 163] width 94 height 16
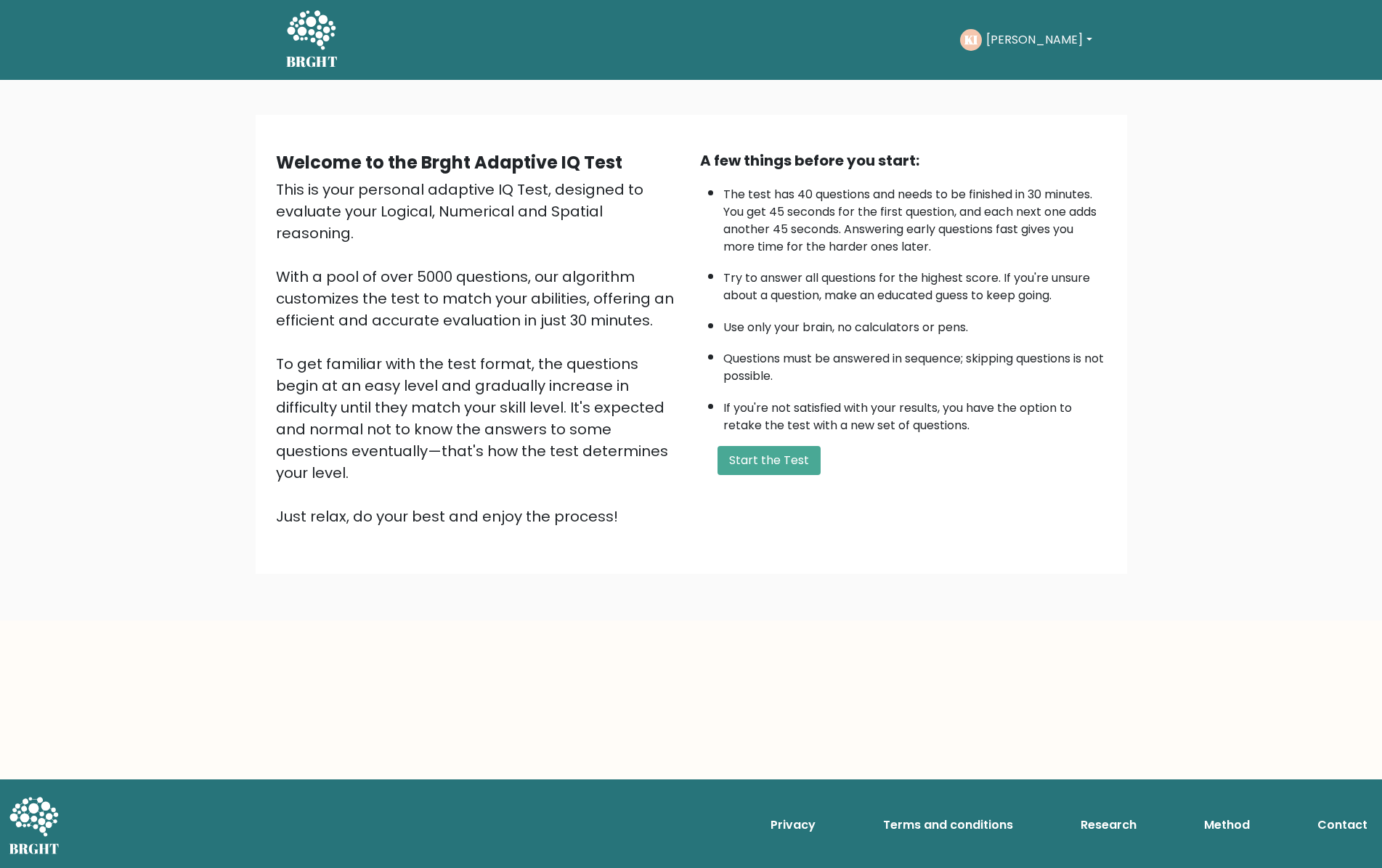
click at [1042, 42] on div "KI Karl Dashboard Profile Settings Logout" at bounding box center [1028, 40] width 136 height 33
click at [1019, 39] on button "[PERSON_NAME]" at bounding box center [1039, 40] width 114 height 18
click at [318, 24] on icon at bounding box center [311, 30] width 50 height 43
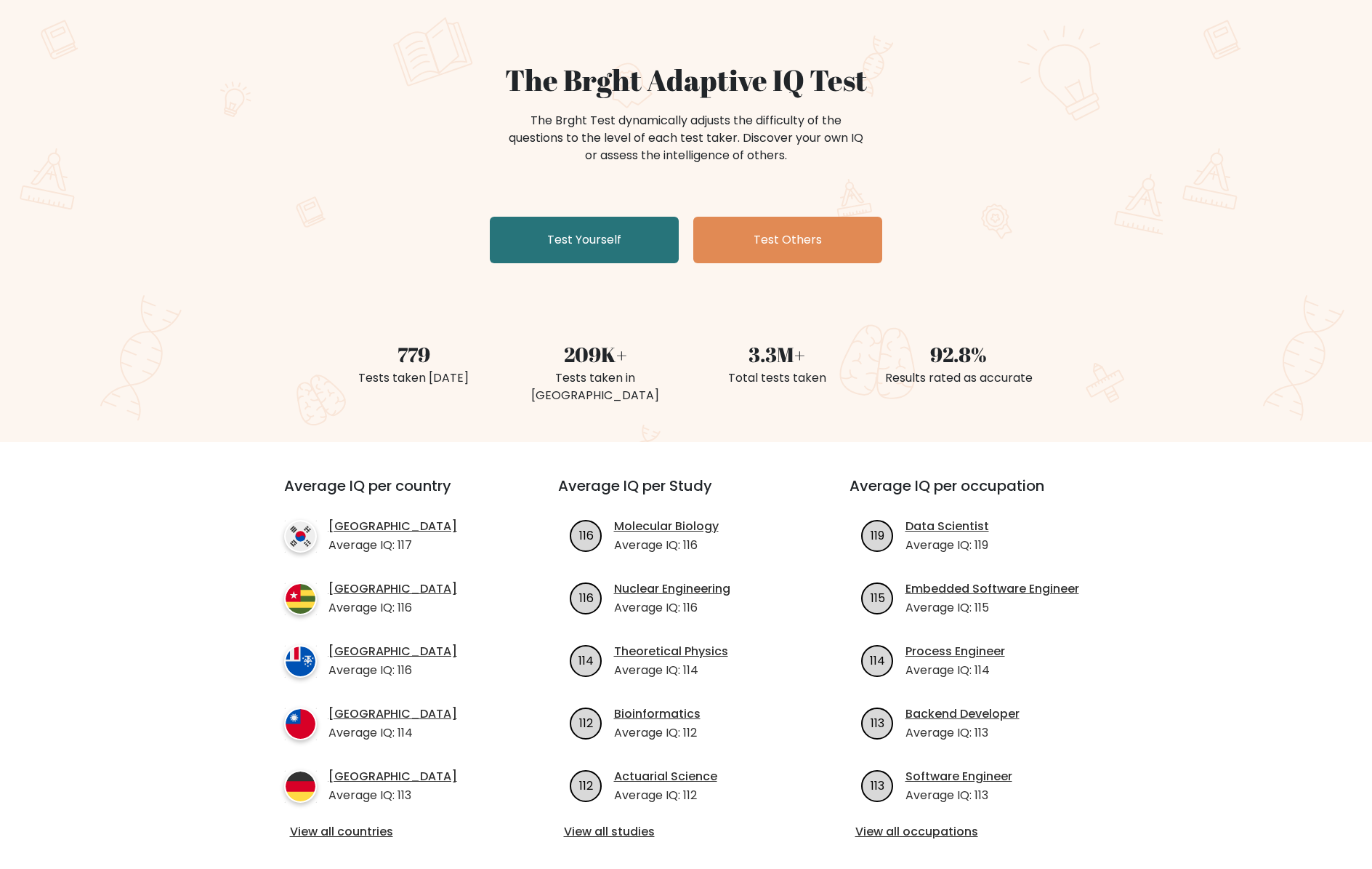
scroll to position [175, 0]
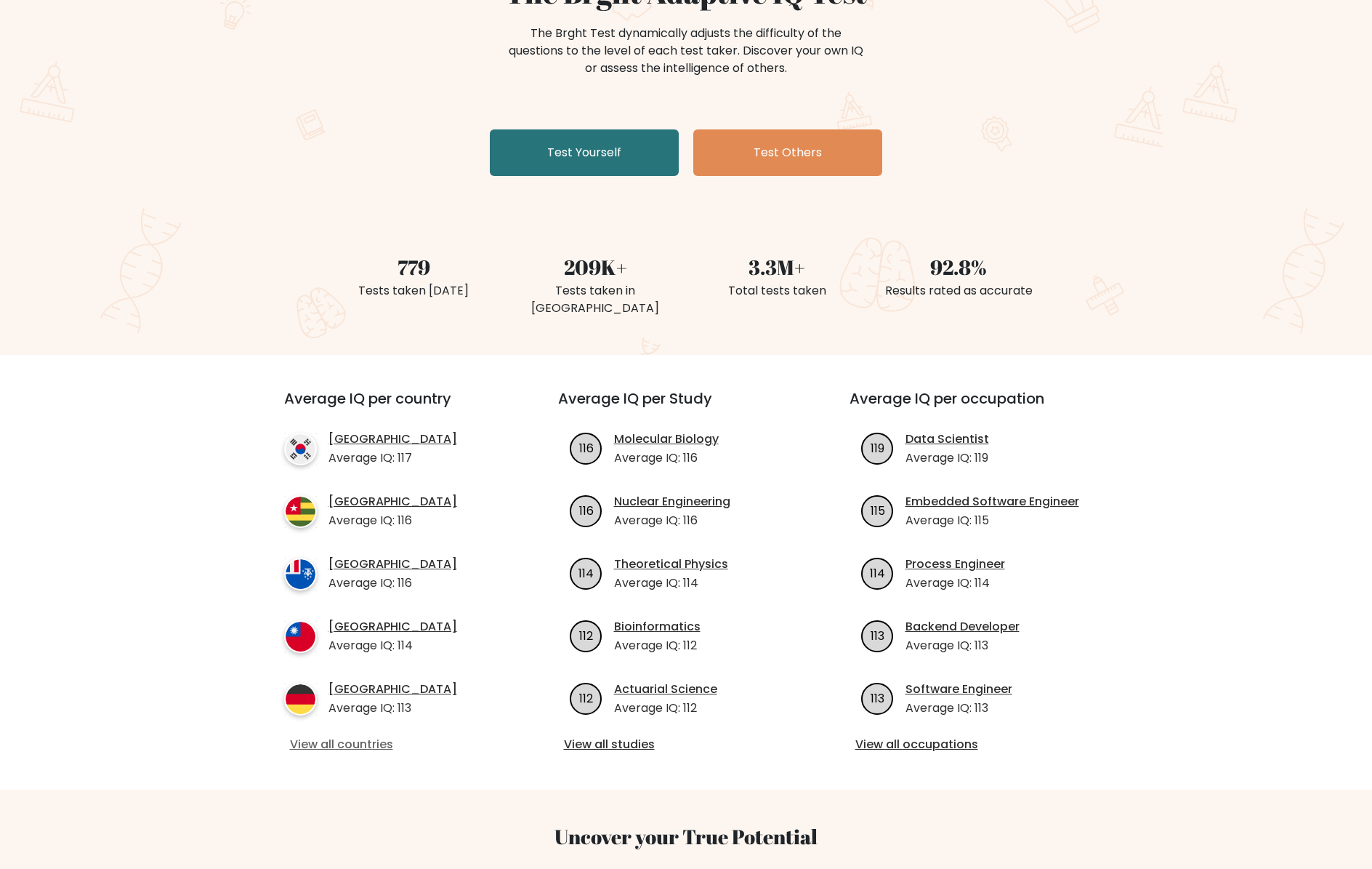
click at [355, 736] on link "View all countries" at bounding box center [394, 744] width 210 height 18
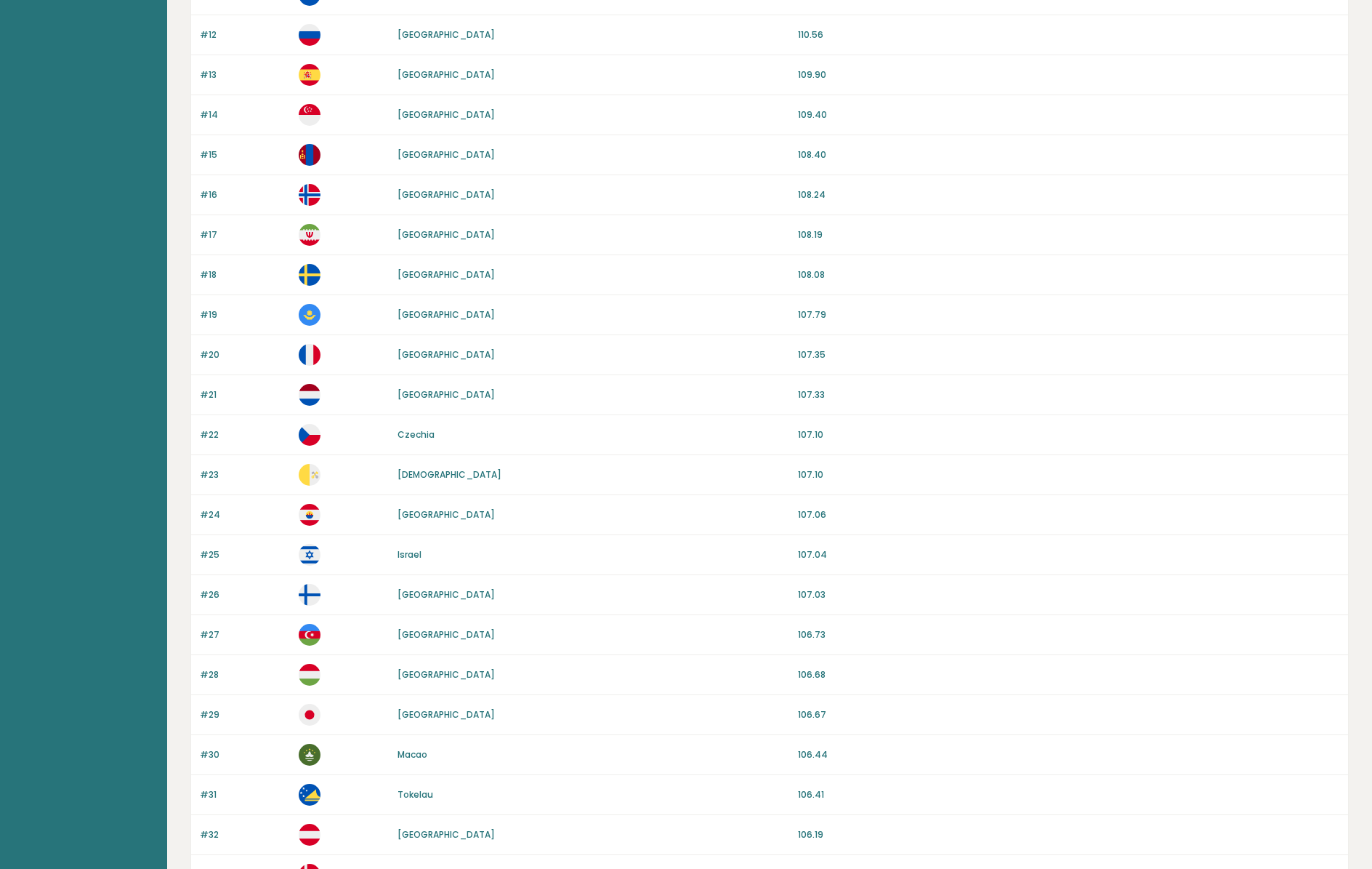
scroll to position [1041, 0]
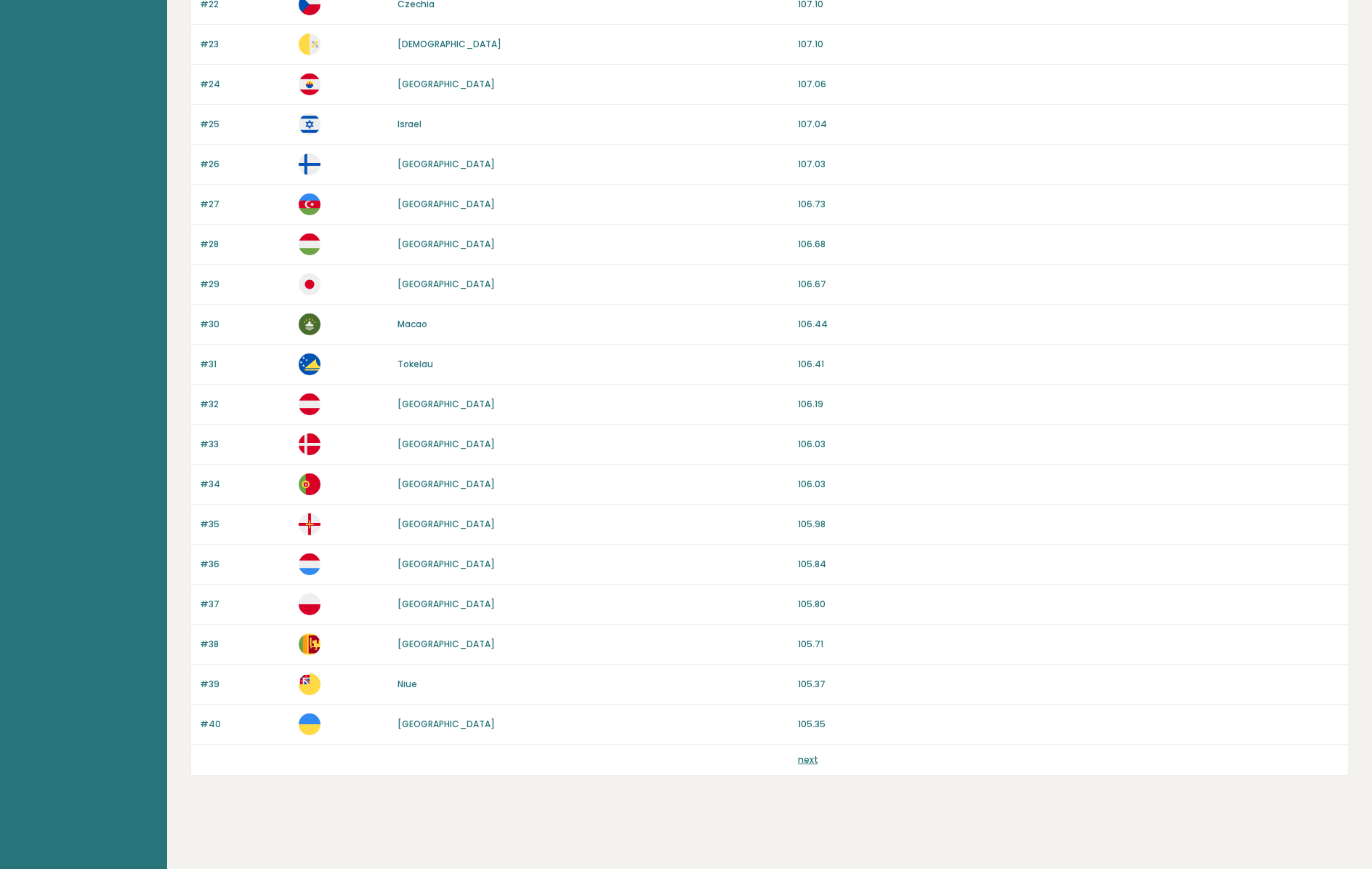
click at [807, 763] on link "next" at bounding box center [808, 758] width 20 height 12
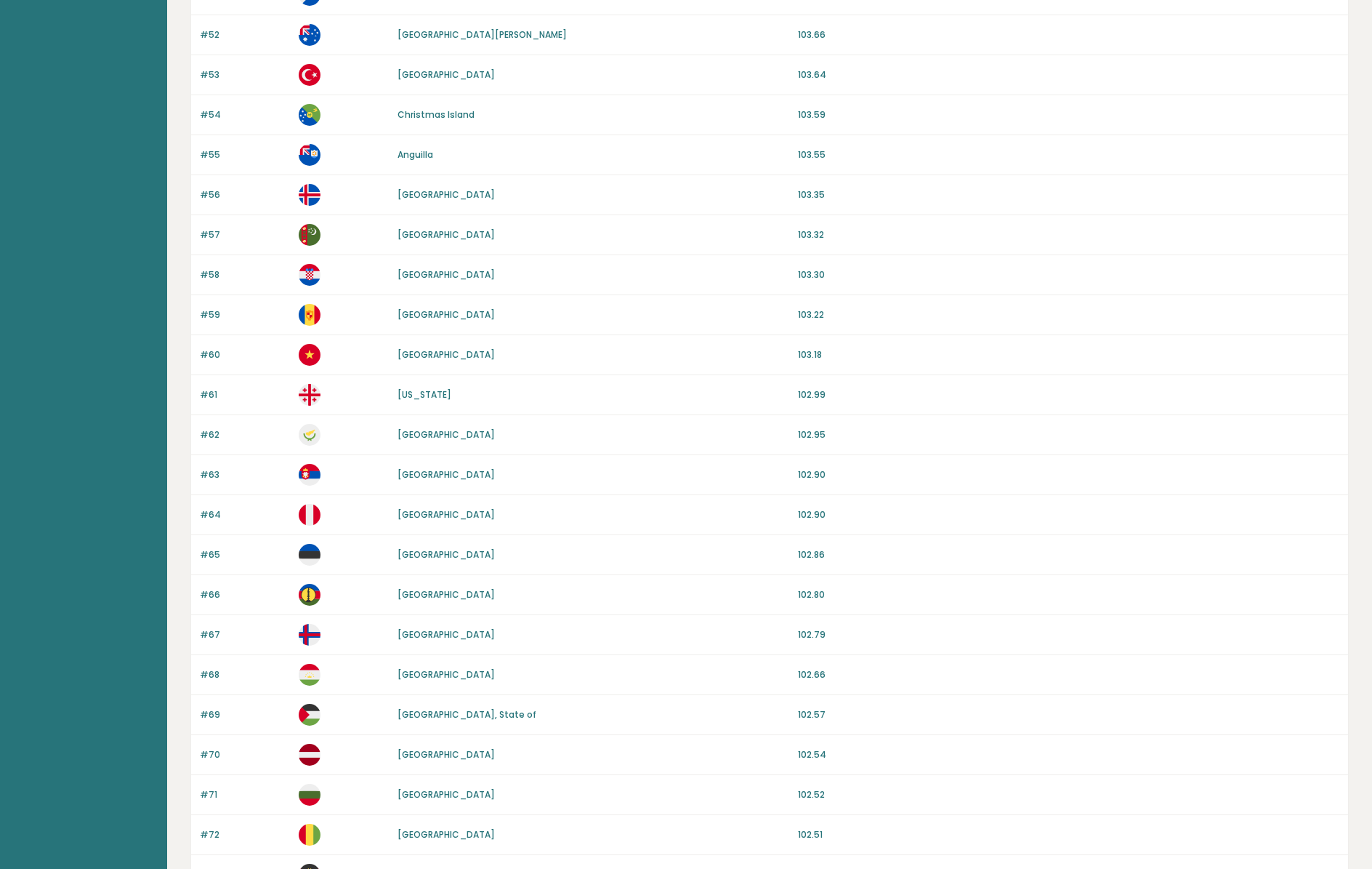
scroll to position [1041, 0]
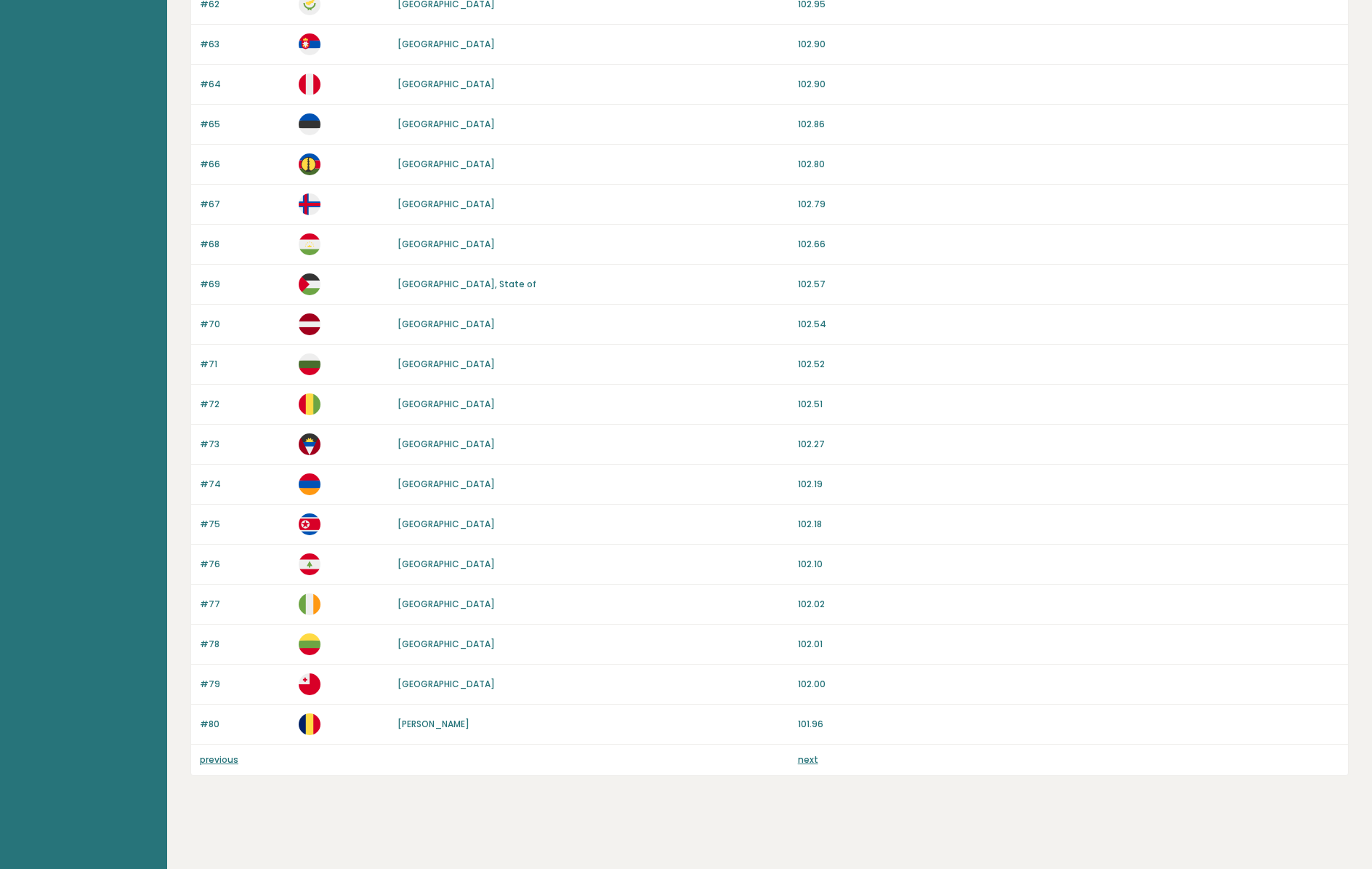
click at [810, 758] on link "next" at bounding box center [808, 758] width 20 height 12
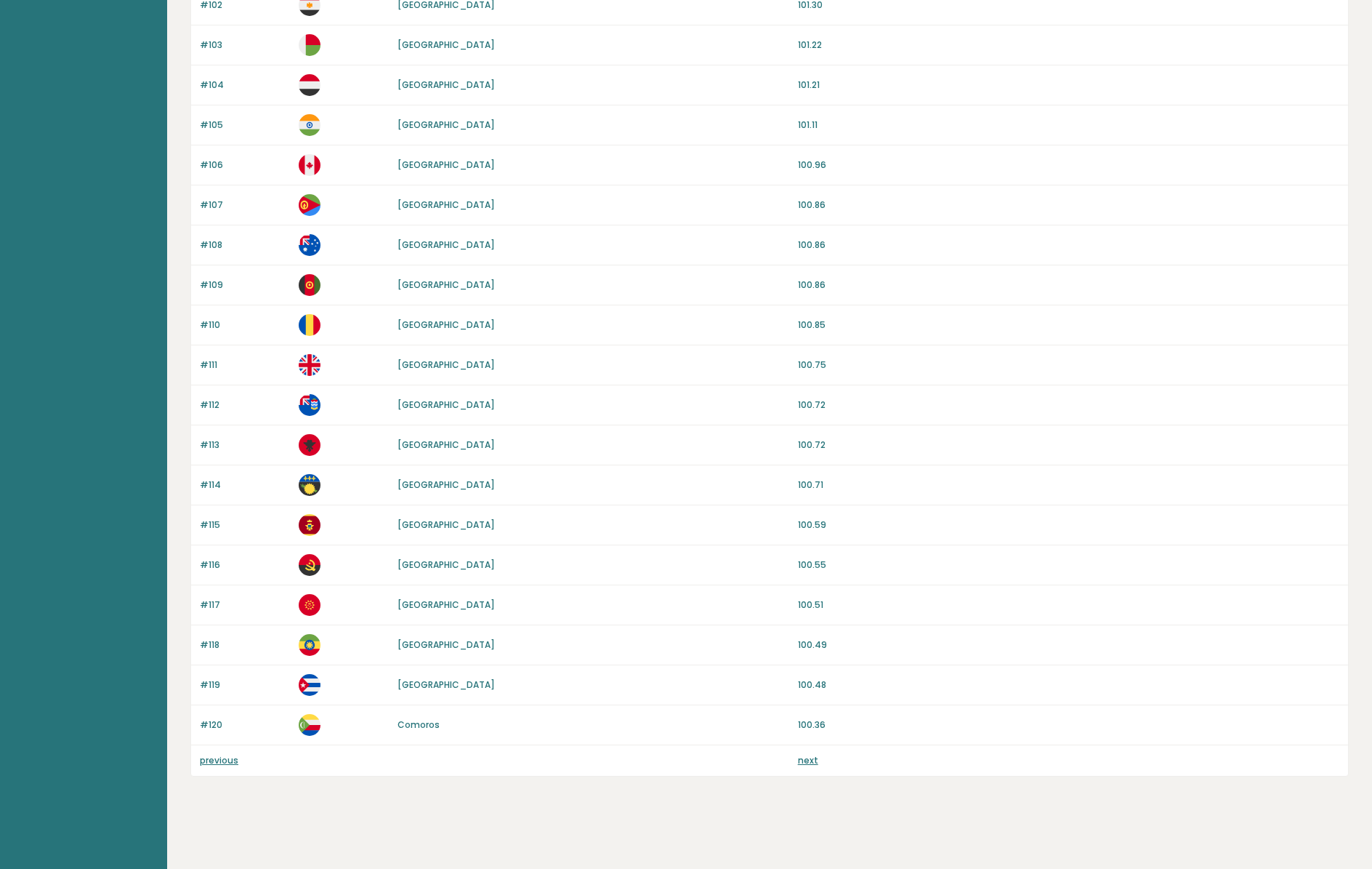
scroll to position [1041, 0]
click at [810, 762] on link "next" at bounding box center [808, 758] width 20 height 12
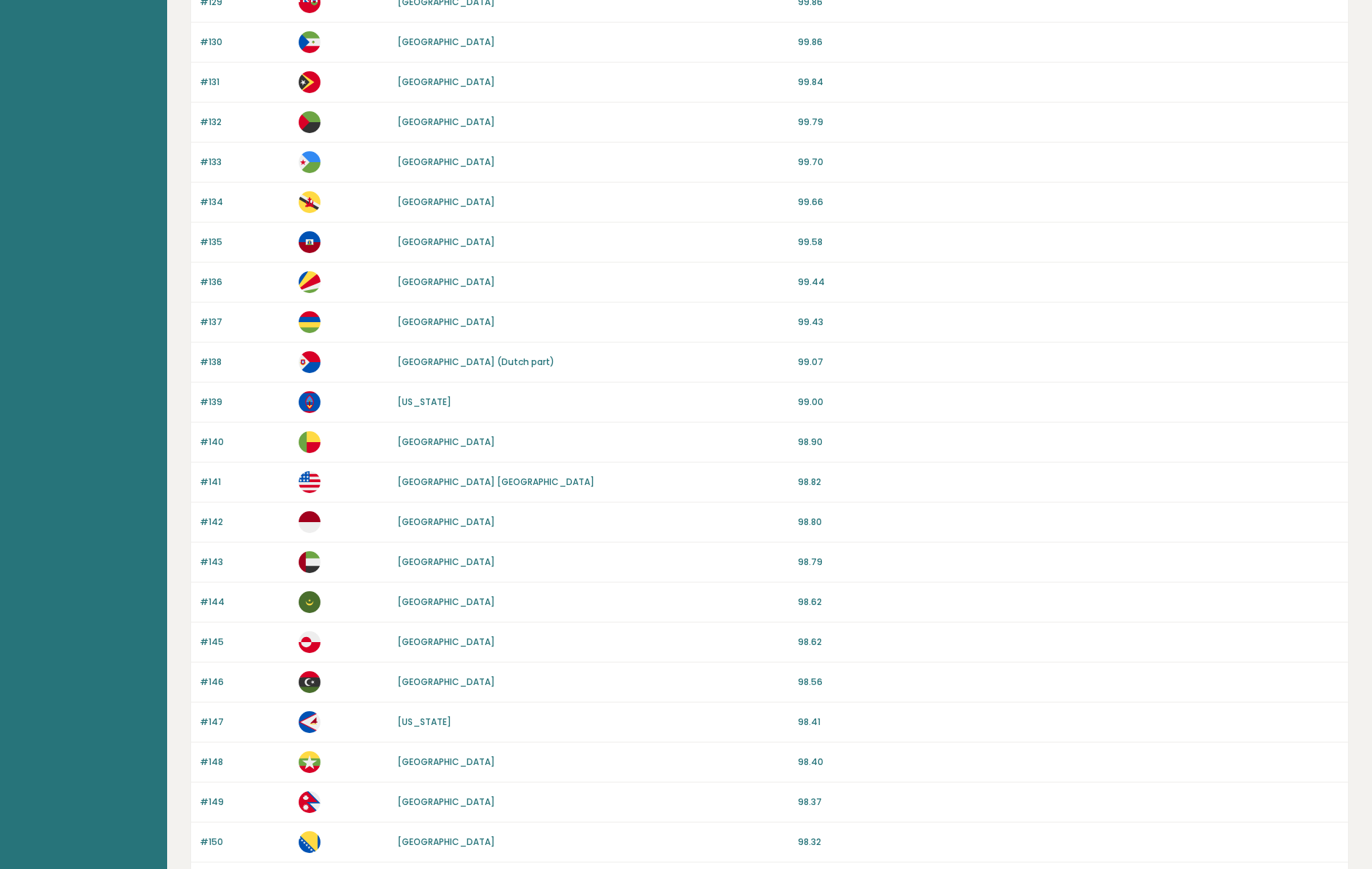
scroll to position [1041, 0]
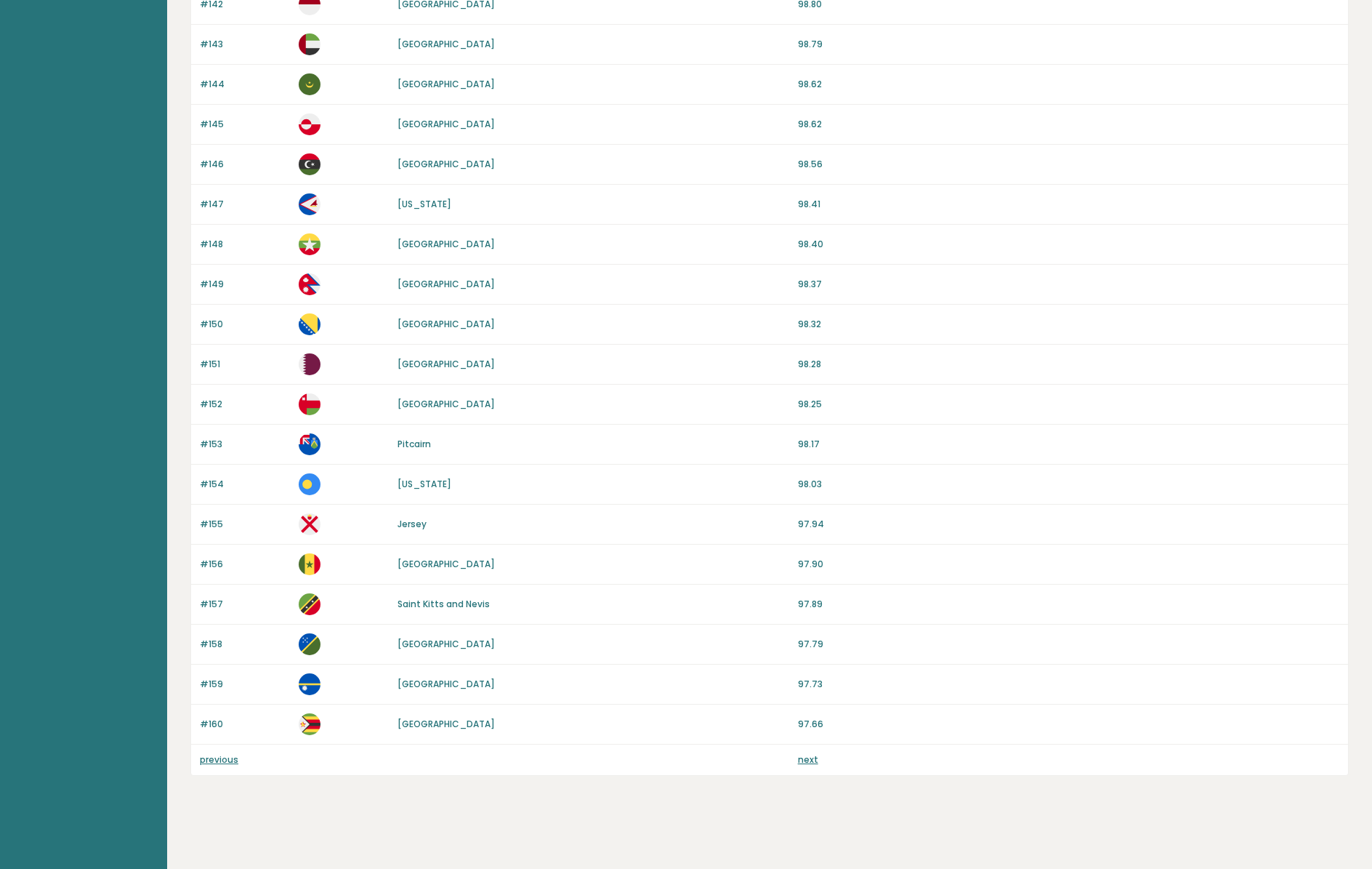
click at [810, 762] on link "next" at bounding box center [808, 758] width 20 height 12
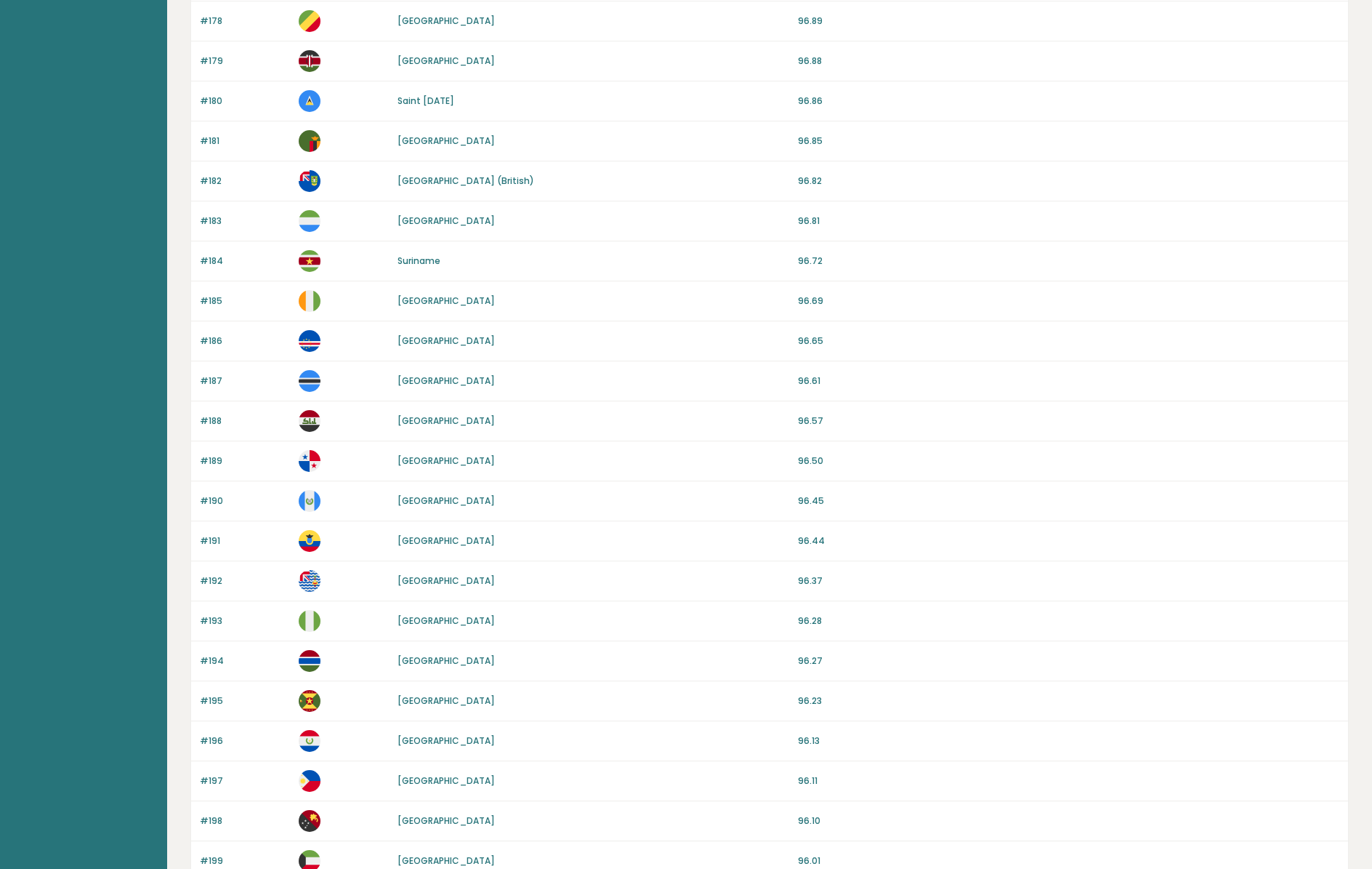
scroll to position [1041, 0]
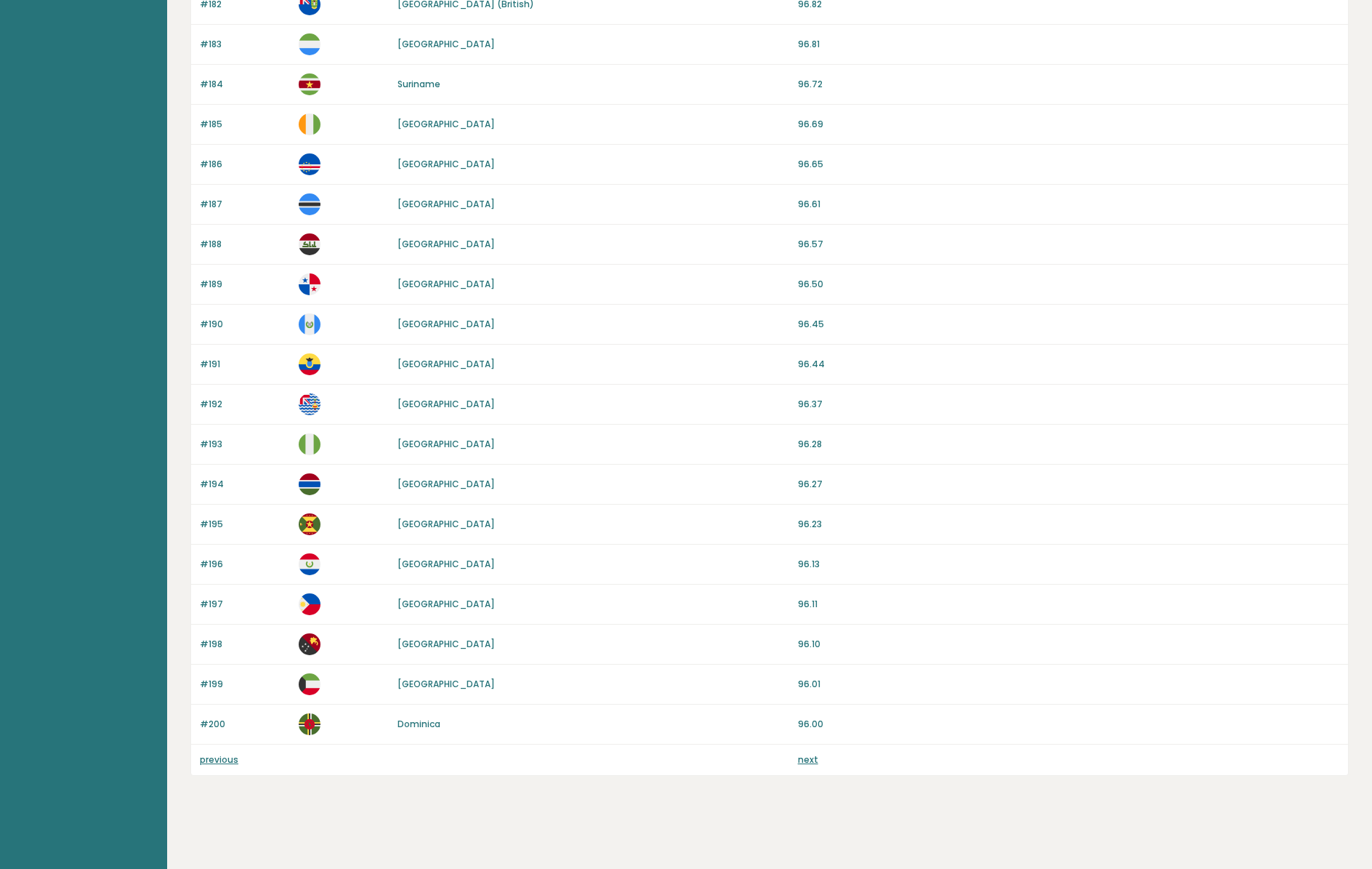
click at [418, 601] on link "[GEOGRAPHIC_DATA]" at bounding box center [446, 603] width 97 height 12
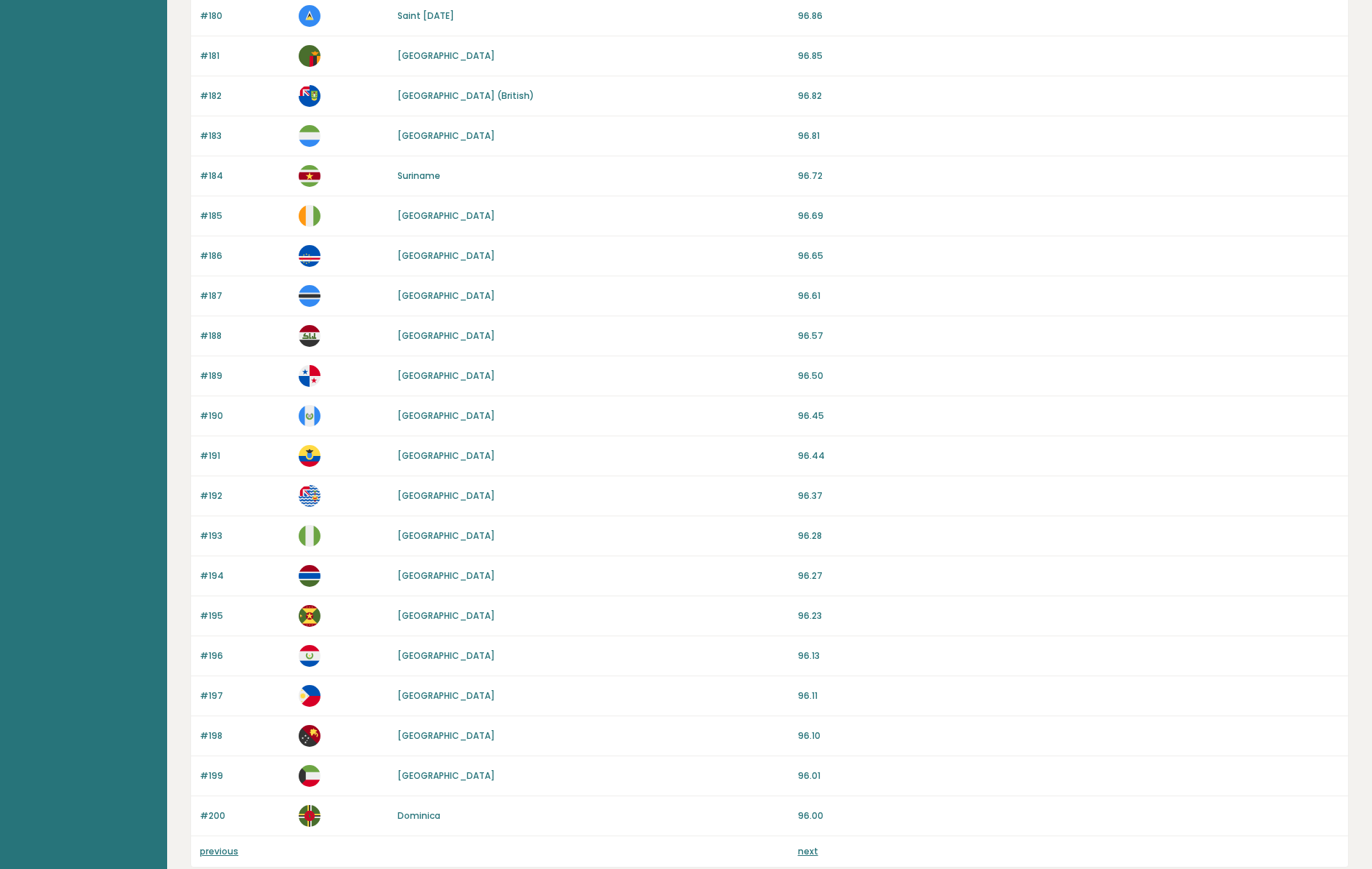
scroll to position [1041, 0]
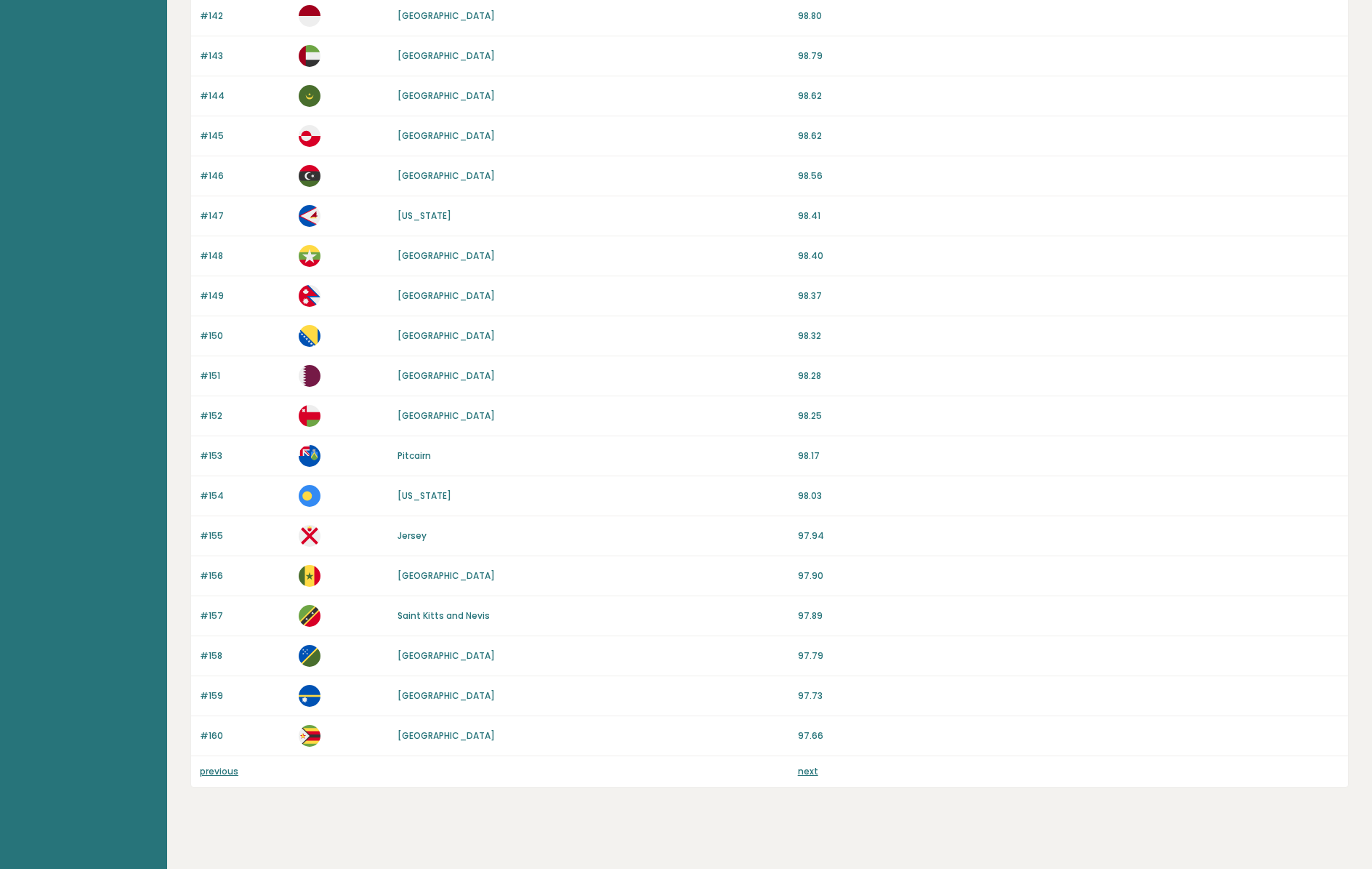
scroll to position [1041, 0]
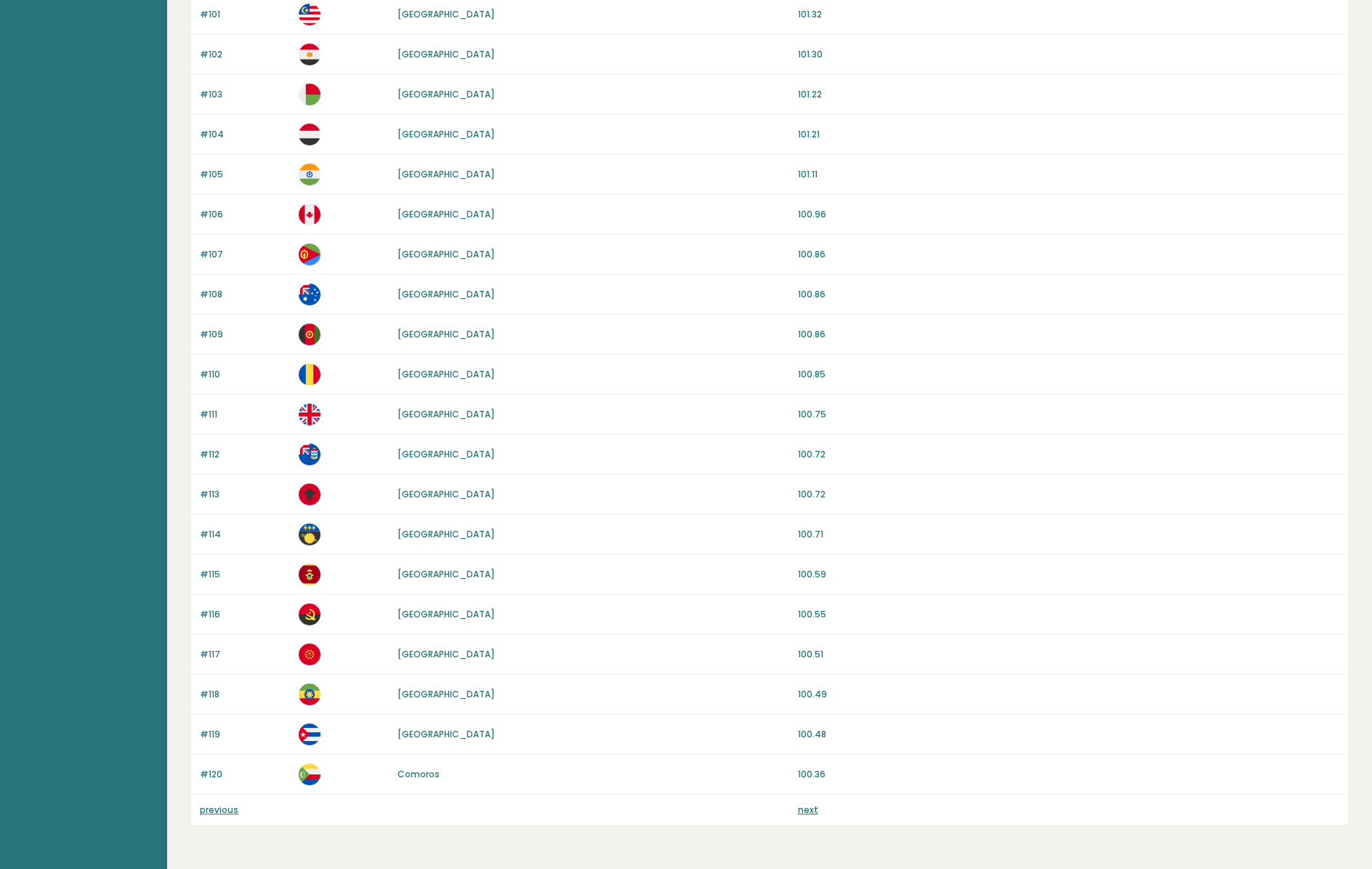
scroll to position [1041, 0]
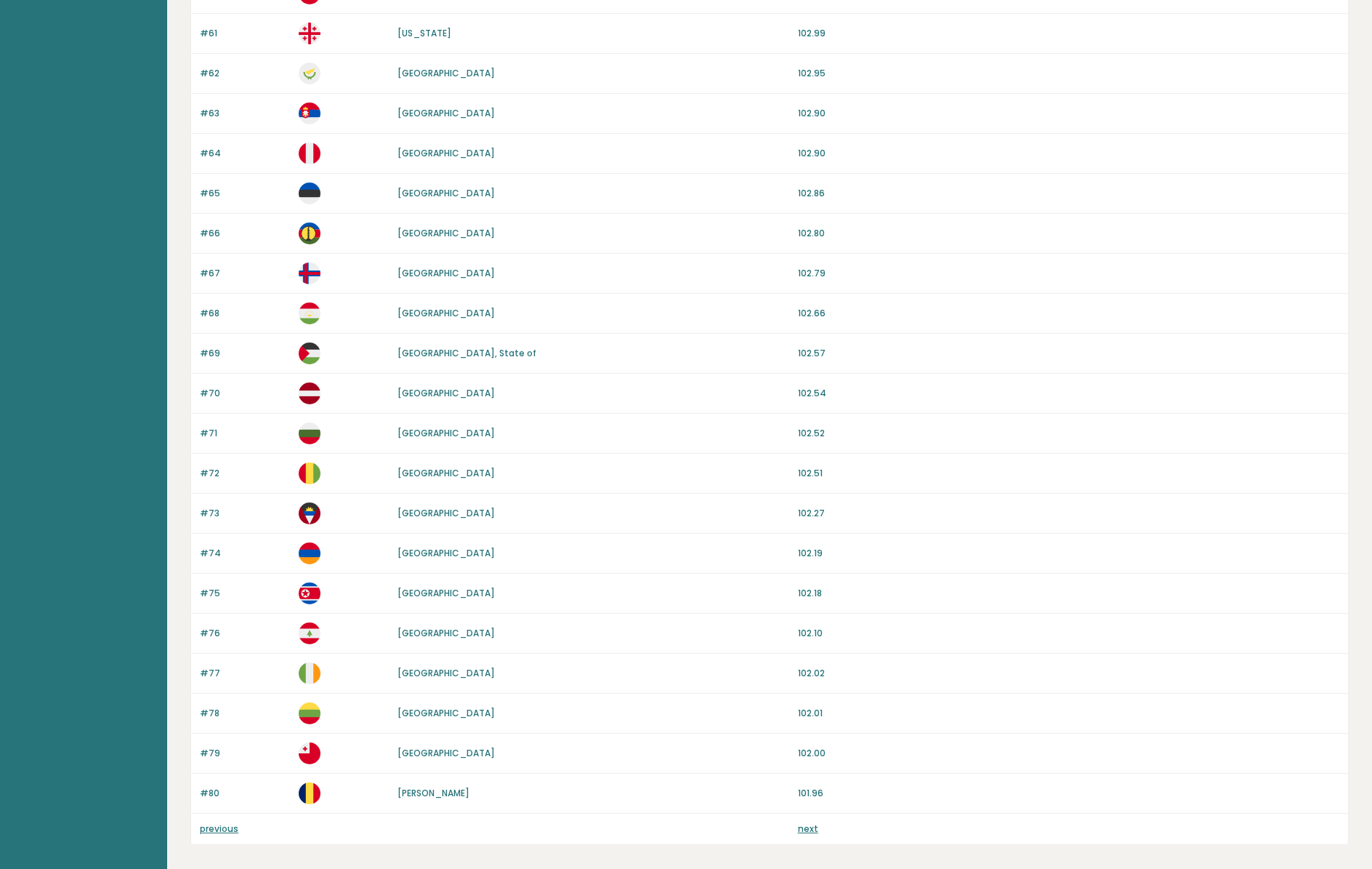
scroll to position [1041, 0]
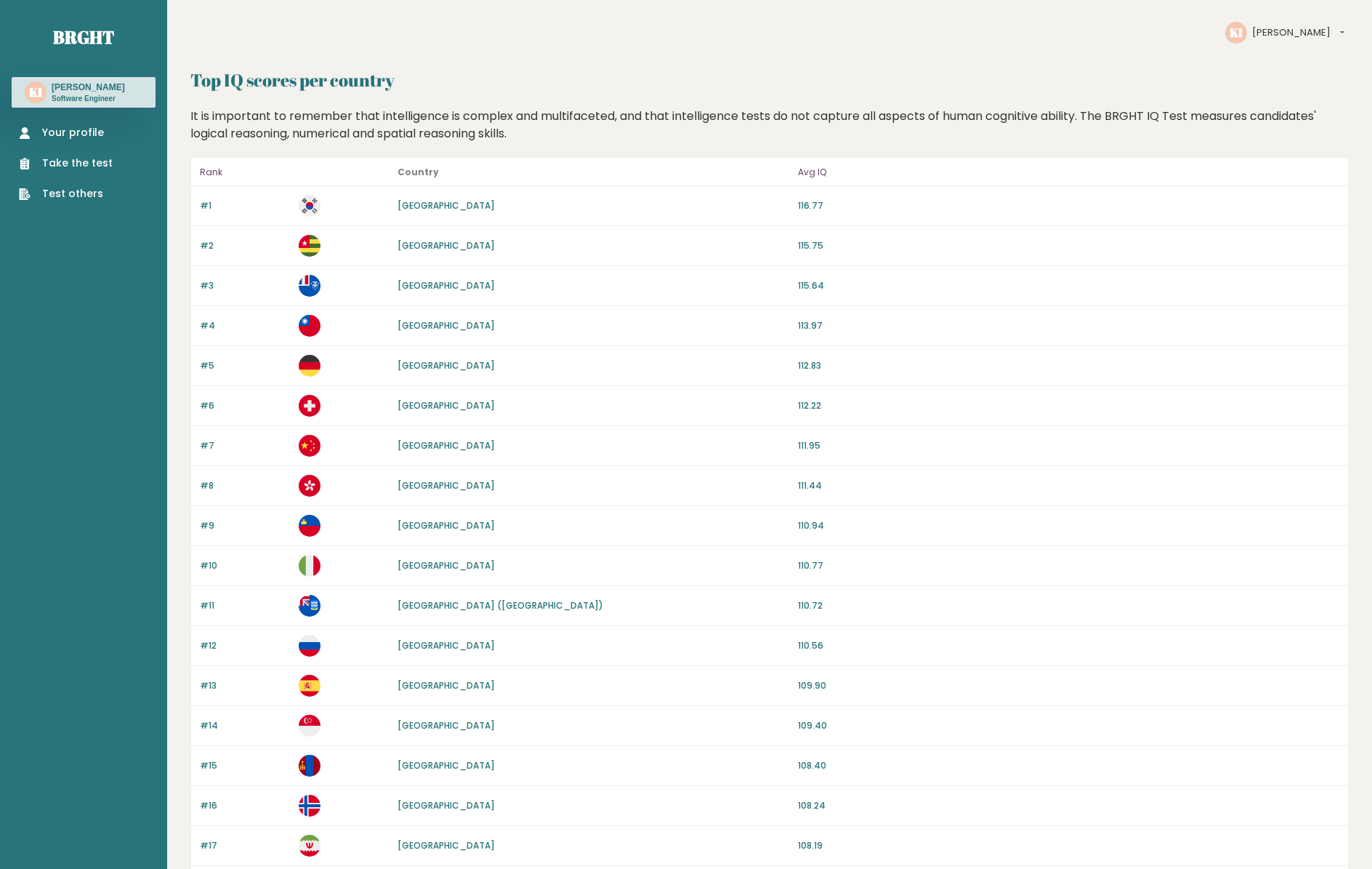
click at [72, 139] on link "Your profile" at bounding box center [66, 132] width 94 height 16
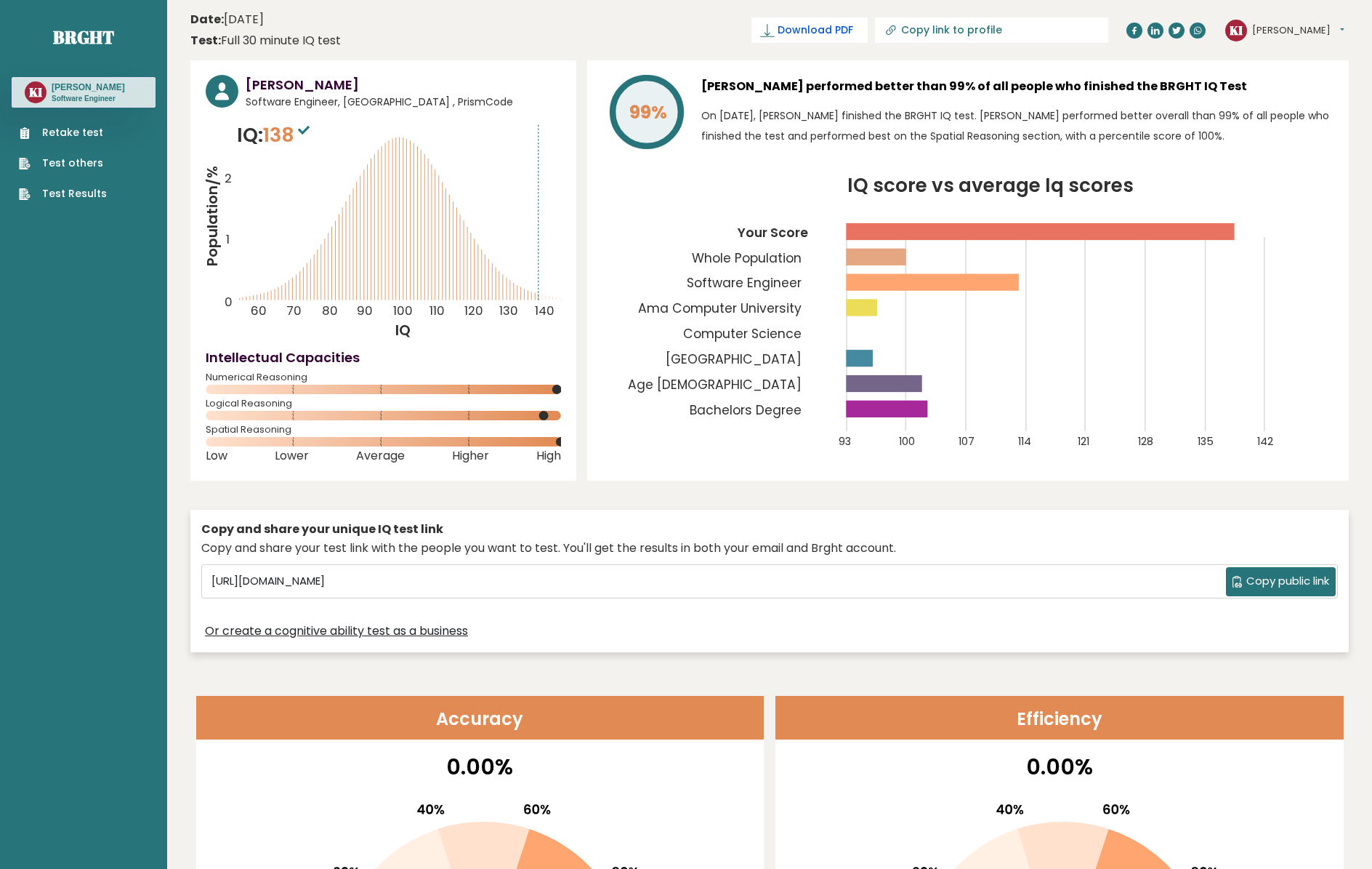
click at [822, 31] on span "Download PDF" at bounding box center [815, 30] width 76 height 16
